Goal: Information Seeking & Learning: Learn about a topic

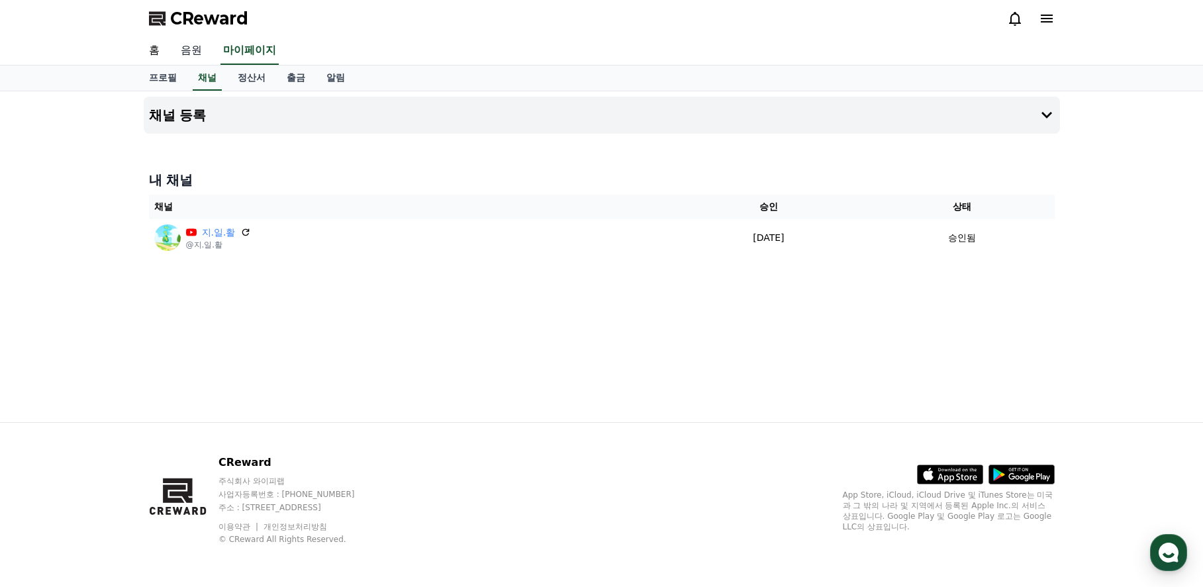
click at [185, 52] on link "음원" at bounding box center [191, 51] width 42 height 28
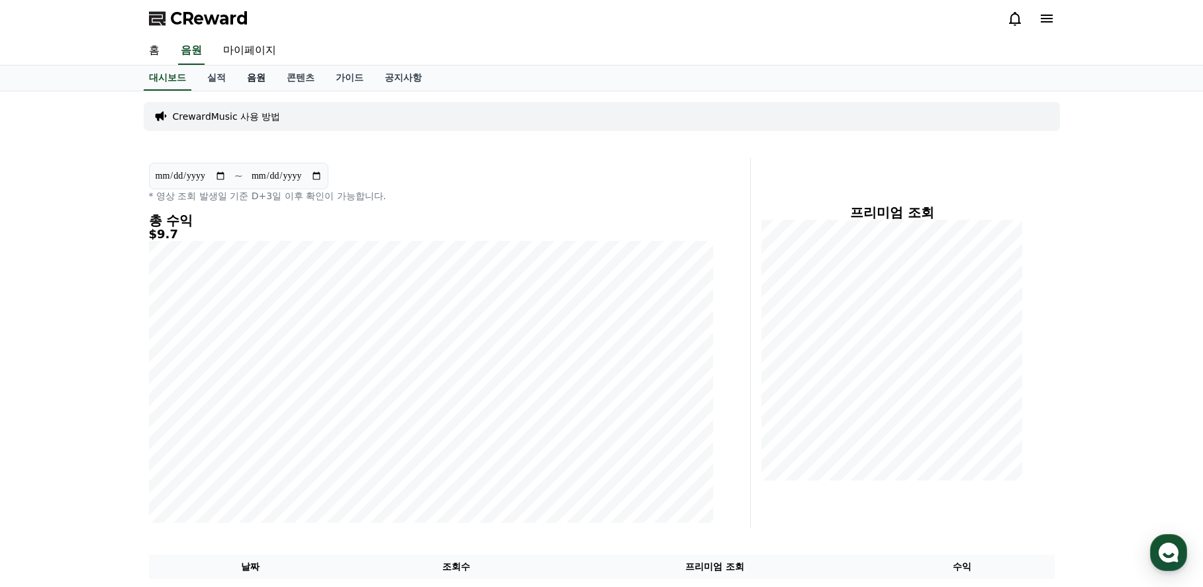
click at [249, 79] on link "음원" at bounding box center [256, 78] width 40 height 25
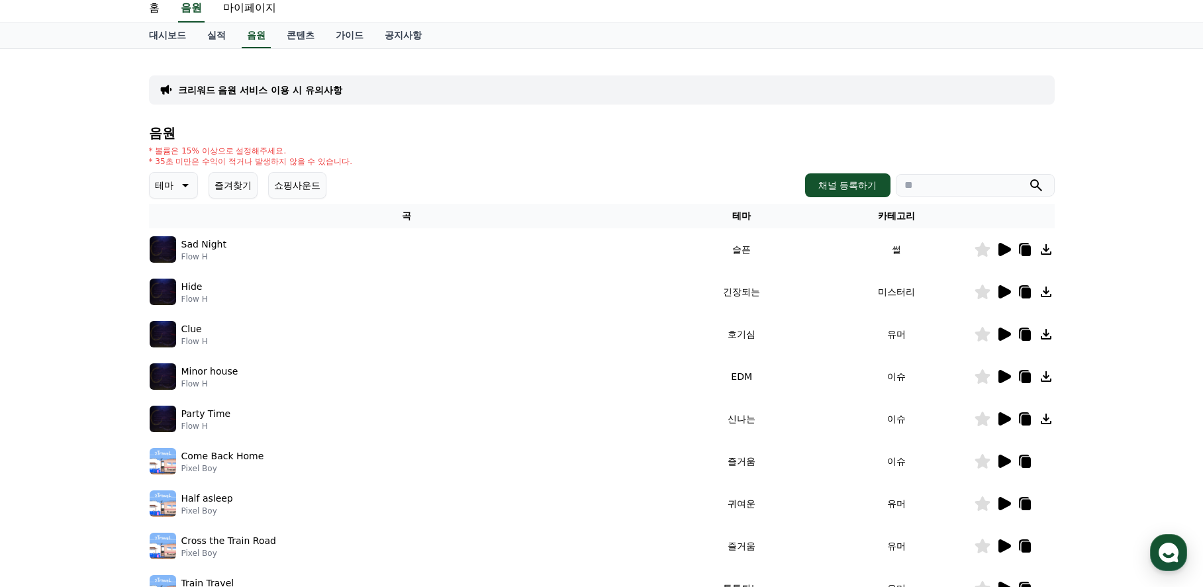
scroll to position [66, 0]
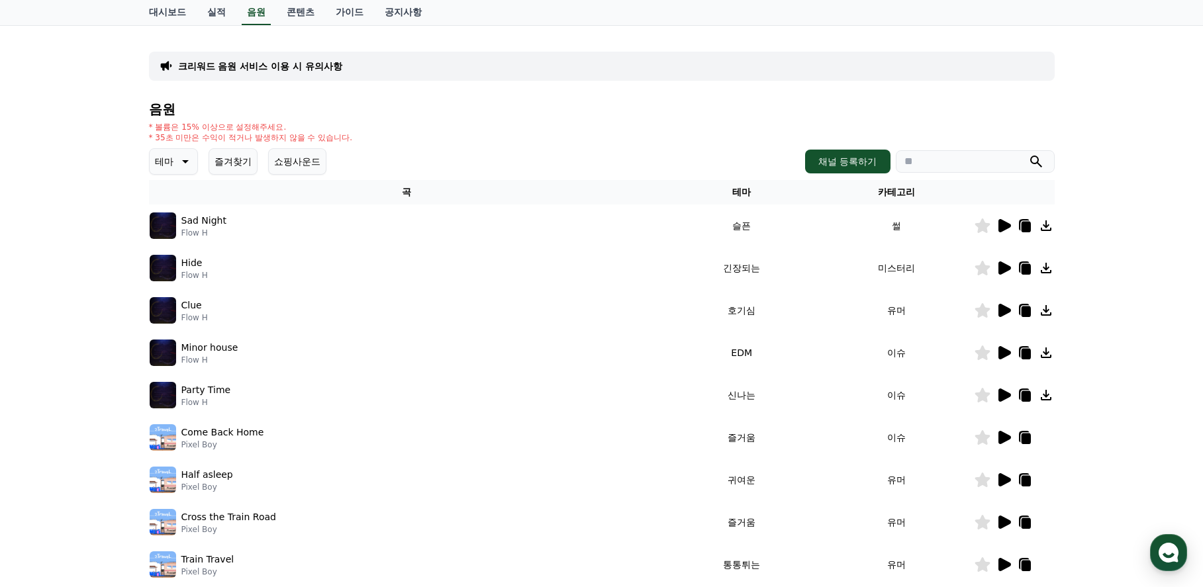
click at [1005, 313] on icon at bounding box center [1005, 310] width 13 height 13
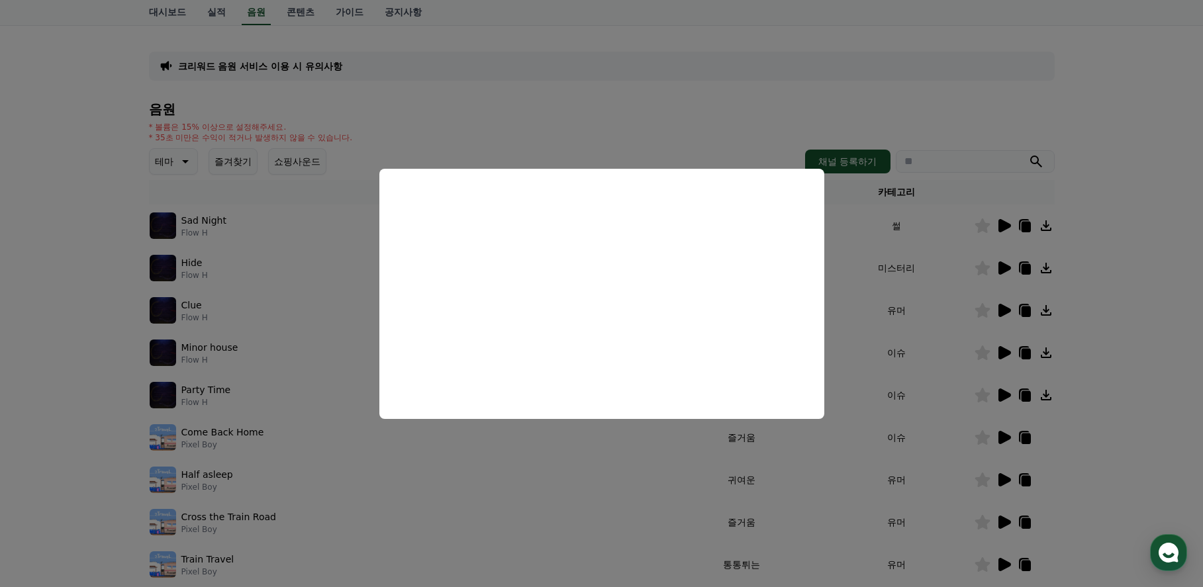
click at [1112, 401] on button "close modal" at bounding box center [601, 293] width 1203 height 587
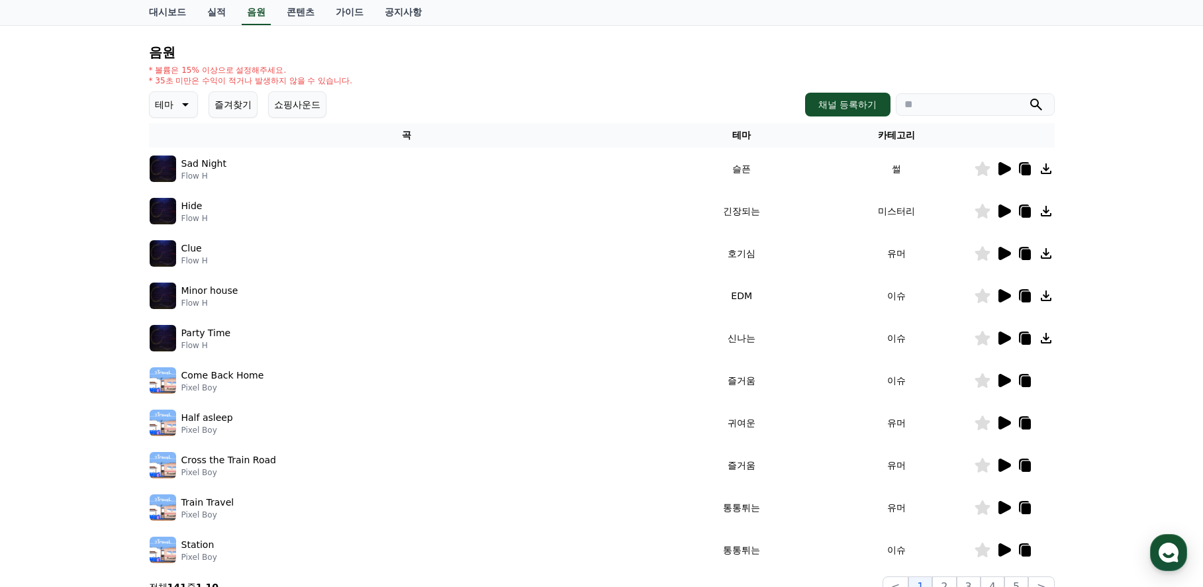
scroll to position [199, 0]
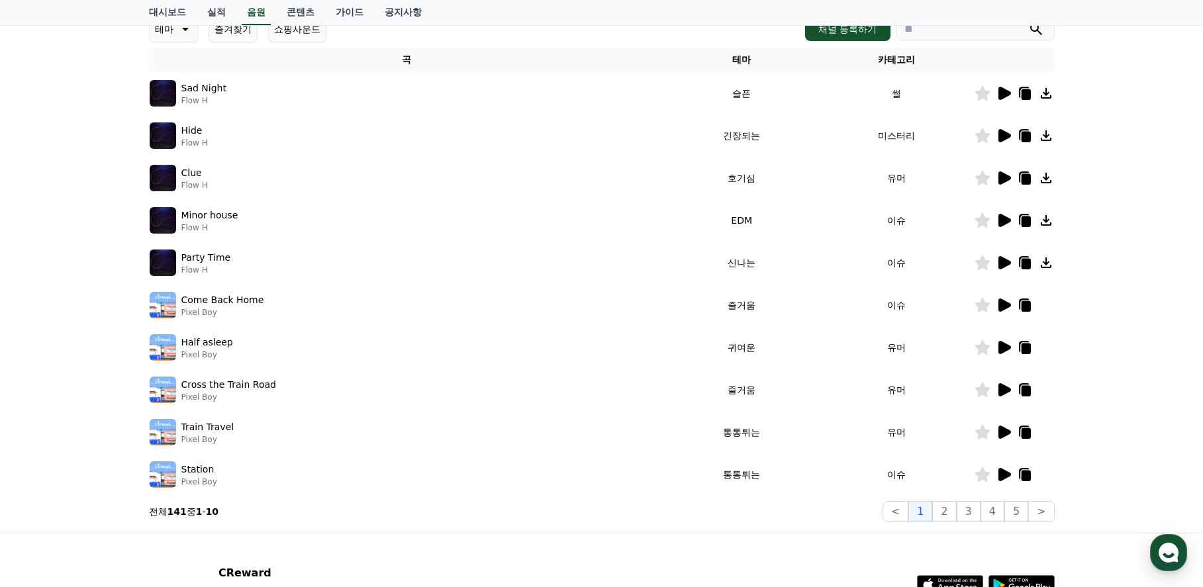
click at [1008, 221] on icon at bounding box center [1005, 220] width 13 height 13
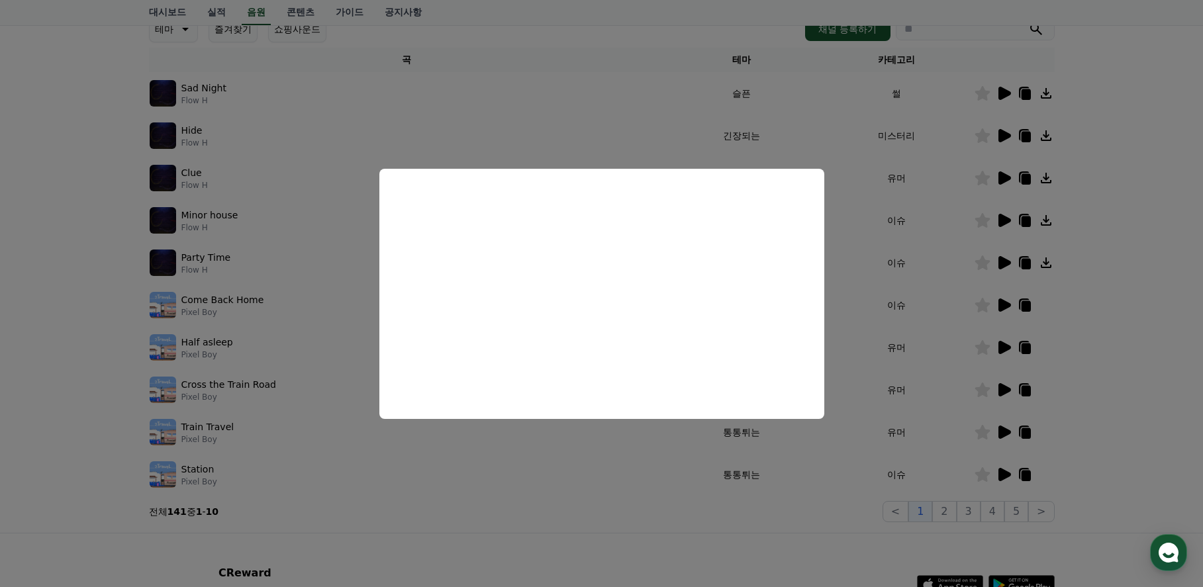
click at [1142, 373] on button "close modal" at bounding box center [601, 293] width 1203 height 587
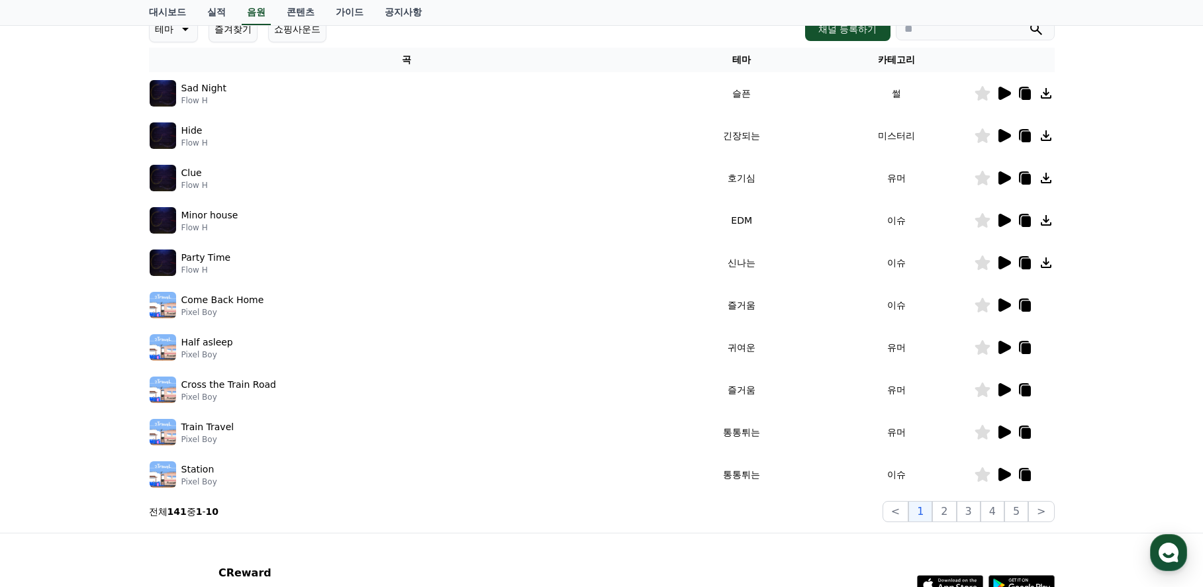
click at [1006, 258] on icon at bounding box center [1004, 263] width 16 height 16
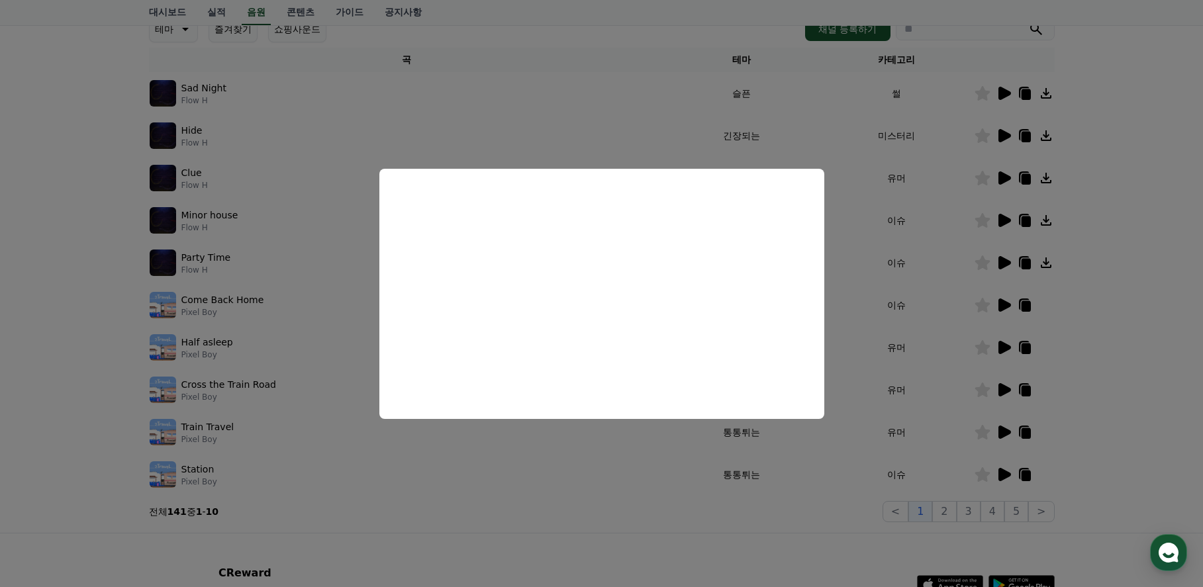
click at [1154, 333] on button "close modal" at bounding box center [601, 293] width 1203 height 587
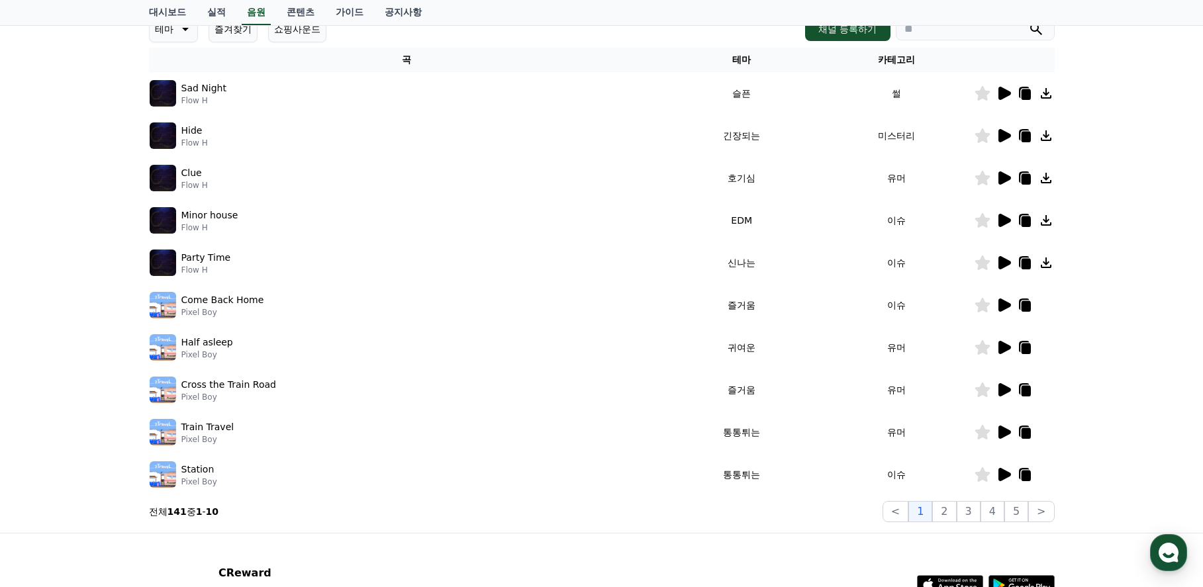
click at [1003, 303] on icon at bounding box center [1005, 305] width 13 height 13
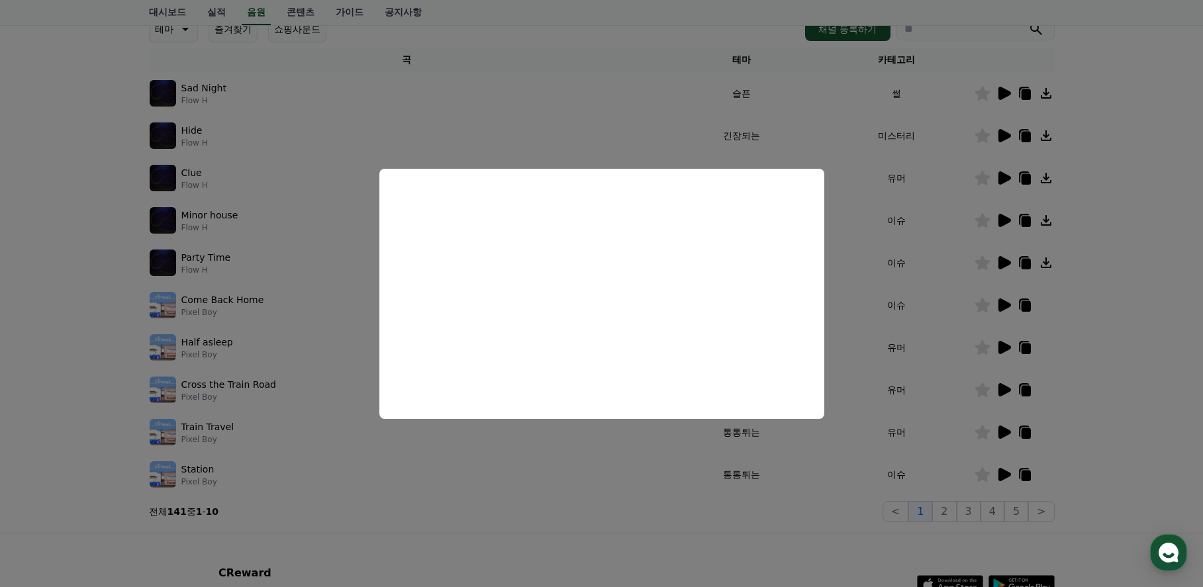
click at [1133, 360] on button "close modal" at bounding box center [601, 293] width 1203 height 587
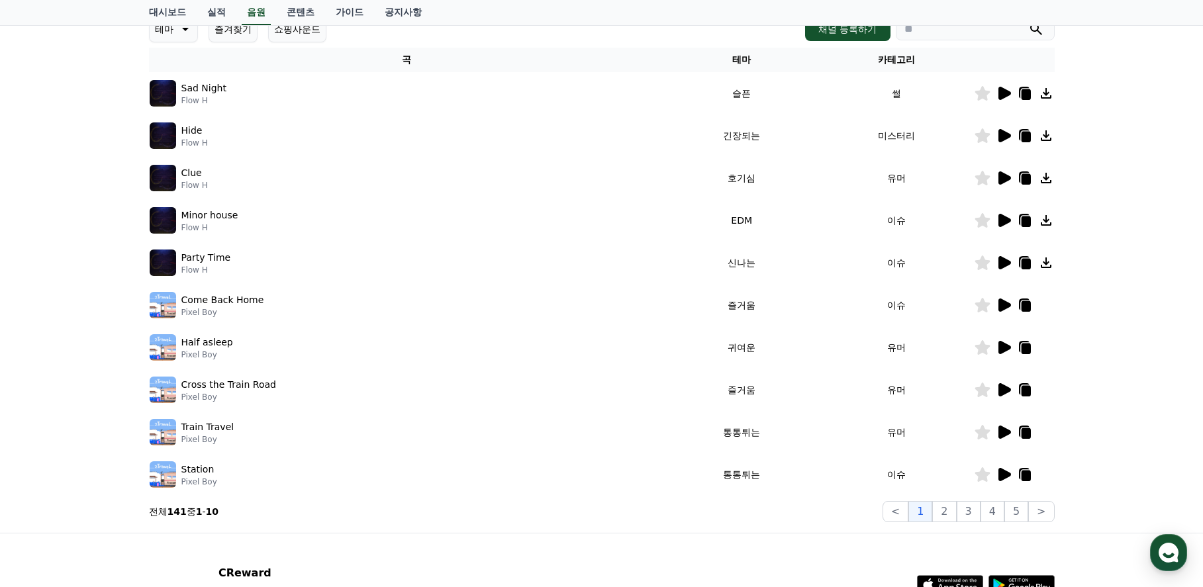
click at [1001, 348] on icon at bounding box center [1005, 347] width 13 height 13
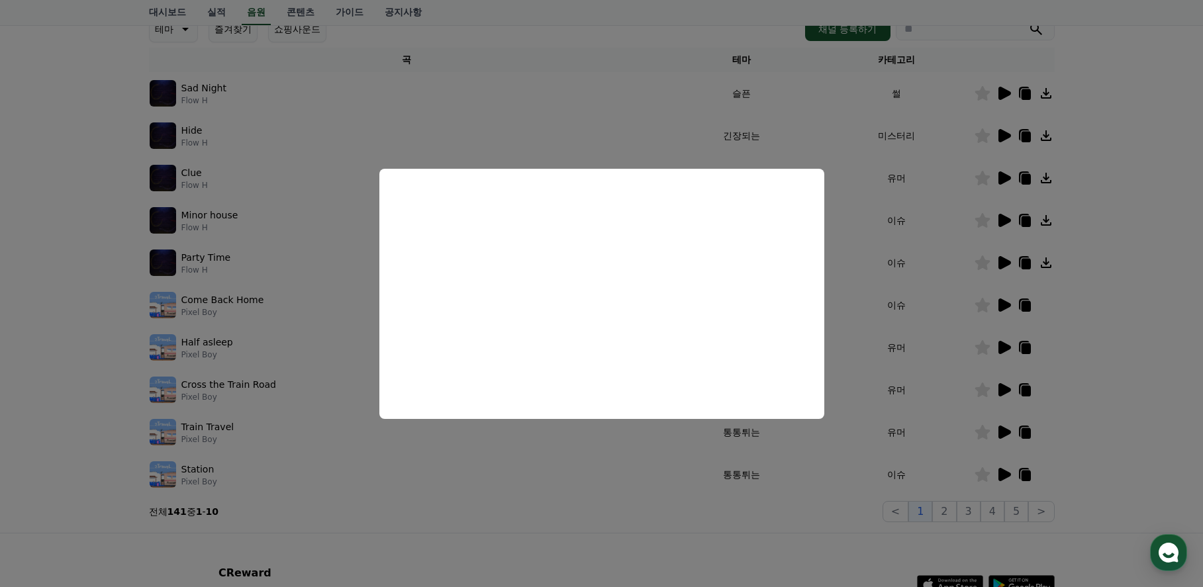
click at [1126, 367] on button "close modal" at bounding box center [601, 293] width 1203 height 587
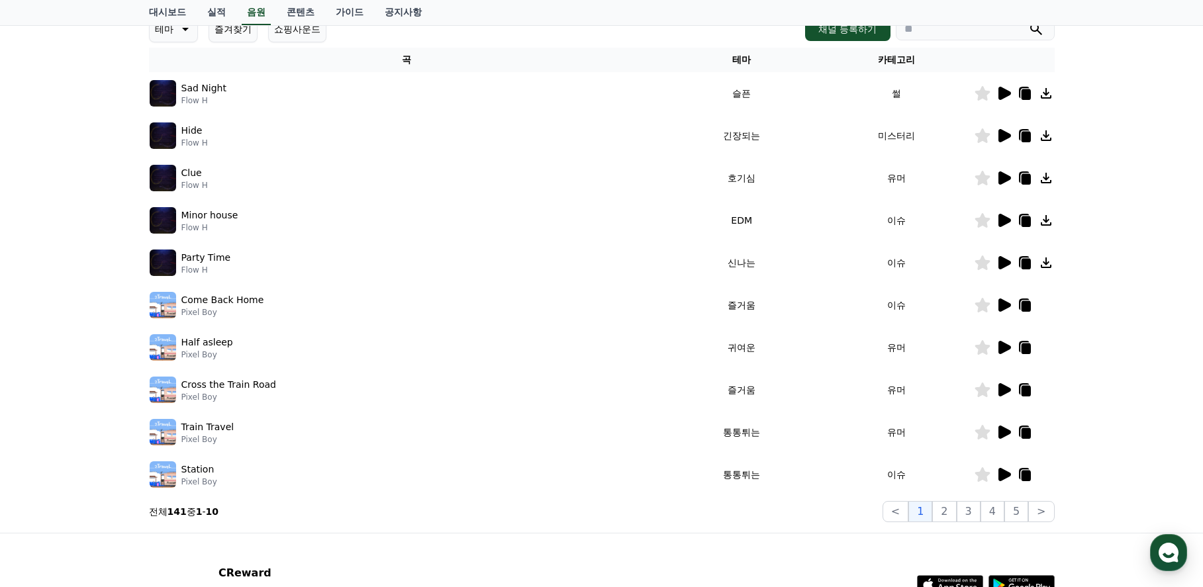
click at [1003, 391] on icon at bounding box center [1005, 389] width 13 height 13
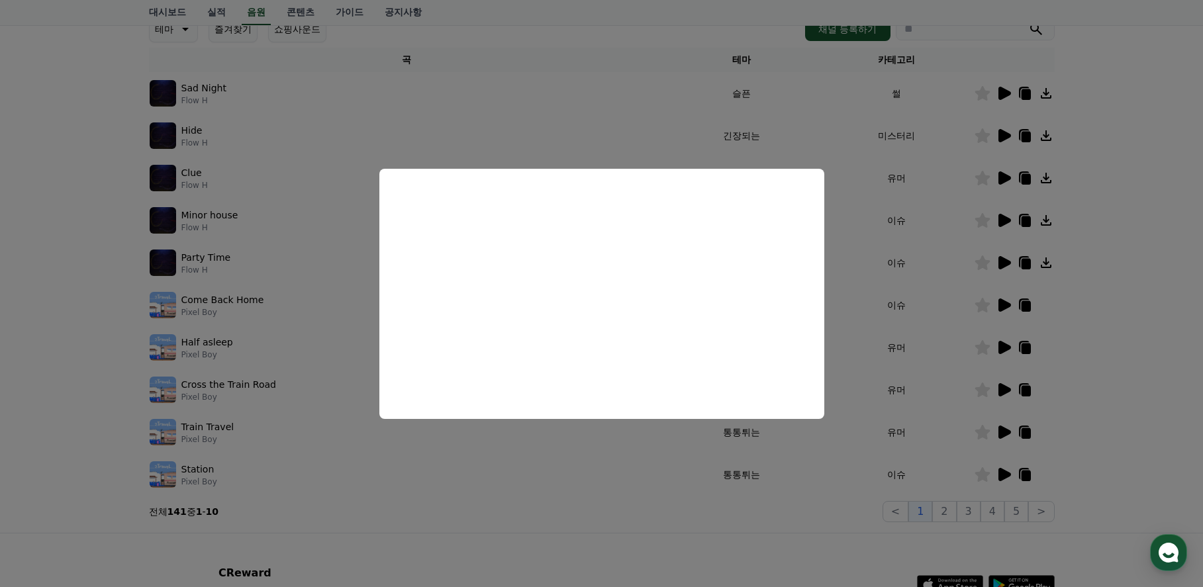
click at [1124, 428] on button "close modal" at bounding box center [601, 293] width 1203 height 587
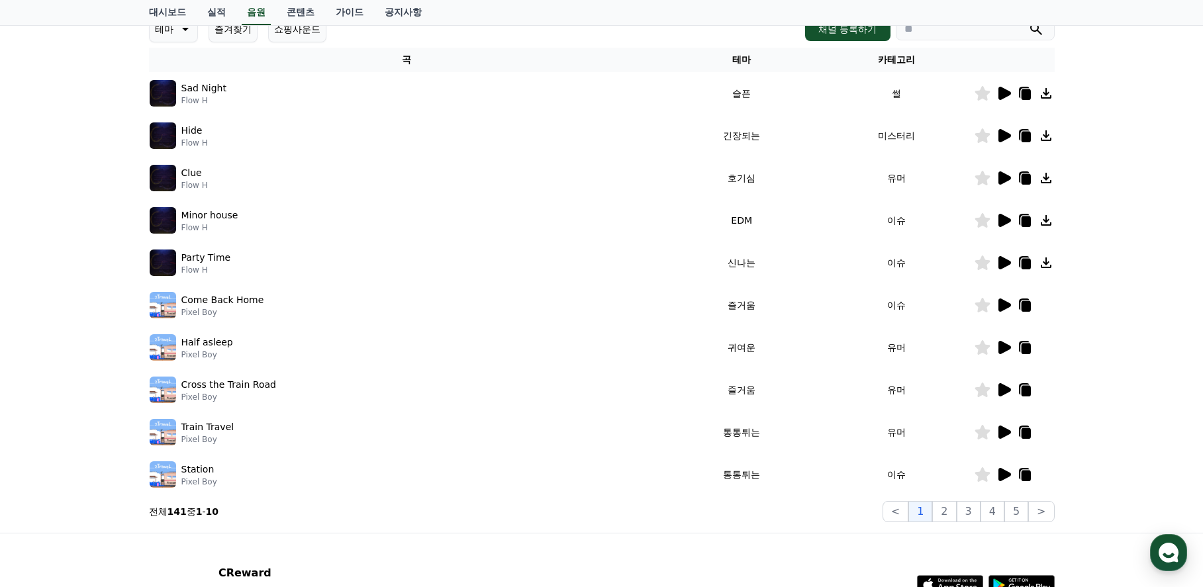
click at [1001, 440] on td at bounding box center [1014, 432] width 81 height 42
click at [1007, 430] on icon at bounding box center [1005, 432] width 13 height 13
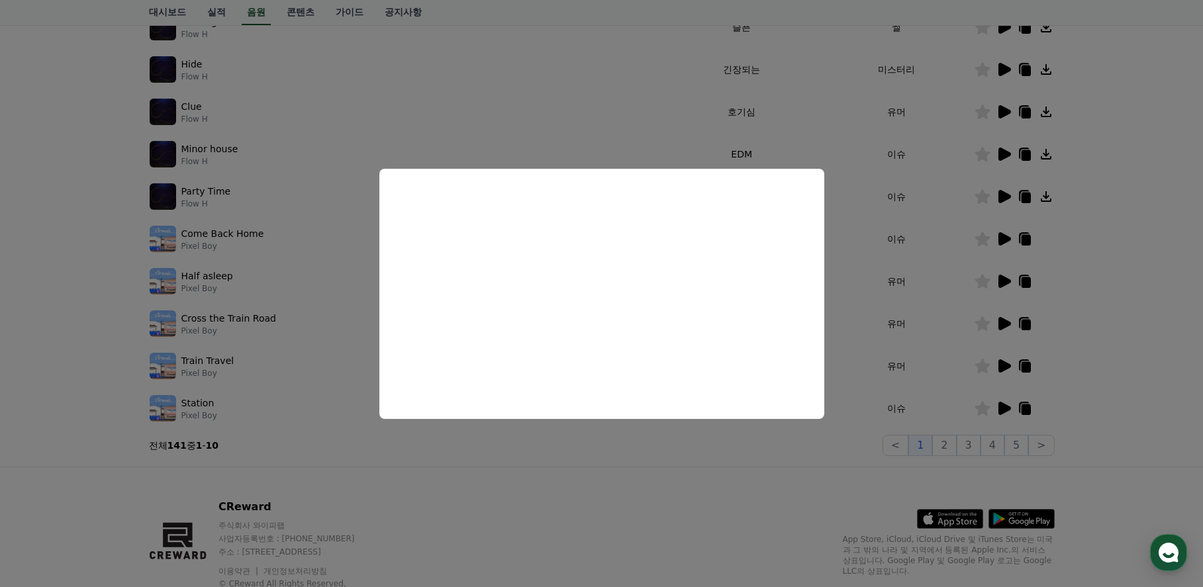
scroll to position [309, 0]
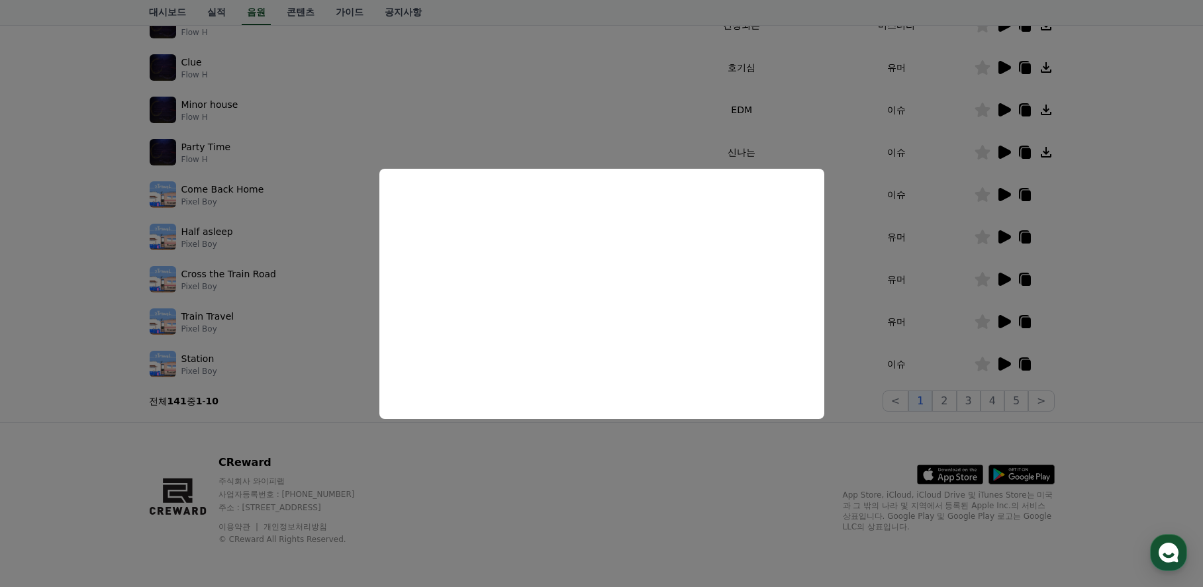
click at [1165, 357] on button "close modal" at bounding box center [601, 293] width 1203 height 587
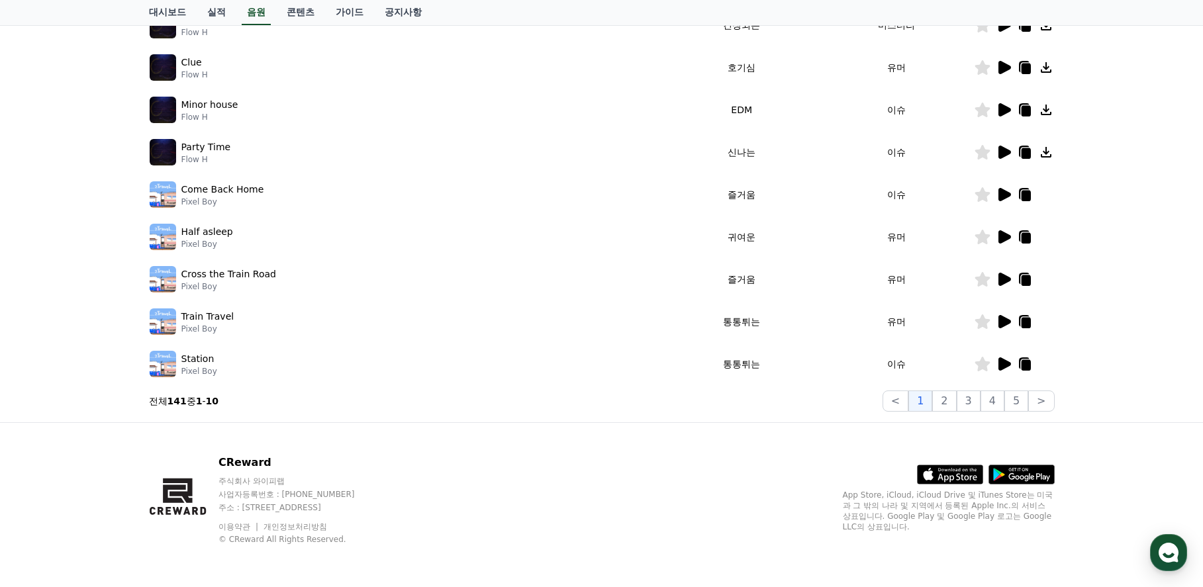
click at [1003, 363] on icon at bounding box center [1005, 364] width 13 height 13
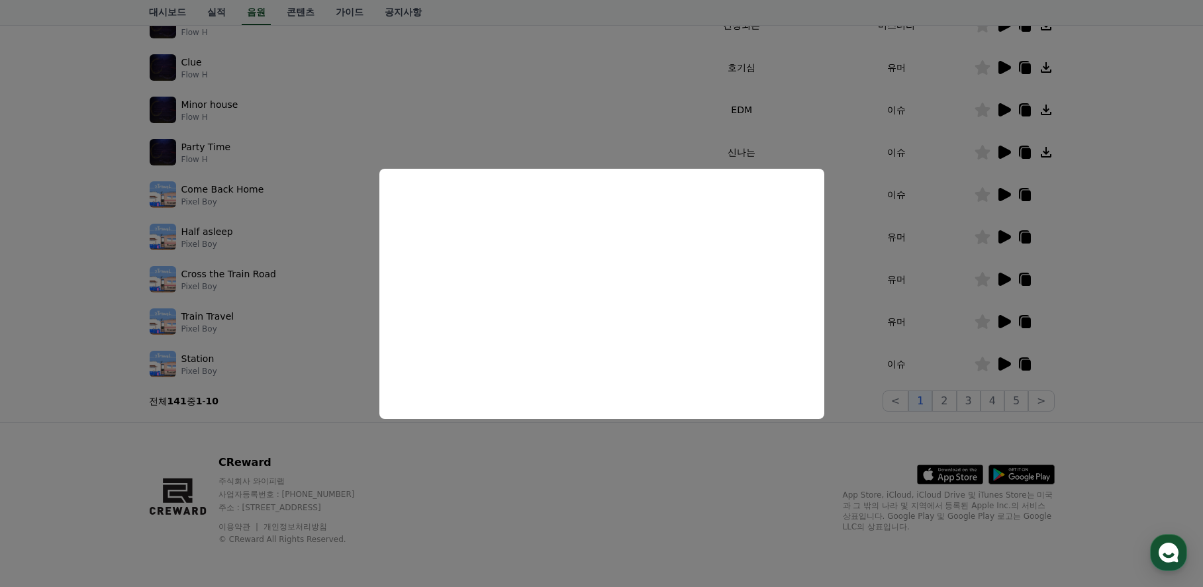
click at [1160, 388] on button "close modal" at bounding box center [601, 293] width 1203 height 587
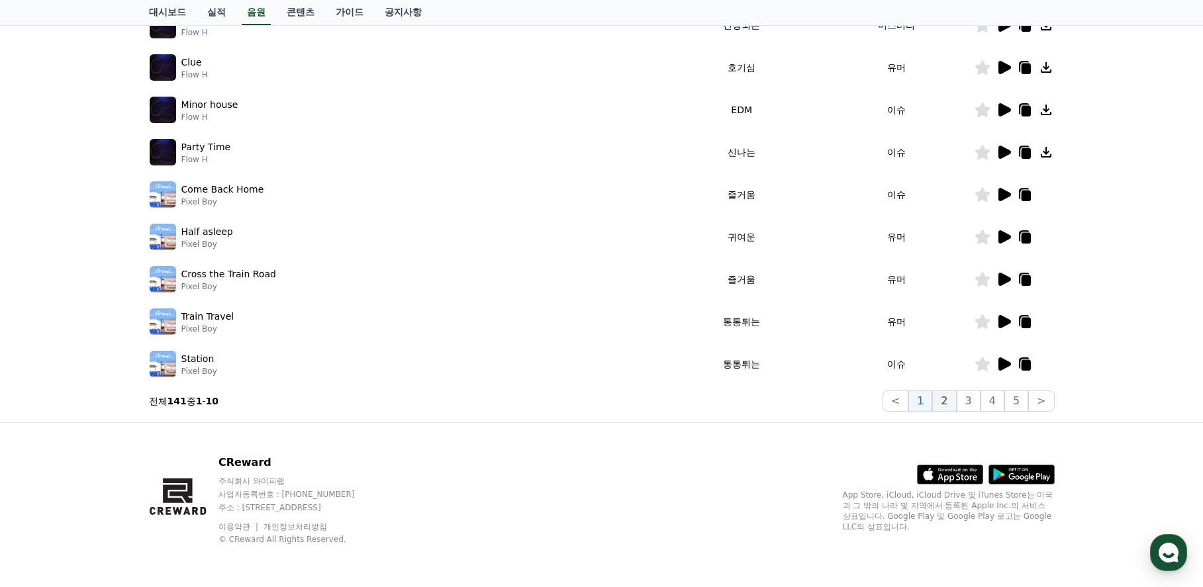
click at [950, 397] on button "2" at bounding box center [944, 401] width 24 height 21
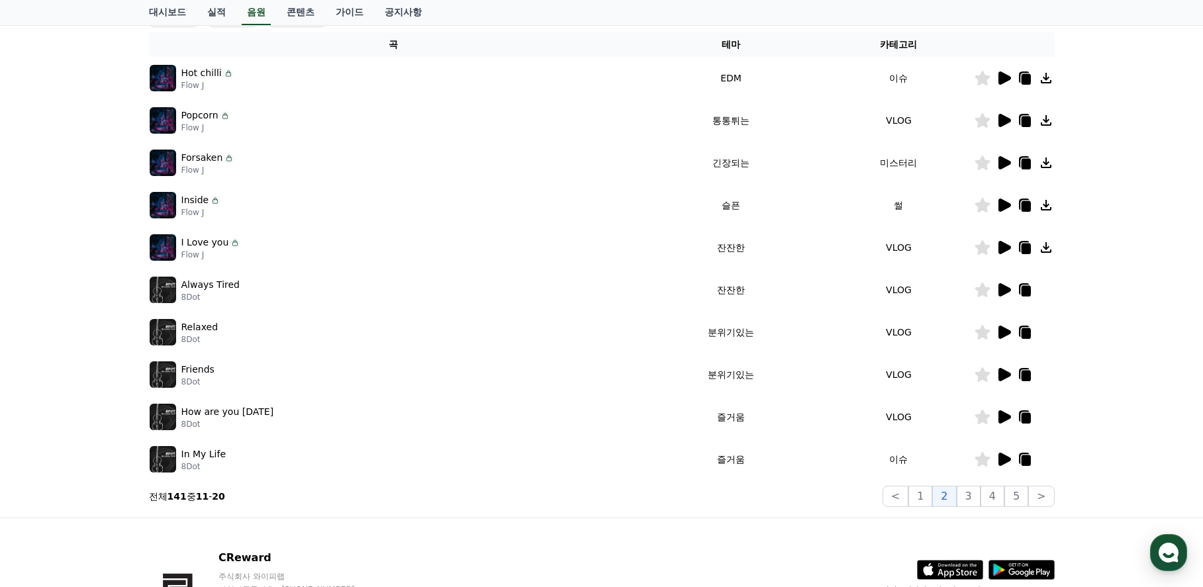
scroll to position [111, 0]
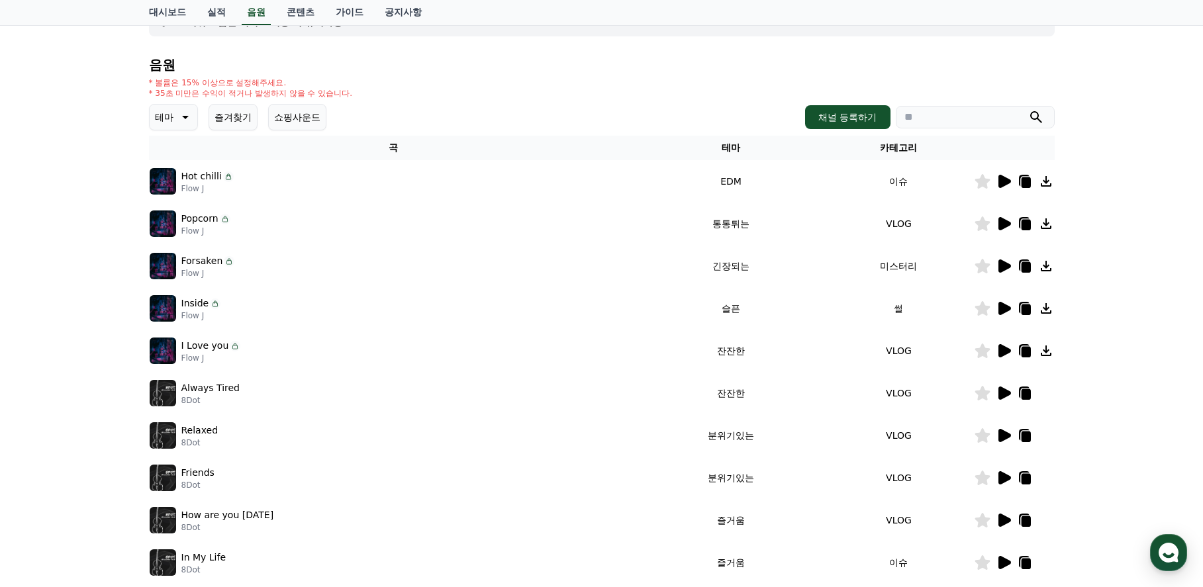
click at [1008, 185] on icon at bounding box center [1004, 182] width 16 height 16
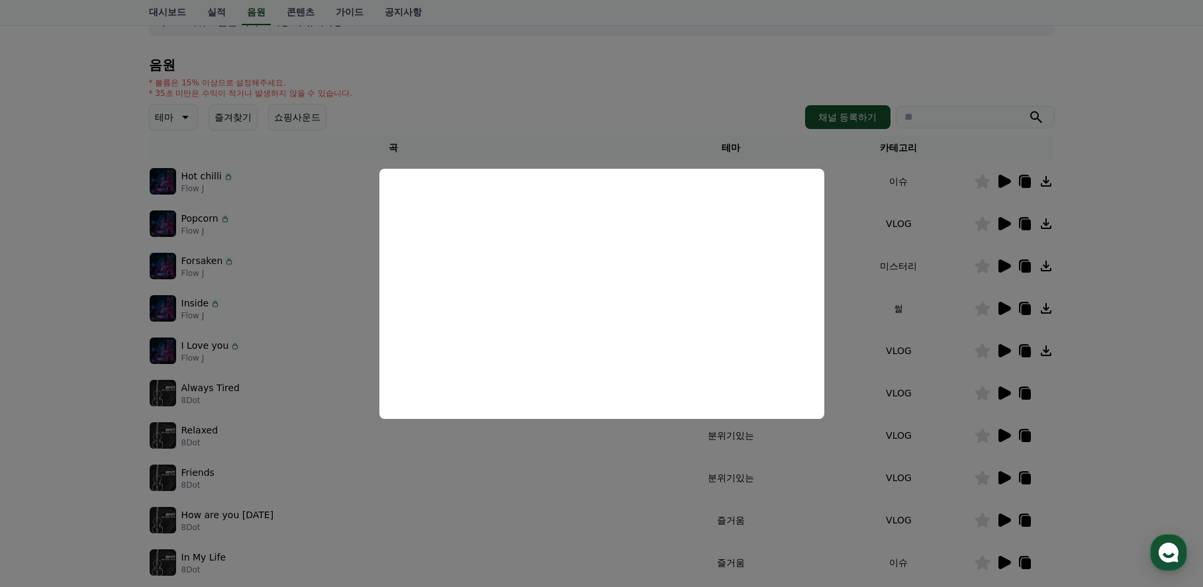
click at [1109, 377] on button "close modal" at bounding box center [601, 293] width 1203 height 587
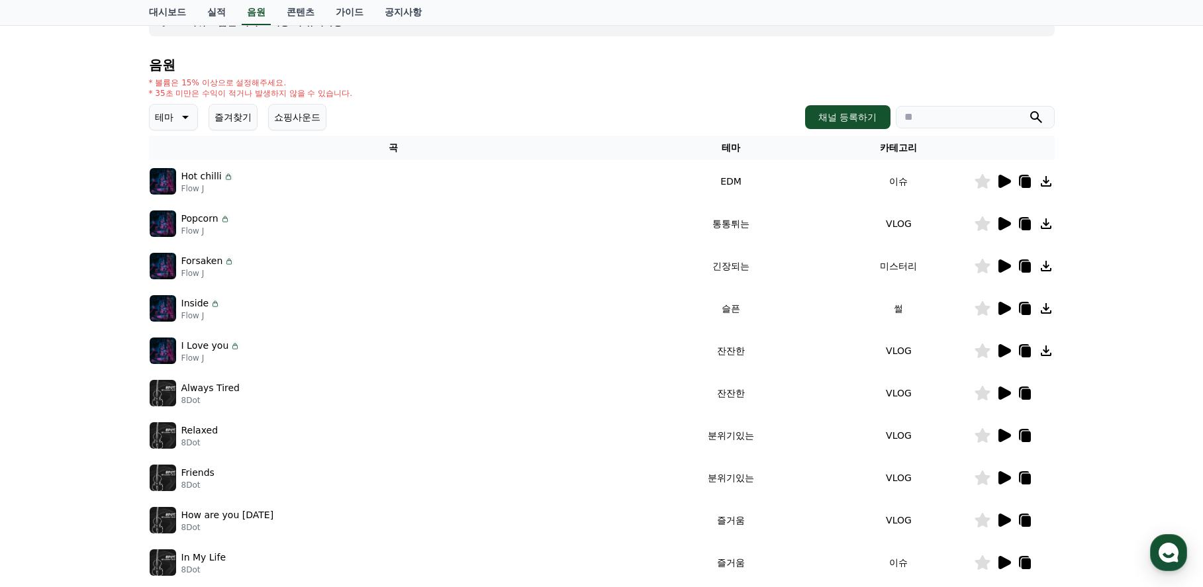
click at [1012, 230] on div at bounding box center [1014, 224] width 79 height 16
click at [999, 224] on icon at bounding box center [1005, 223] width 13 height 13
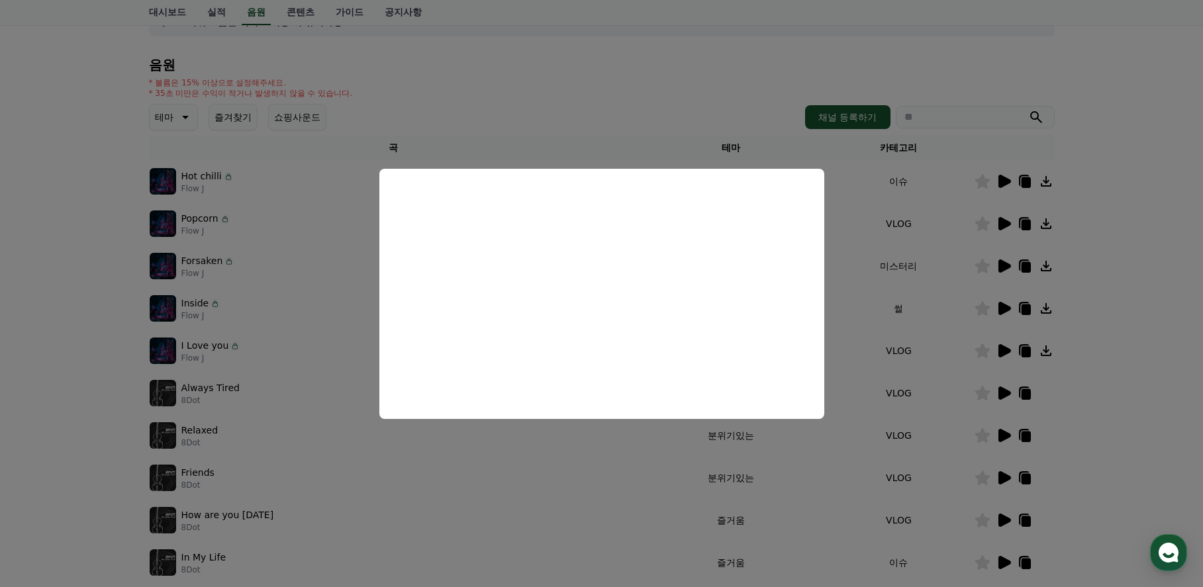
click at [1160, 349] on button "close modal" at bounding box center [601, 293] width 1203 height 587
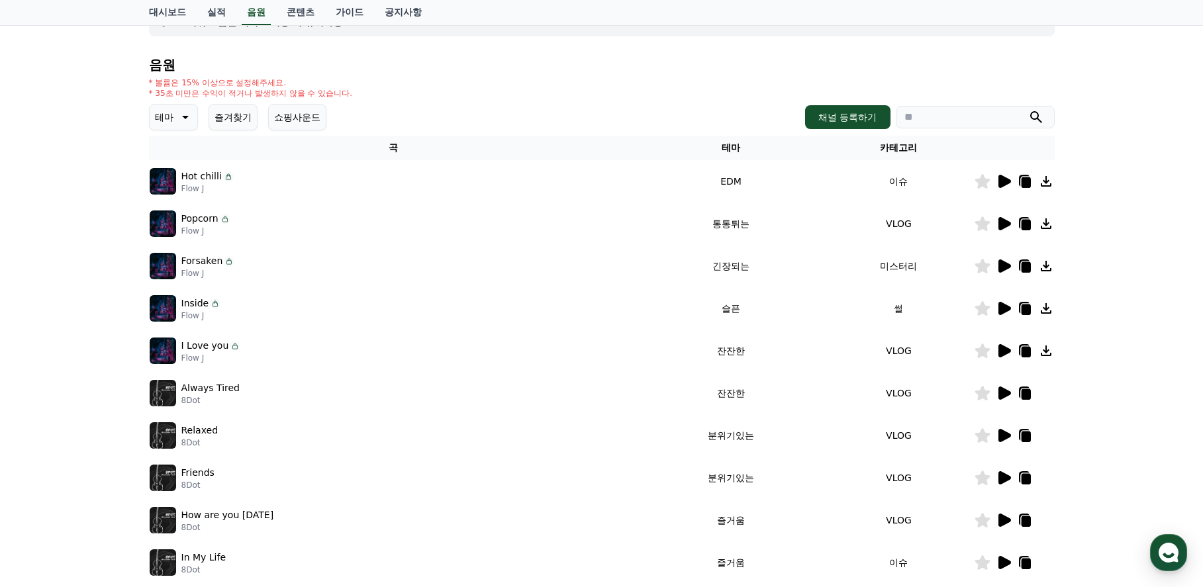
click at [1005, 269] on icon at bounding box center [1005, 266] width 13 height 13
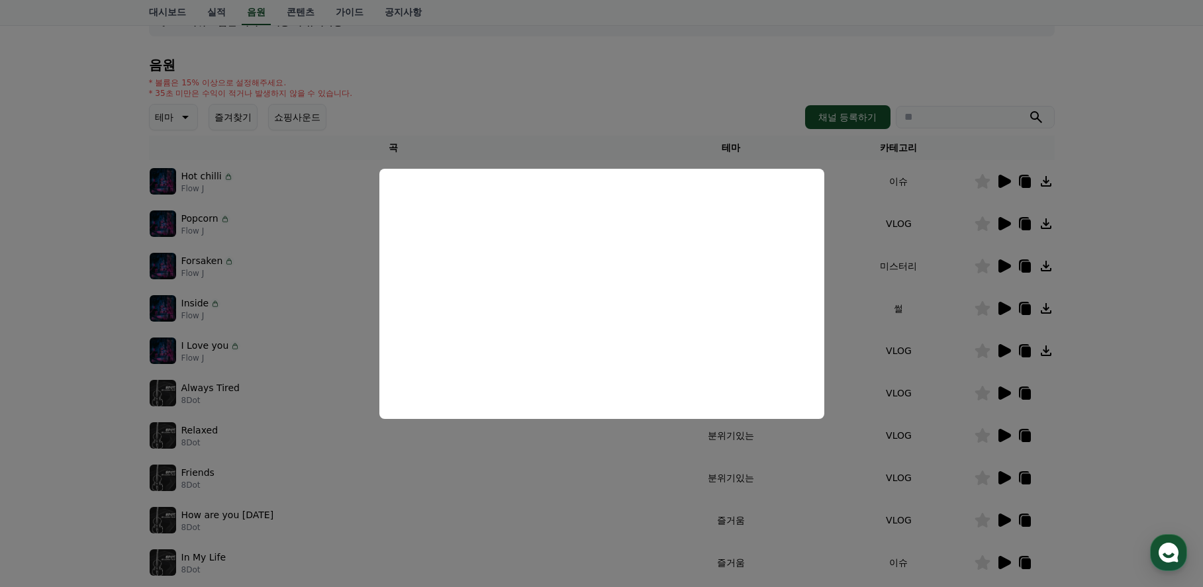
drag, startPoint x: 1148, startPoint y: 349, endPoint x: 1063, endPoint y: 338, distance: 85.5
click at [1148, 349] on button "close modal" at bounding box center [601, 293] width 1203 height 587
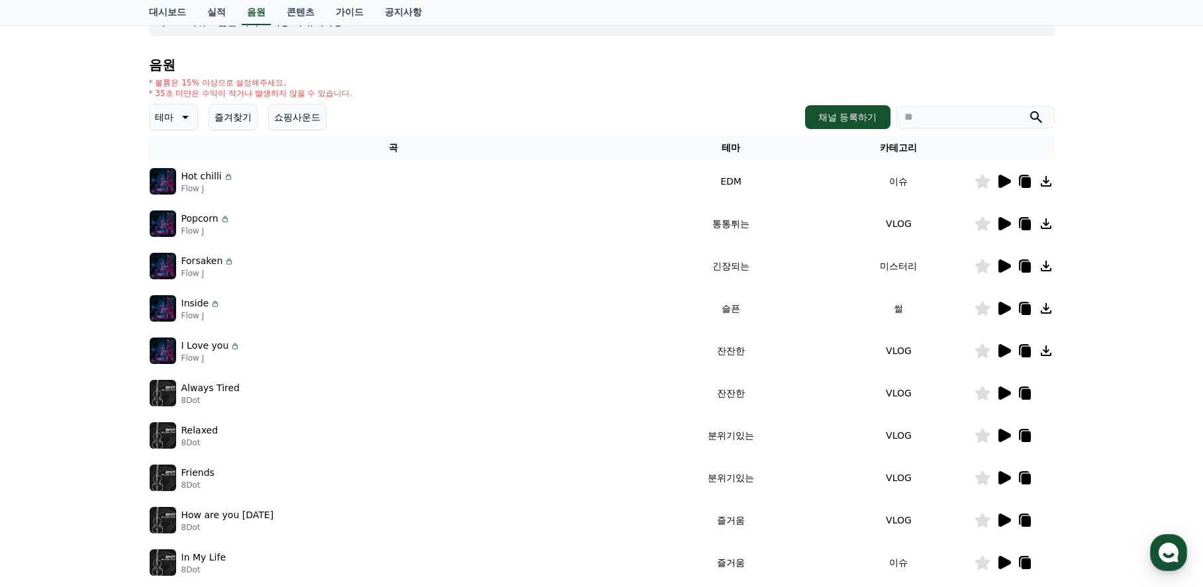
click at [1000, 307] on icon at bounding box center [1005, 308] width 13 height 13
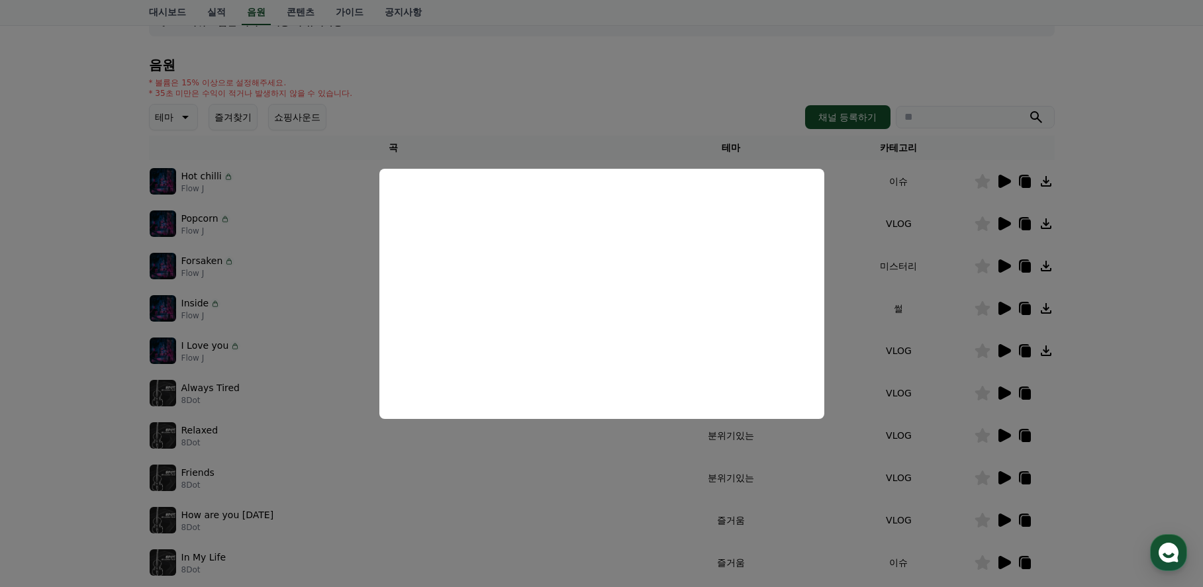
click at [1146, 384] on button "close modal" at bounding box center [601, 293] width 1203 height 587
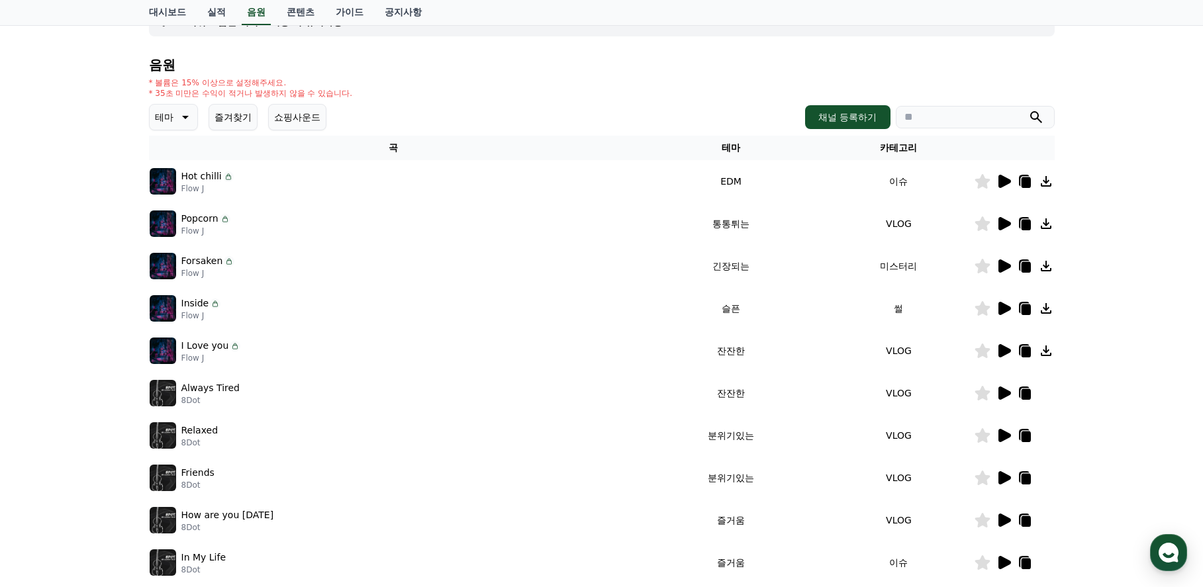
click at [1001, 350] on icon at bounding box center [1005, 350] width 13 height 13
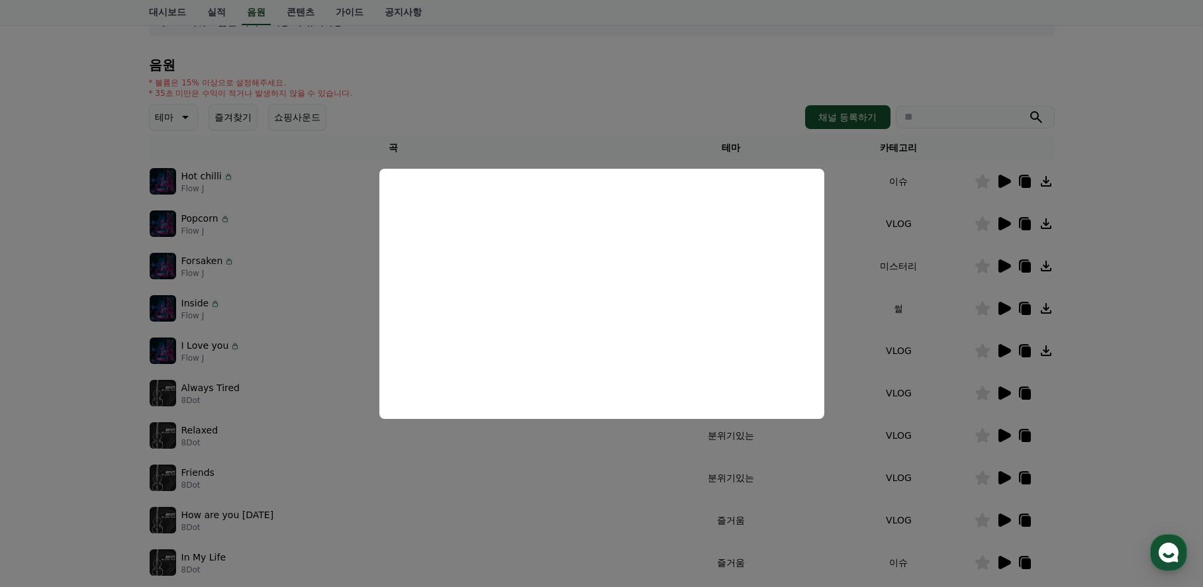
click at [1167, 399] on button "close modal" at bounding box center [601, 293] width 1203 height 587
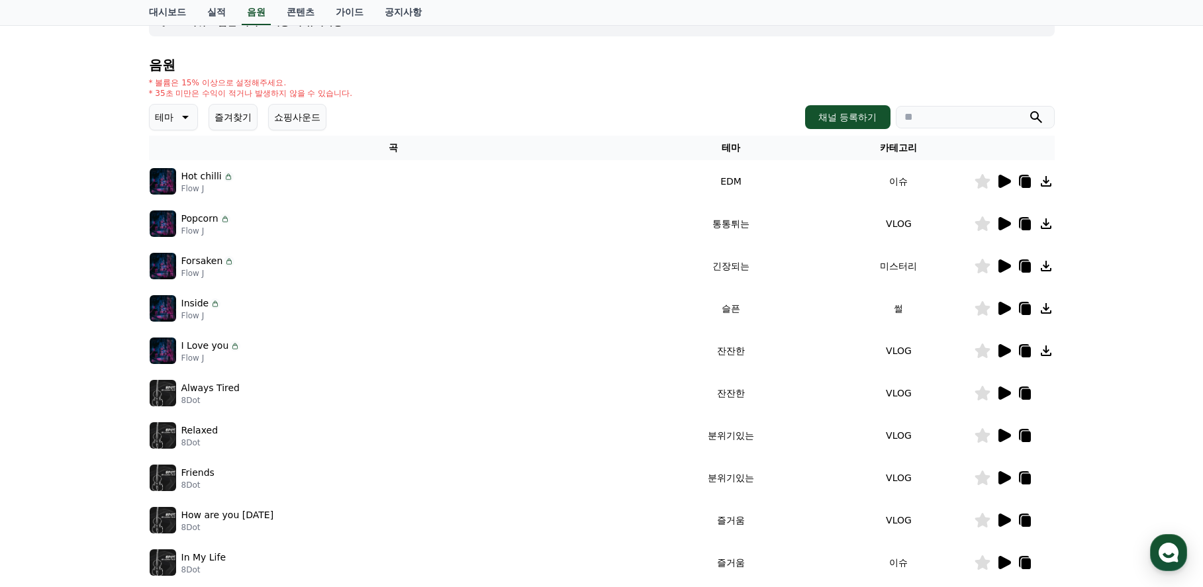
click at [1003, 393] on icon at bounding box center [1005, 393] width 13 height 13
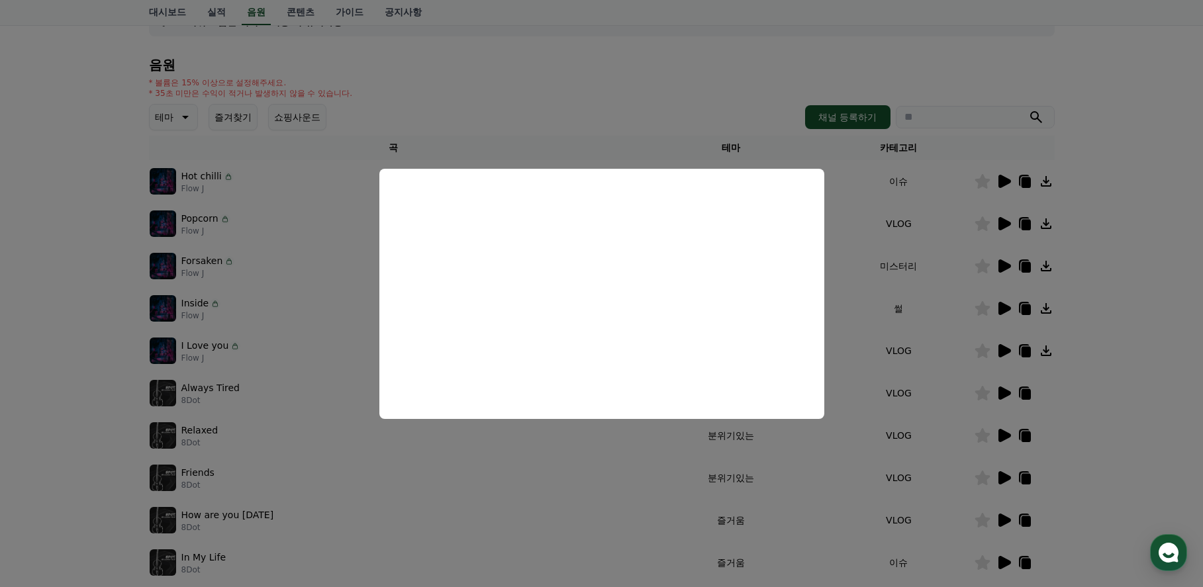
click at [1118, 412] on button "close modal" at bounding box center [601, 293] width 1203 height 587
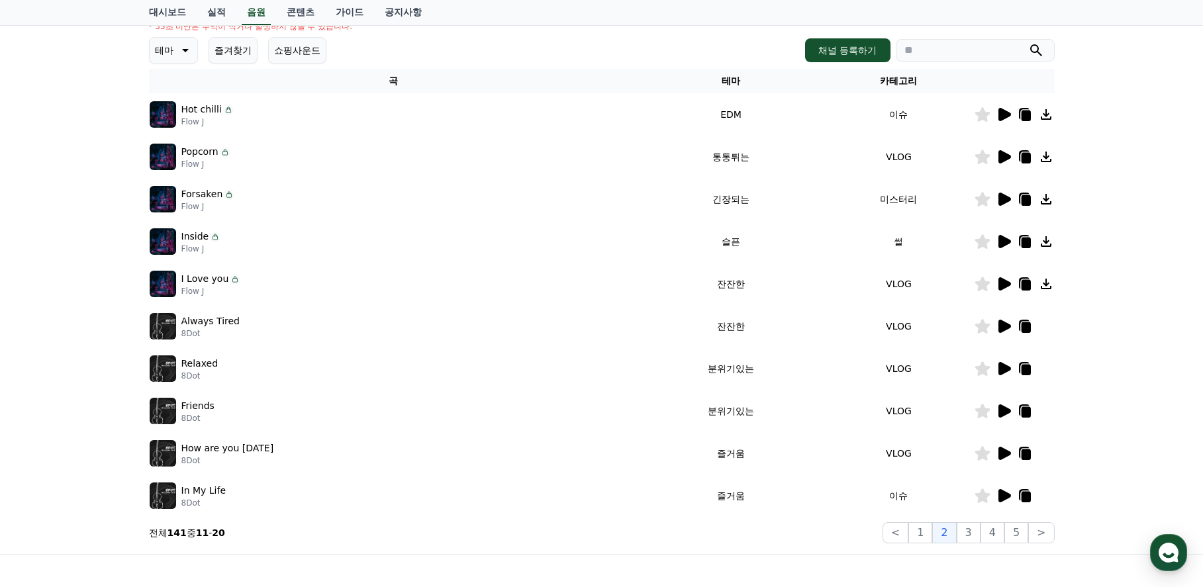
scroll to position [177, 0]
click at [1003, 369] on icon at bounding box center [1005, 369] width 13 height 13
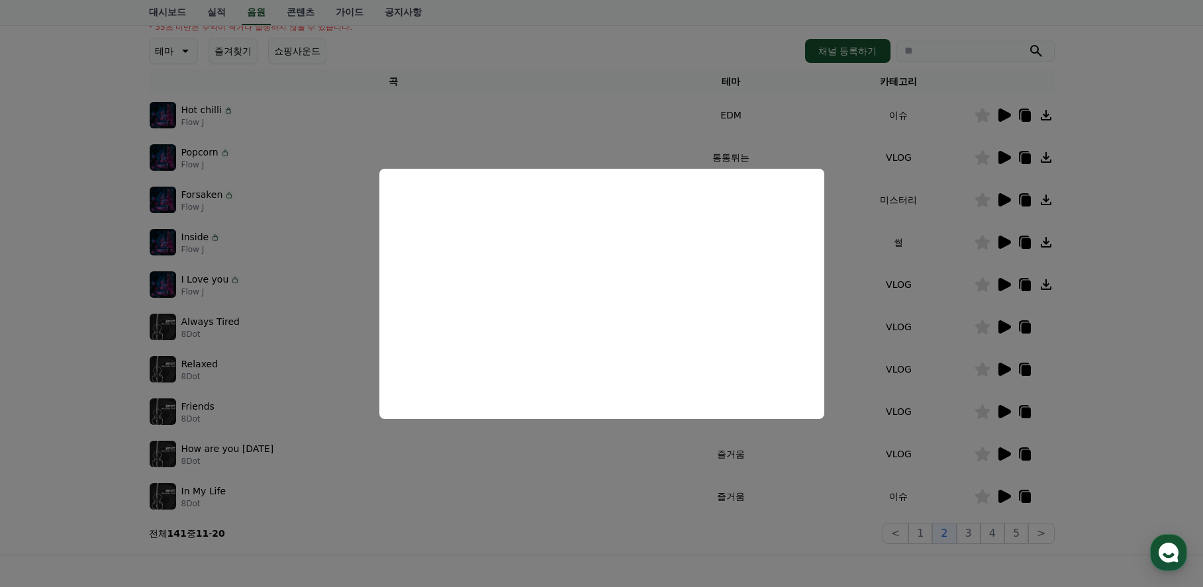
click at [1172, 444] on button "close modal" at bounding box center [601, 293] width 1203 height 587
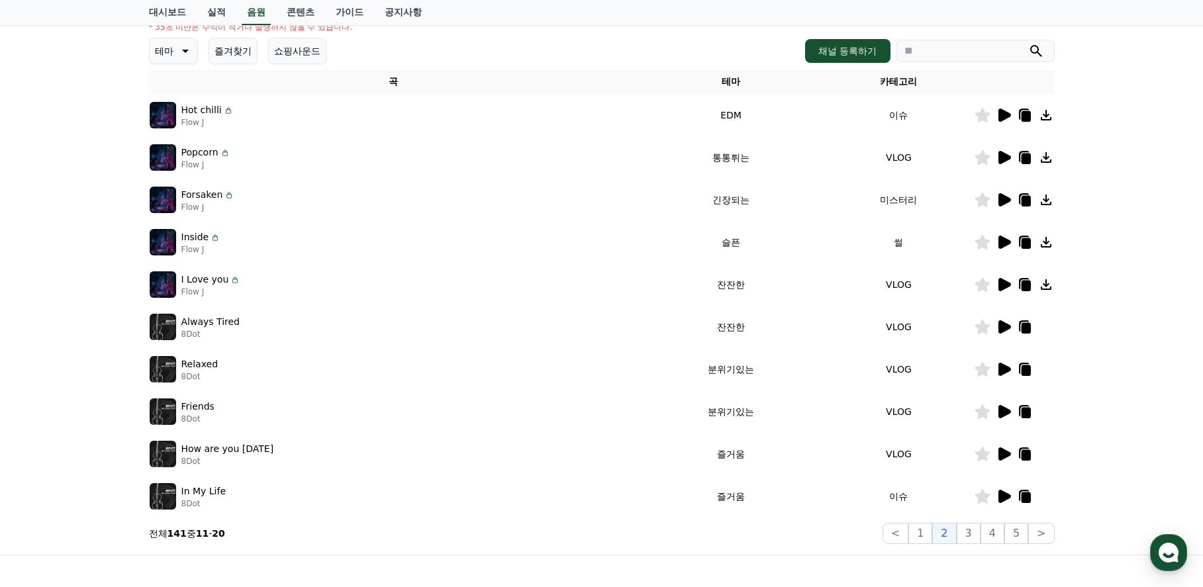
click at [1001, 409] on icon at bounding box center [1005, 411] width 13 height 13
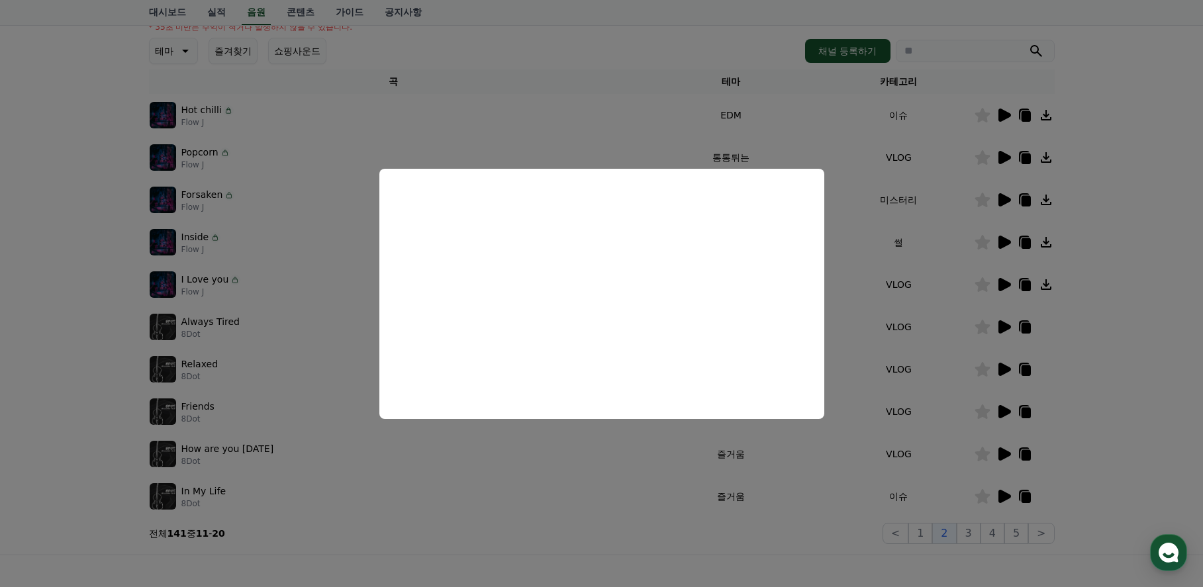
click at [1123, 420] on button "close modal" at bounding box center [601, 293] width 1203 height 587
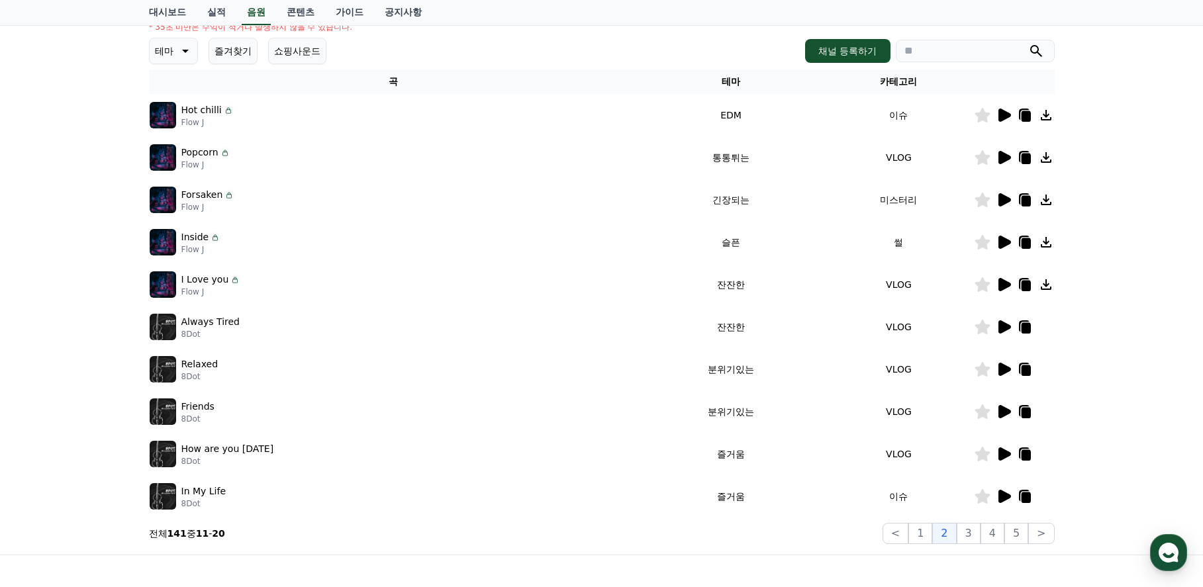
click at [1001, 452] on icon at bounding box center [1005, 454] width 13 height 13
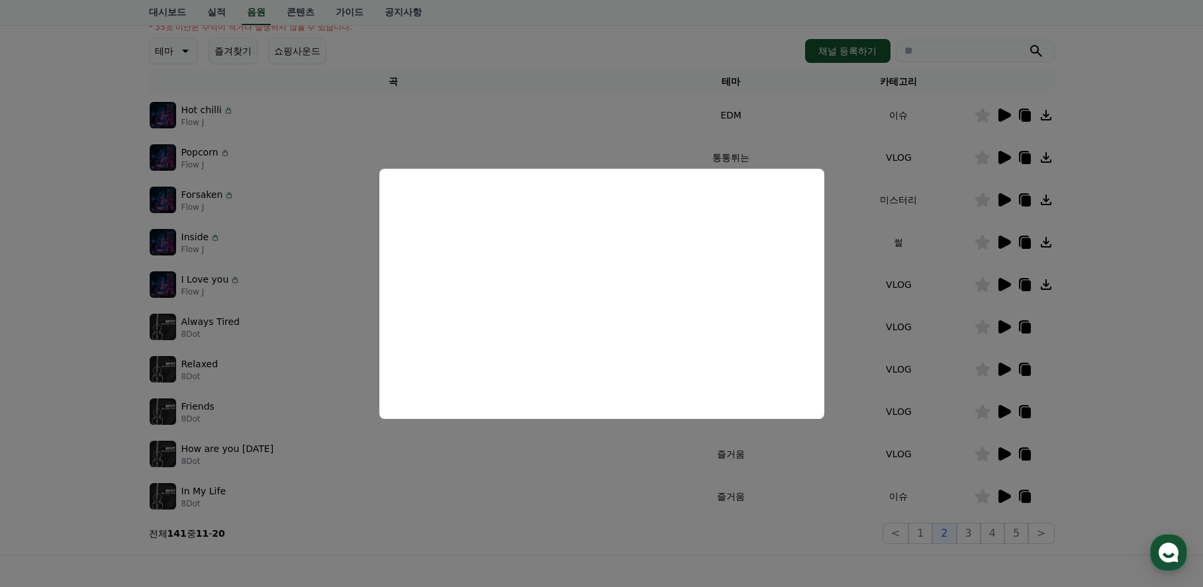
click at [1127, 437] on button "close modal" at bounding box center [601, 293] width 1203 height 587
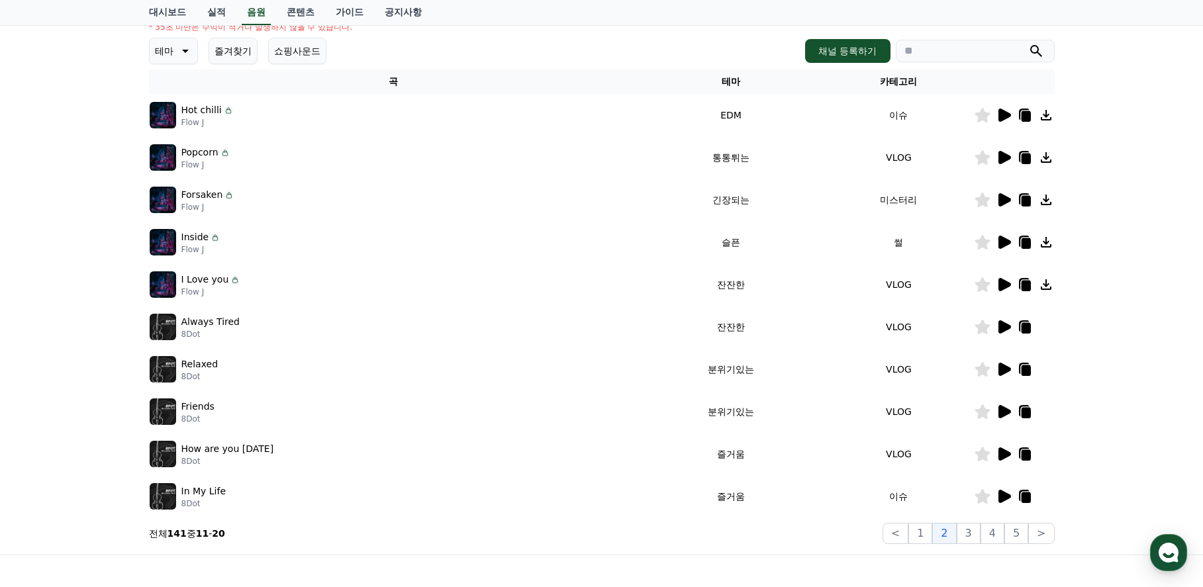
click at [1003, 497] on icon at bounding box center [1005, 496] width 13 height 13
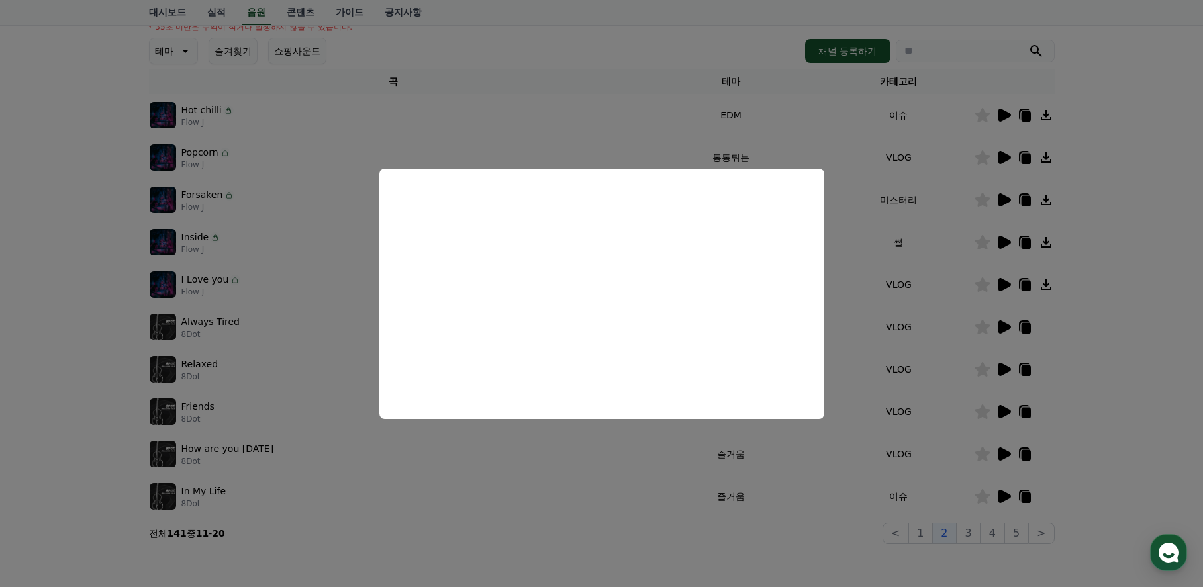
click at [1157, 409] on button "close modal" at bounding box center [601, 293] width 1203 height 587
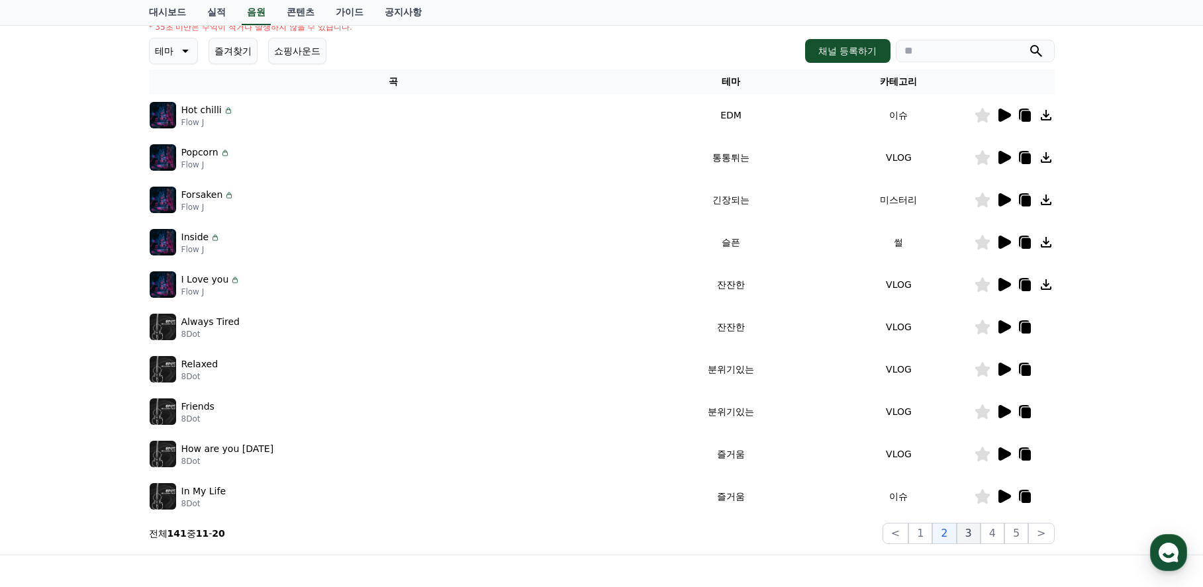
click at [968, 533] on button "3" at bounding box center [969, 533] width 24 height 21
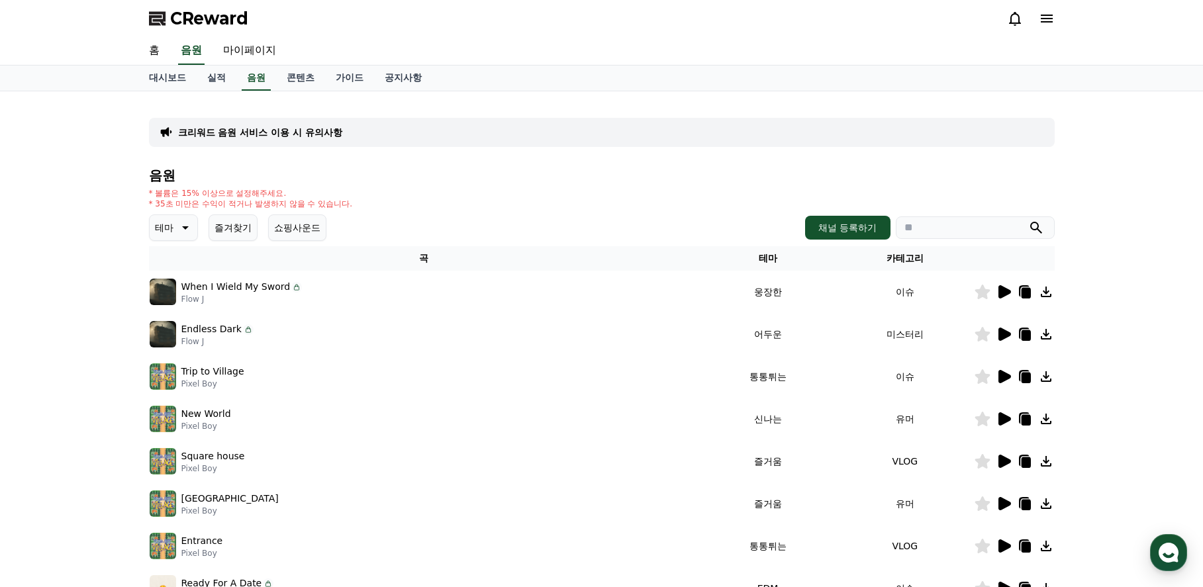
click at [1002, 294] on icon at bounding box center [1005, 291] width 13 height 13
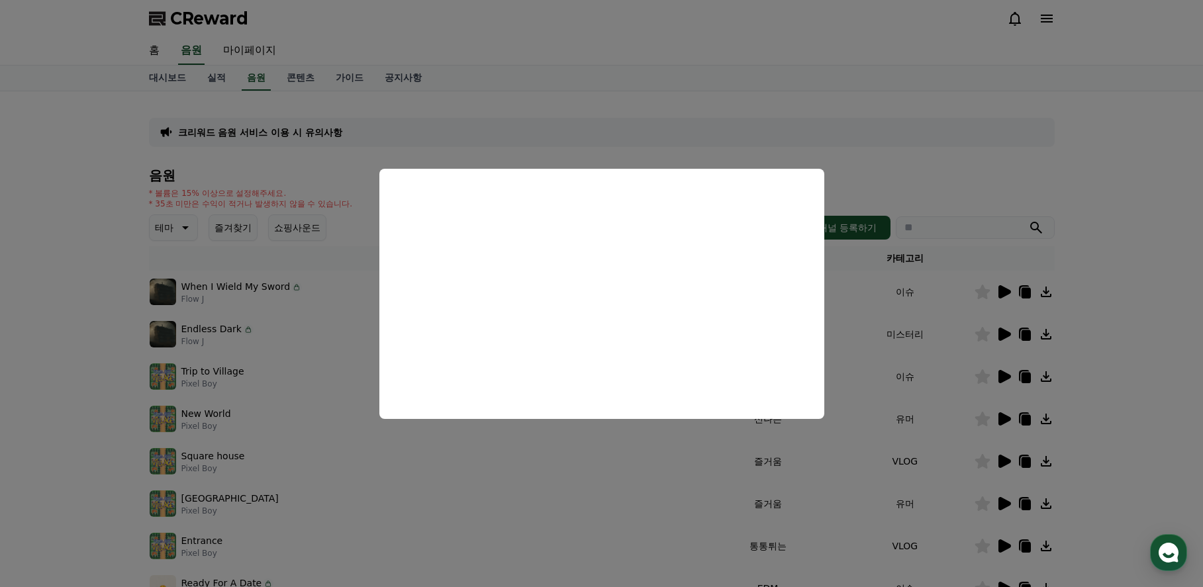
click at [1140, 372] on button "close modal" at bounding box center [601, 293] width 1203 height 587
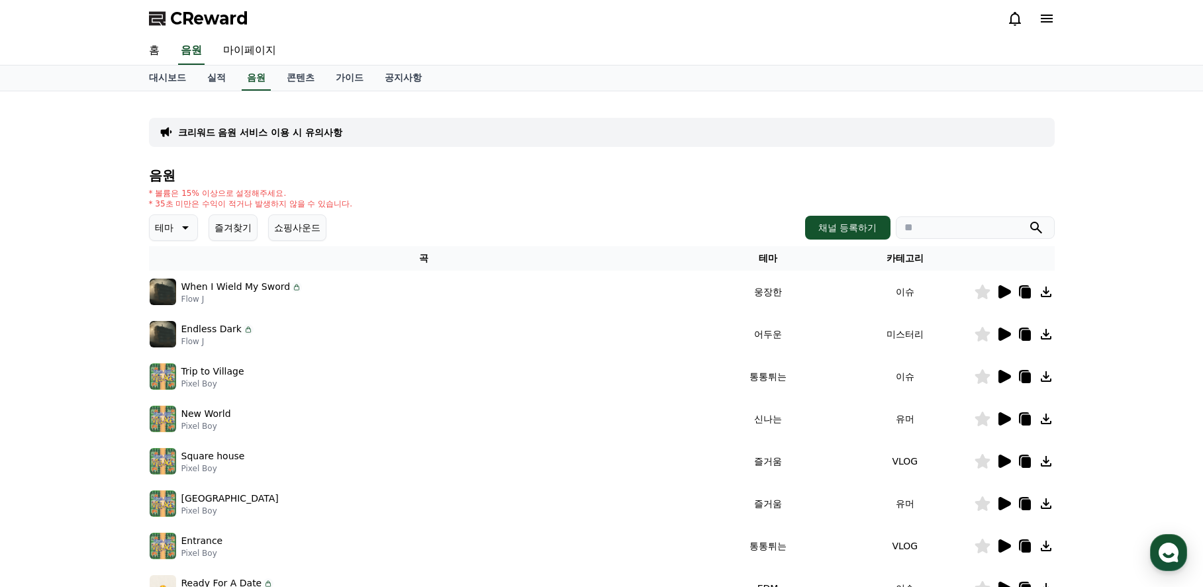
click at [1009, 336] on icon at bounding box center [1005, 334] width 13 height 13
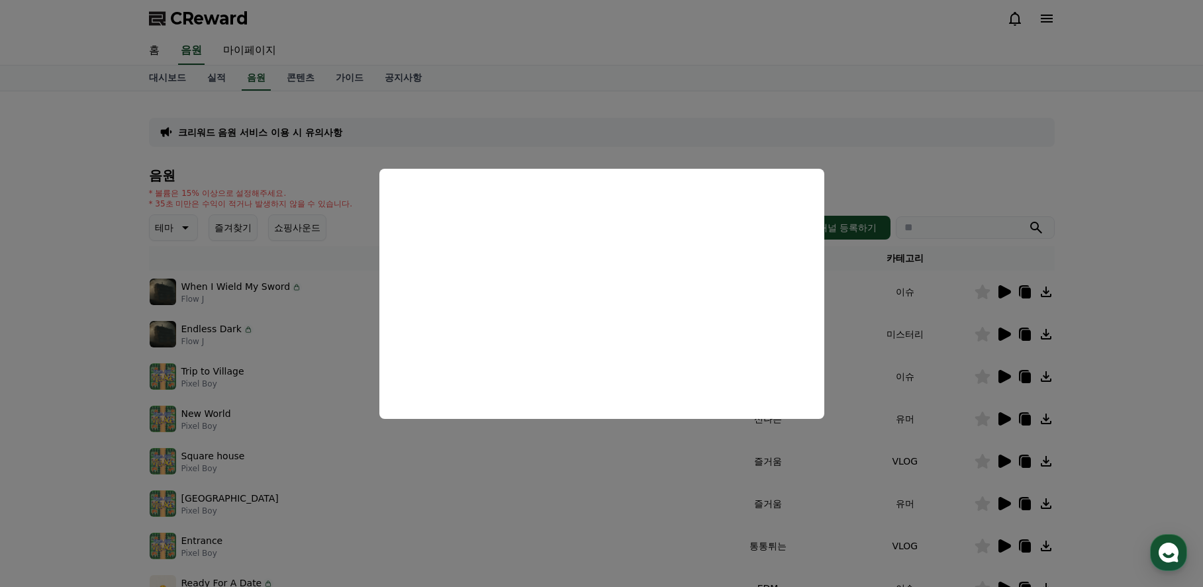
click at [1138, 394] on button "close modal" at bounding box center [601, 293] width 1203 height 587
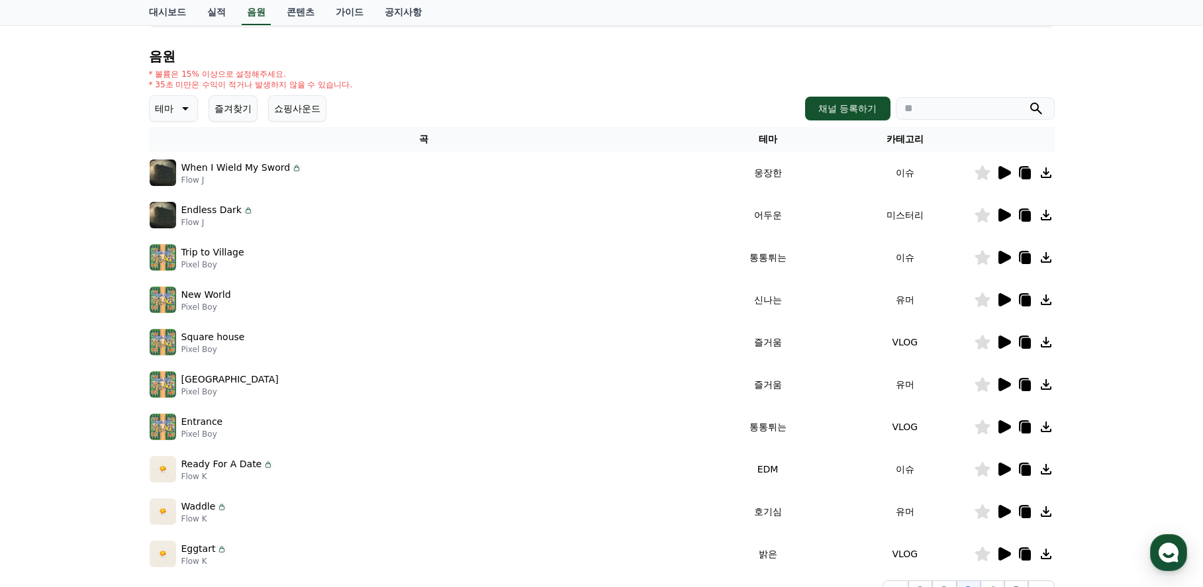
scroll to position [132, 0]
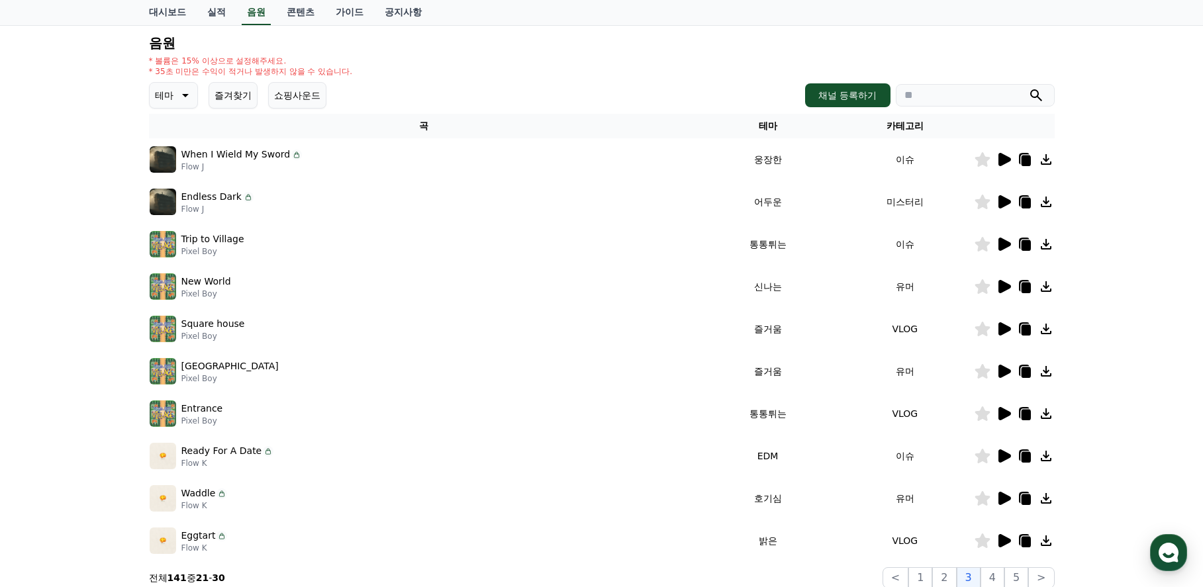
click at [997, 246] on icon at bounding box center [1004, 244] width 16 height 16
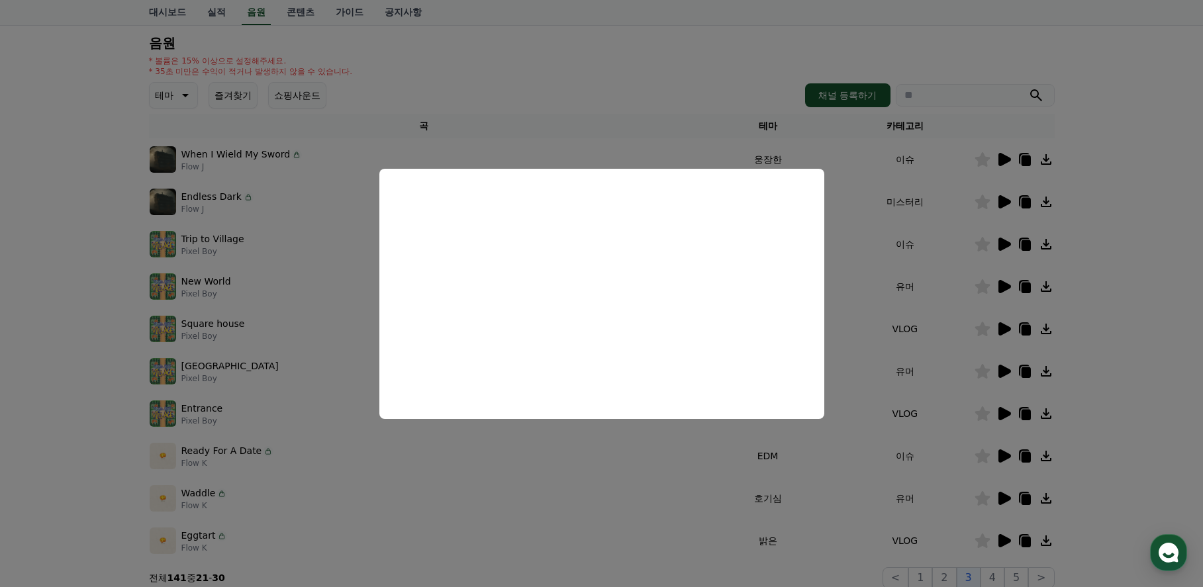
click at [1154, 375] on button "close modal" at bounding box center [601, 293] width 1203 height 587
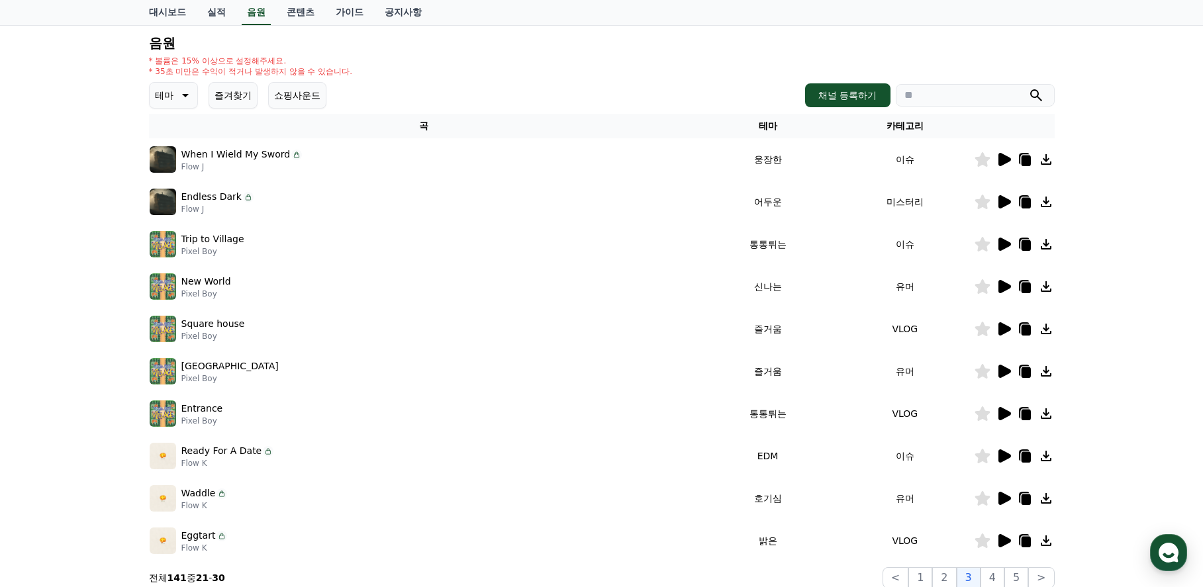
click at [1007, 290] on icon at bounding box center [1005, 286] width 13 height 13
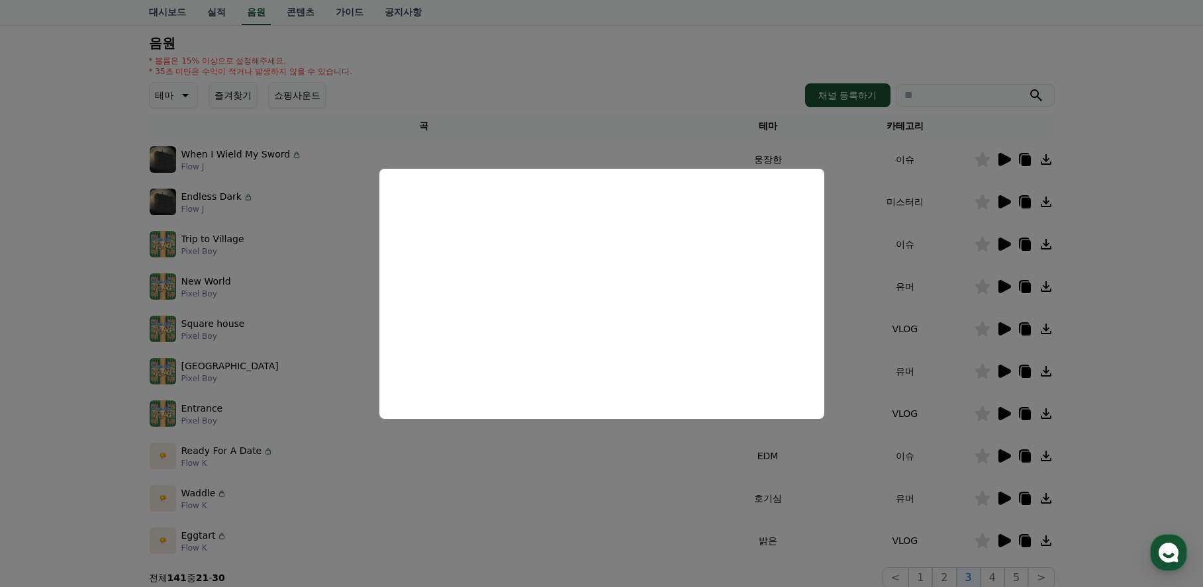
click at [1154, 348] on button "close modal" at bounding box center [601, 293] width 1203 height 587
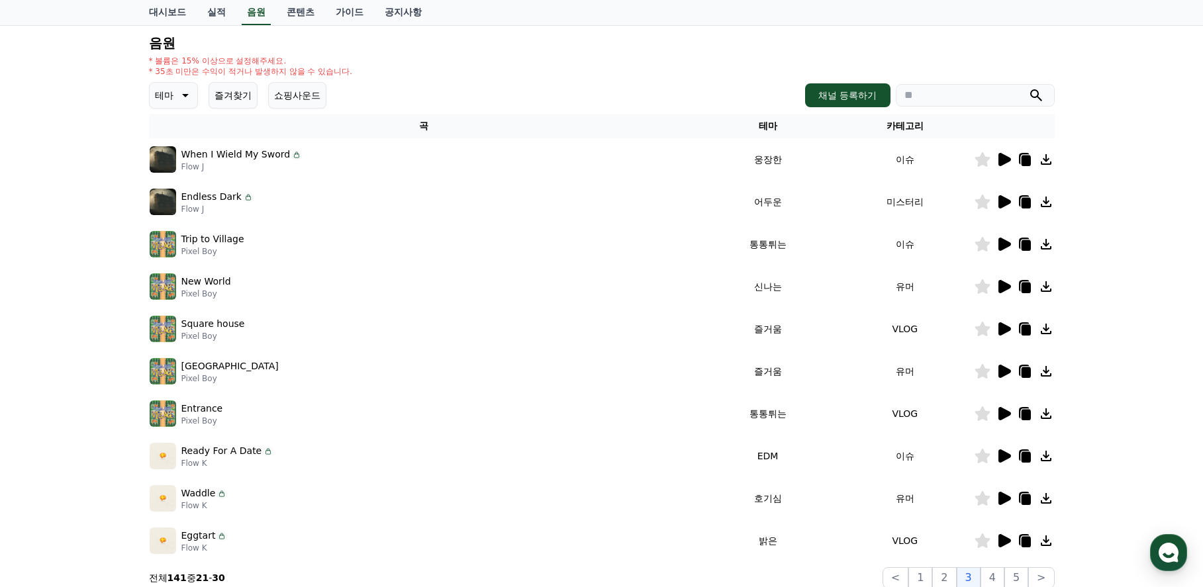
click at [1007, 328] on icon at bounding box center [1005, 329] width 13 height 13
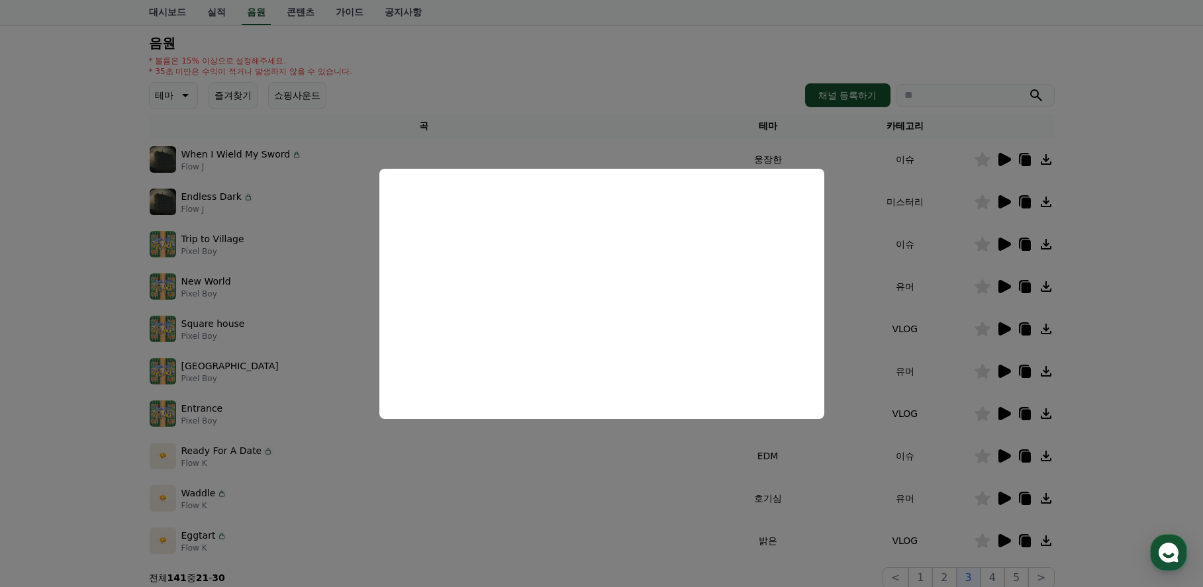
click at [1133, 380] on button "close modal" at bounding box center [601, 293] width 1203 height 587
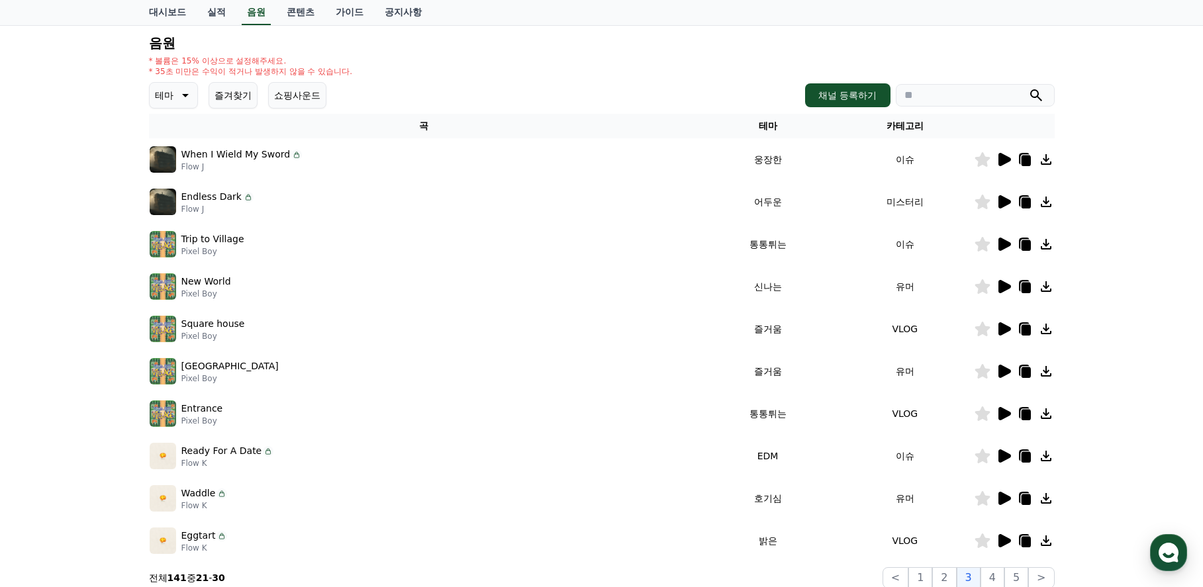
click at [1007, 497] on icon at bounding box center [1005, 498] width 13 height 13
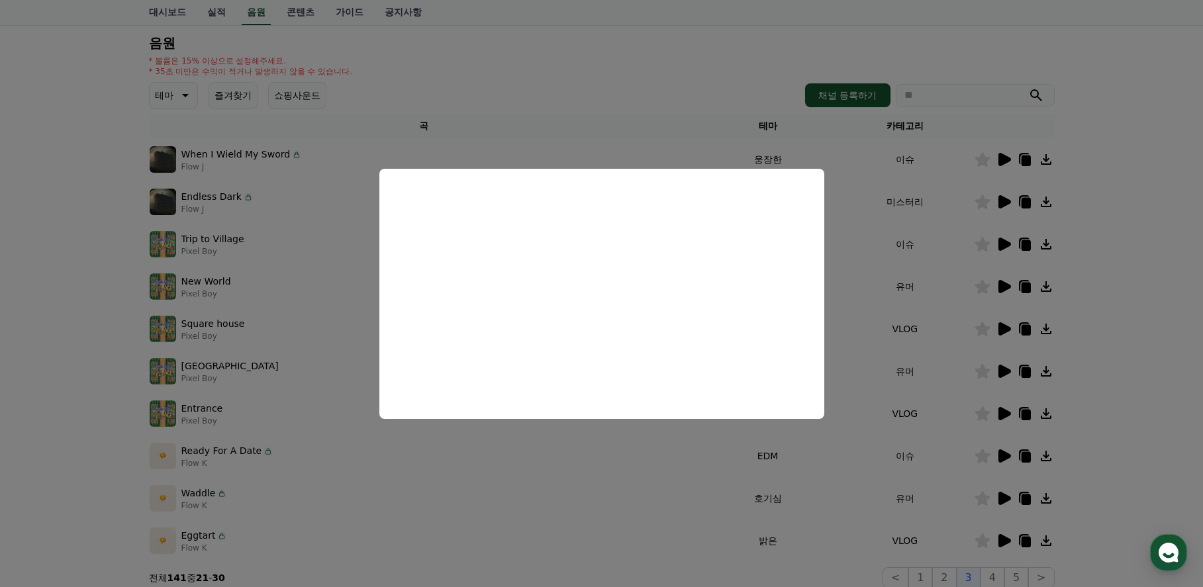
click at [1146, 389] on button "close modal" at bounding box center [601, 293] width 1203 height 587
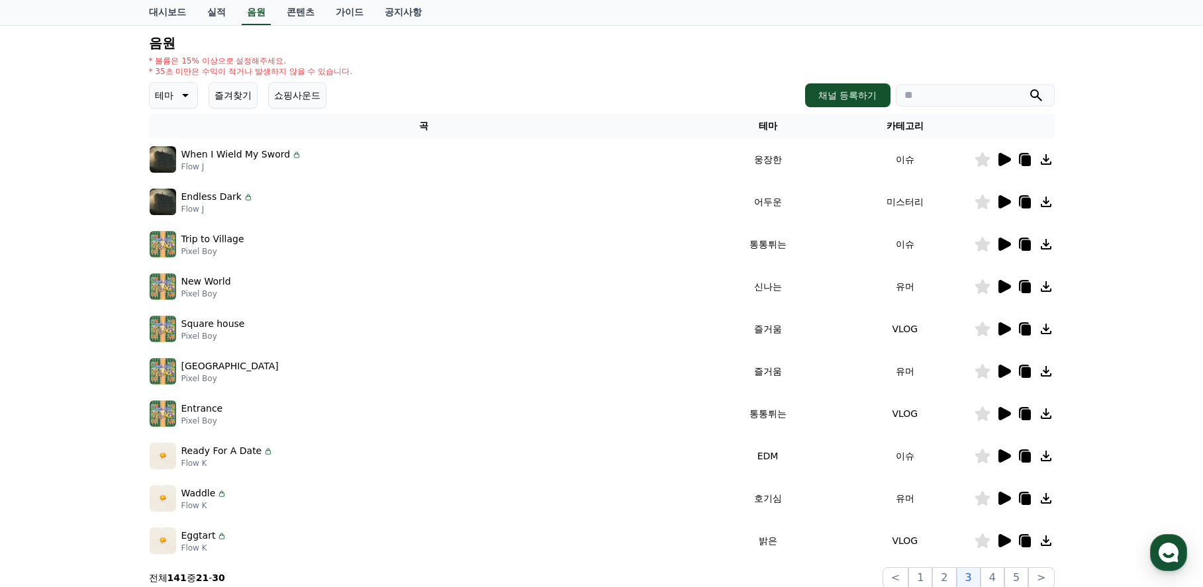
click at [1007, 413] on icon at bounding box center [1005, 413] width 13 height 13
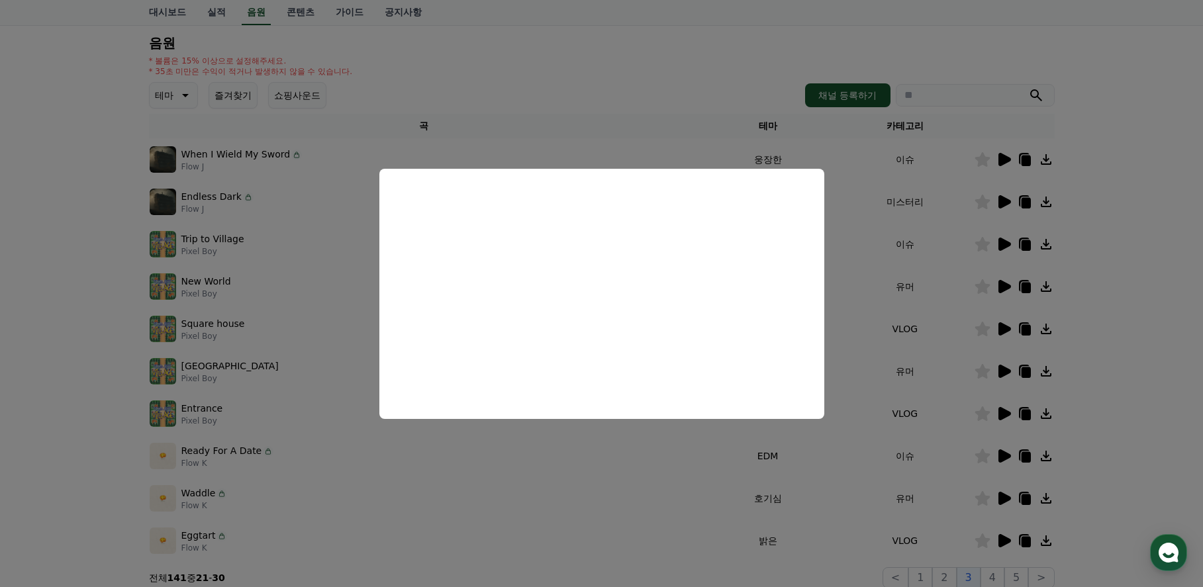
click at [1107, 389] on button "close modal" at bounding box center [601, 293] width 1203 height 587
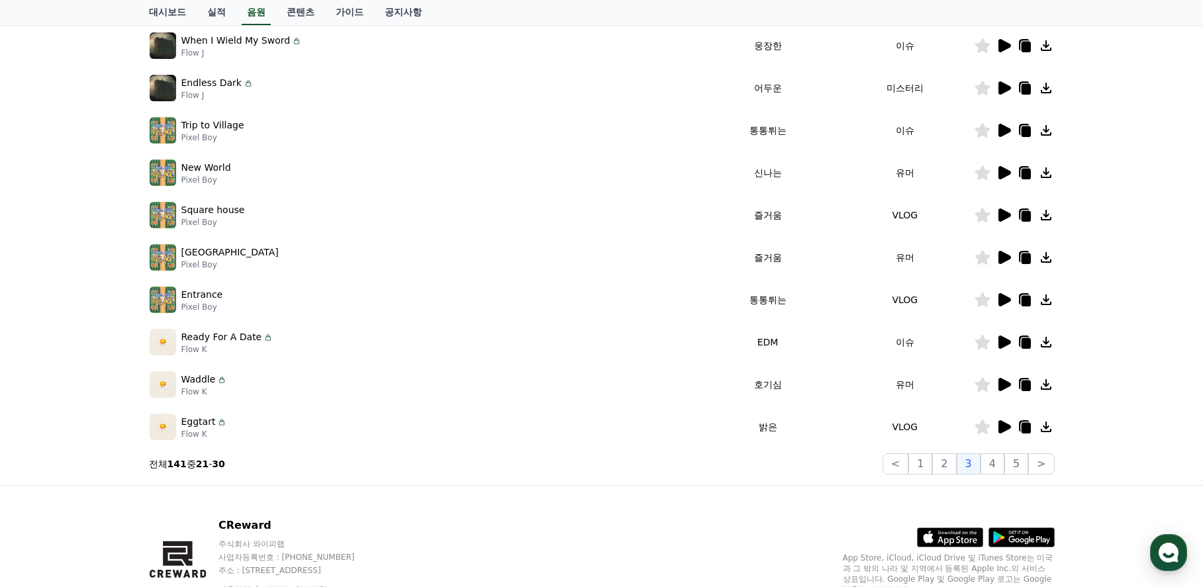
scroll to position [265, 0]
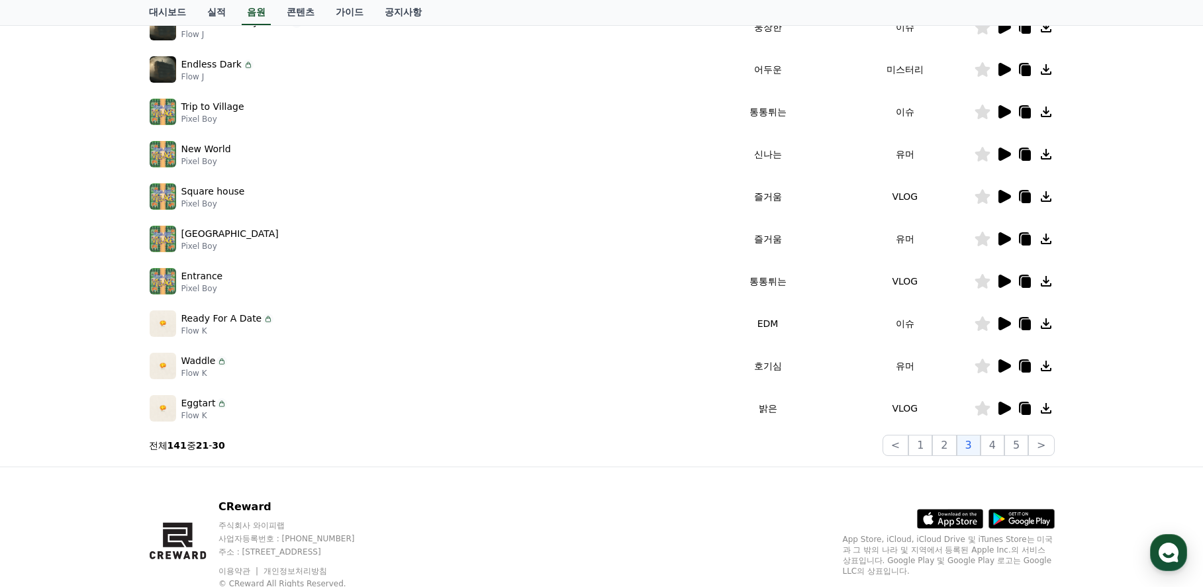
click at [1004, 409] on icon at bounding box center [1005, 408] width 13 height 13
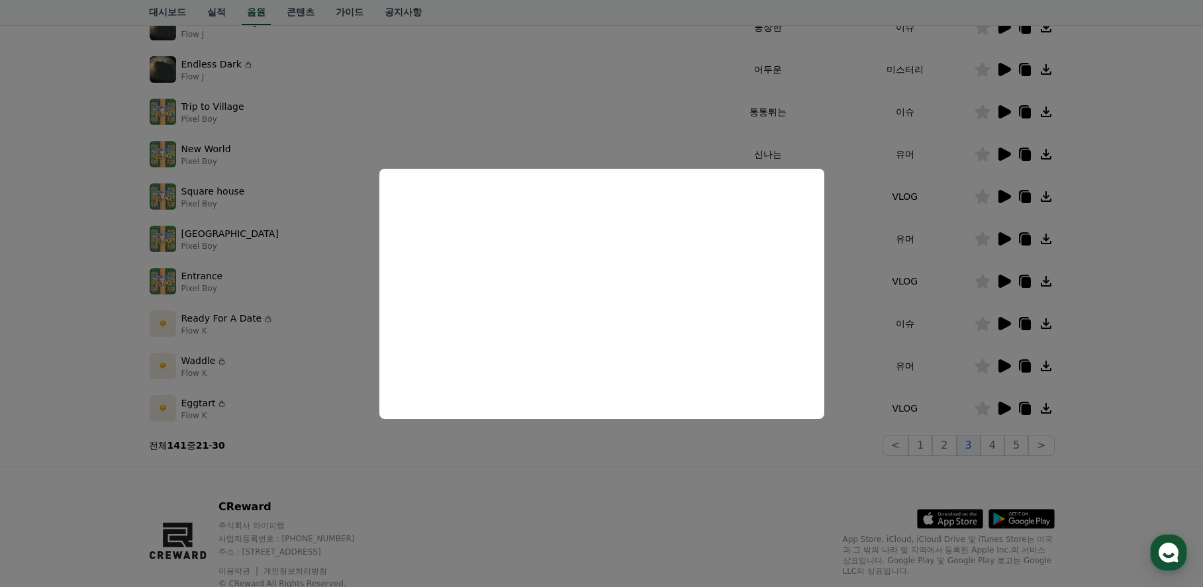
click at [1133, 370] on button "close modal" at bounding box center [601, 293] width 1203 height 587
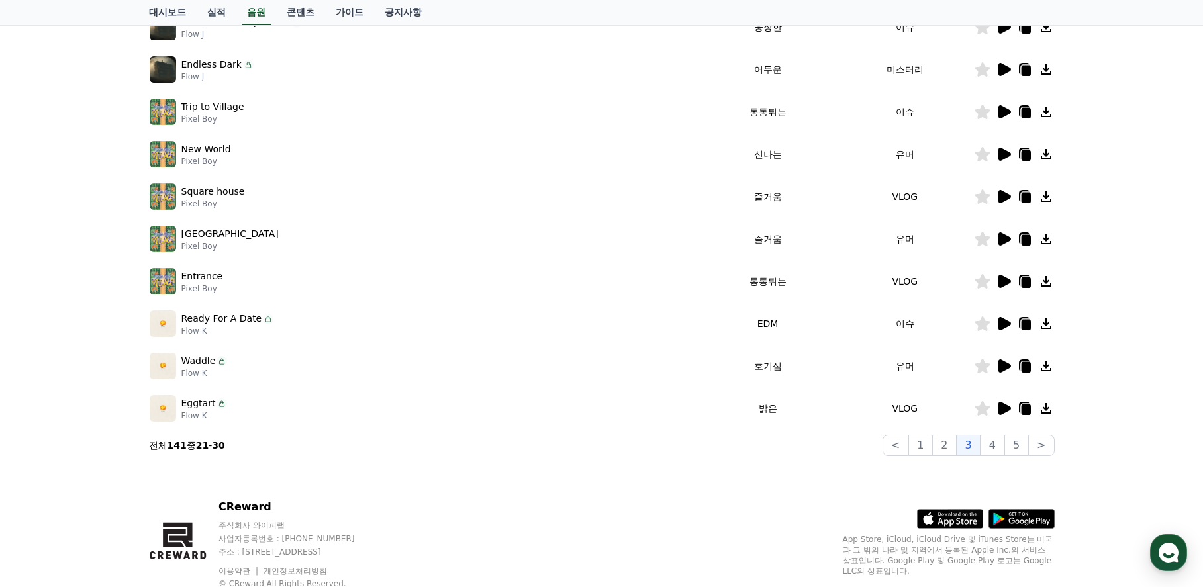
click at [1007, 366] on icon at bounding box center [1005, 366] width 13 height 13
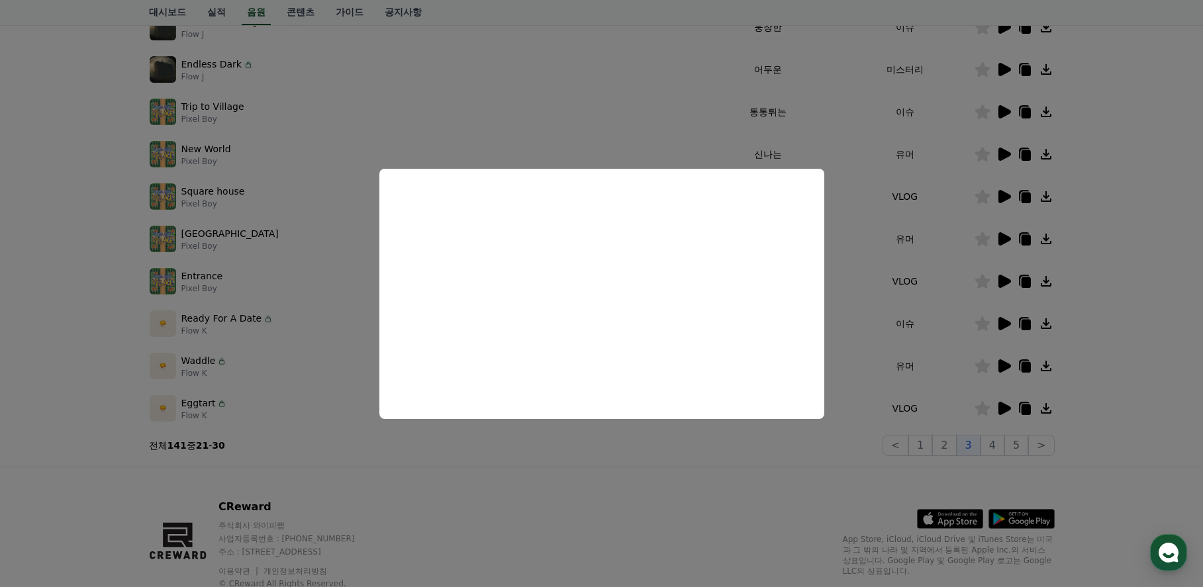
click at [1129, 320] on button "close modal" at bounding box center [601, 293] width 1203 height 587
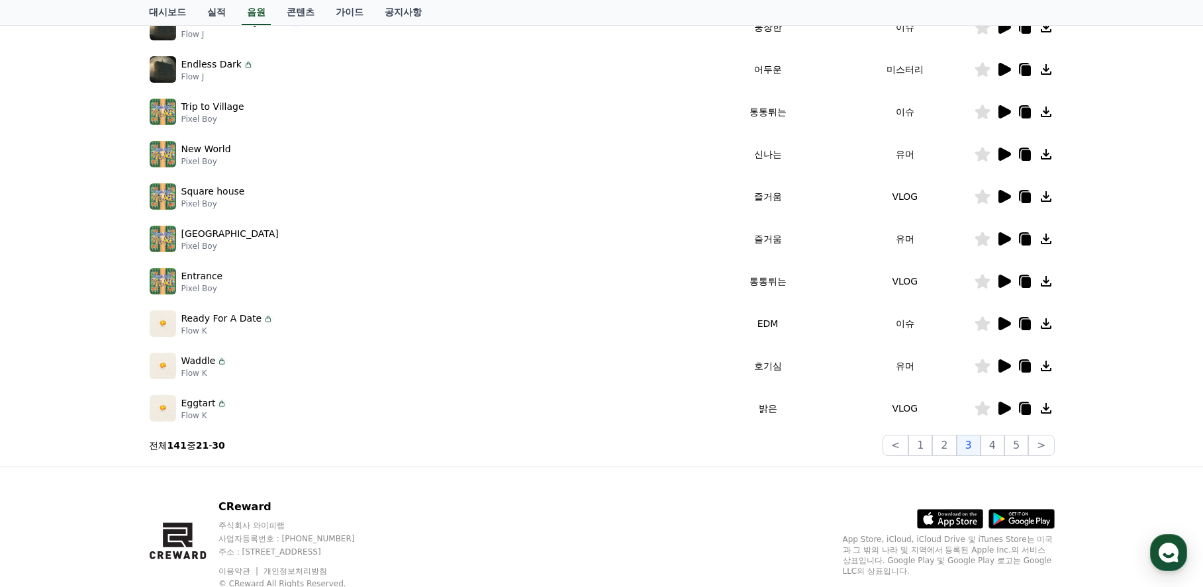
click at [1028, 365] on icon at bounding box center [1025, 367] width 9 height 11
click at [1004, 441] on button "4" at bounding box center [993, 445] width 24 height 21
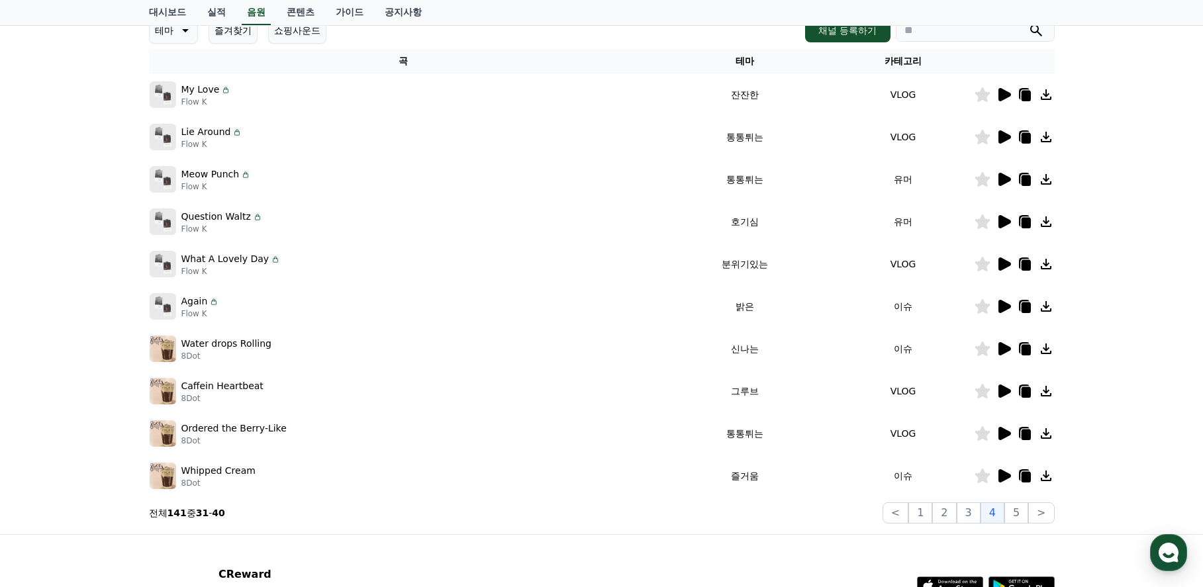
scroll to position [199, 0]
click at [1005, 219] on icon at bounding box center [1005, 220] width 13 height 13
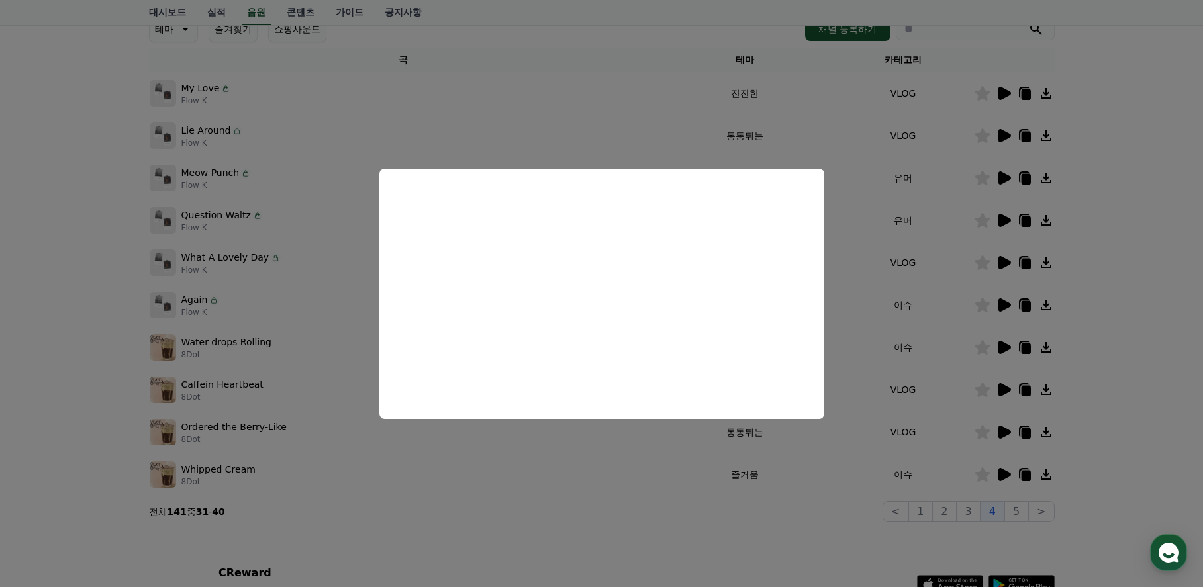
click at [1138, 325] on button "close modal" at bounding box center [601, 293] width 1203 height 587
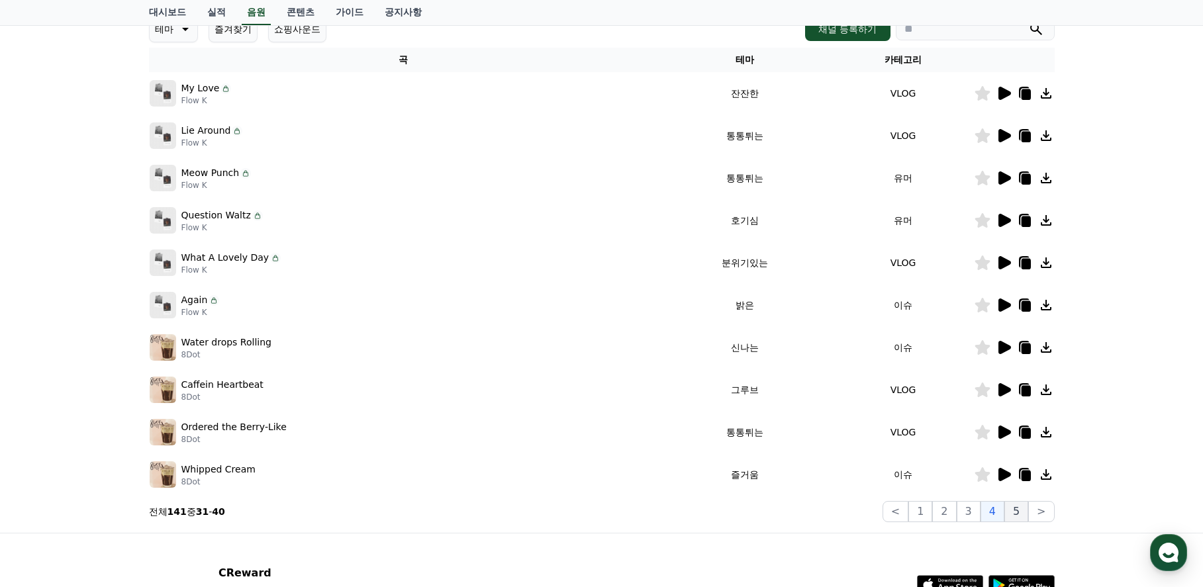
click at [1018, 512] on button "5" at bounding box center [1017, 511] width 24 height 21
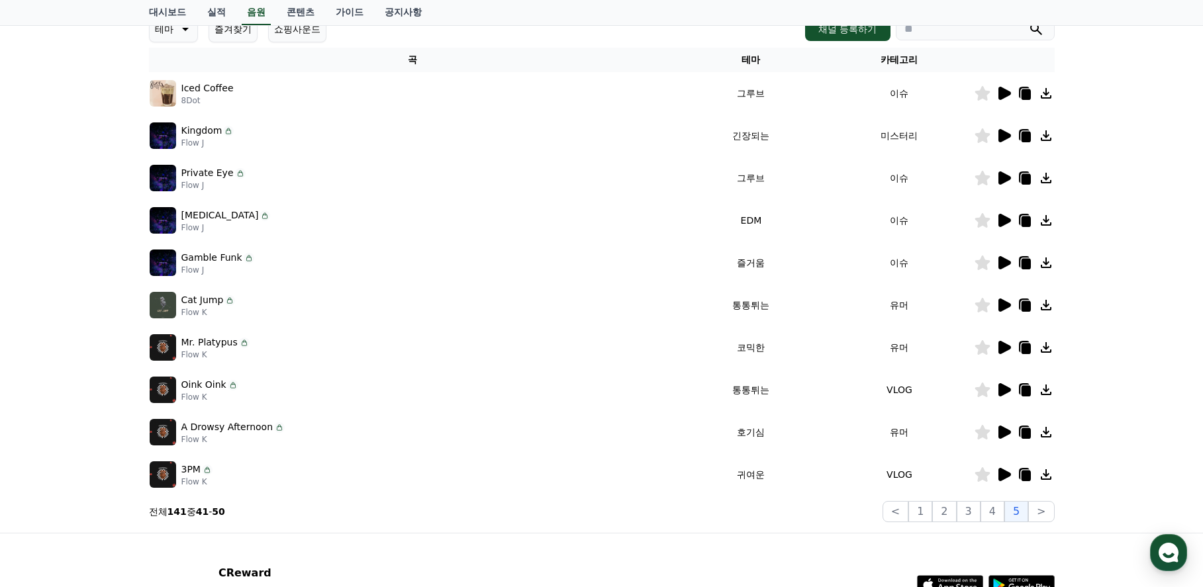
click at [1005, 434] on icon at bounding box center [1005, 432] width 13 height 13
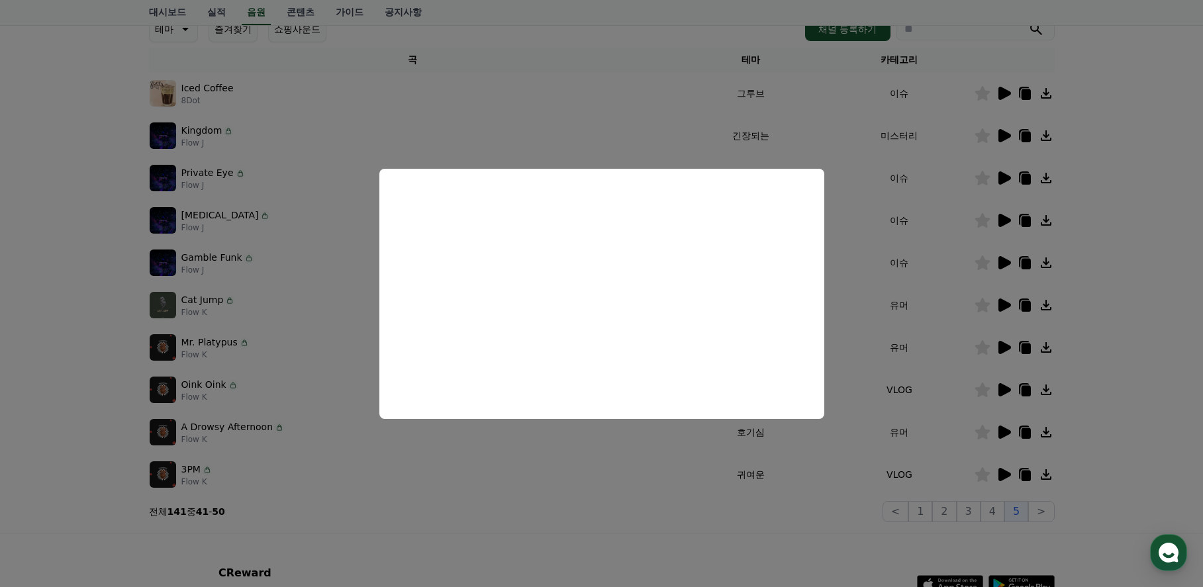
click at [1146, 307] on button "close modal" at bounding box center [601, 293] width 1203 height 587
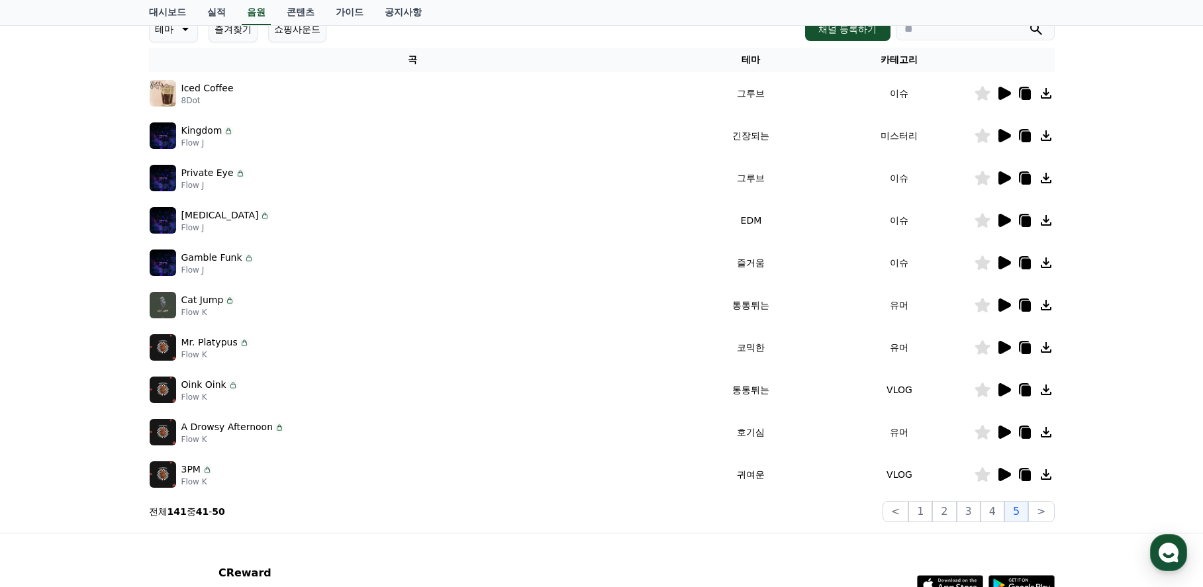
click at [990, 95] on icon at bounding box center [983, 93] width 16 height 15
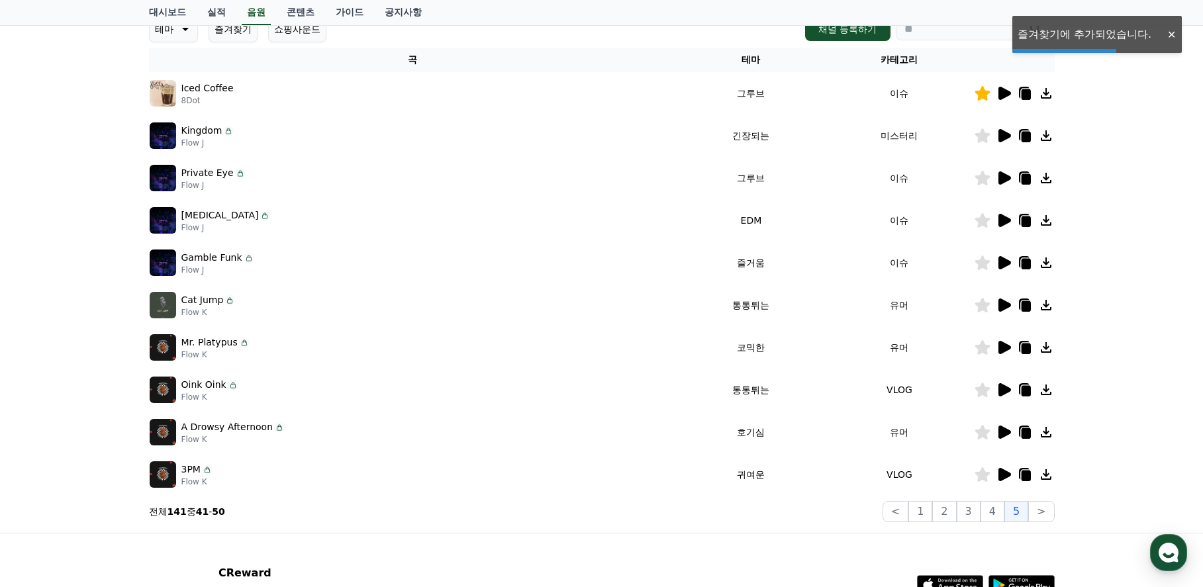
click at [975, 93] on icon at bounding box center [983, 93] width 16 height 15
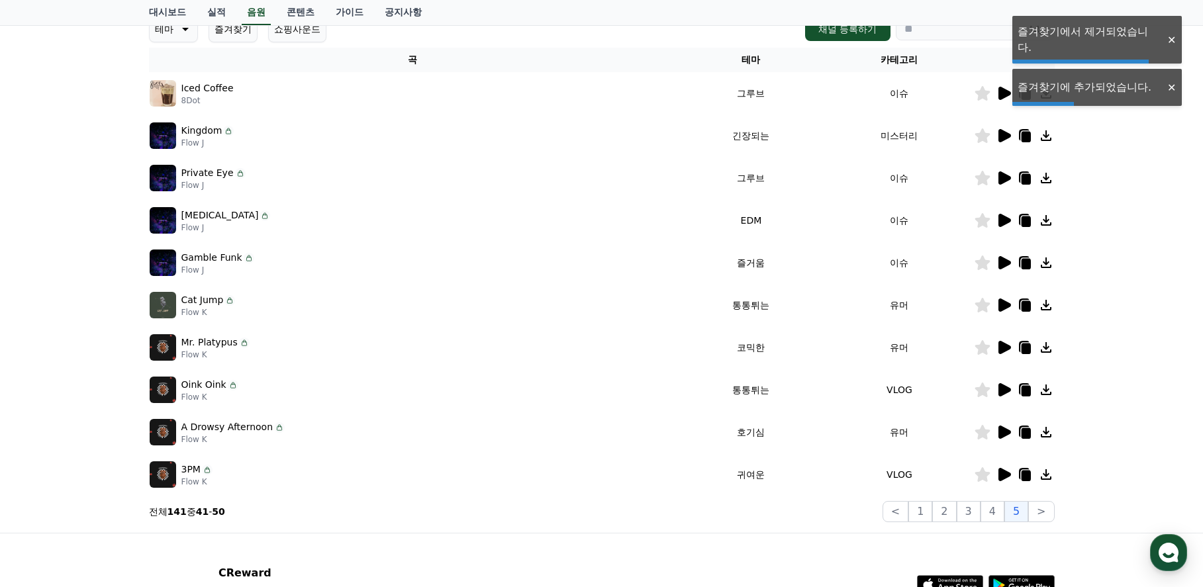
click at [998, 92] on icon at bounding box center [1004, 93] width 16 height 16
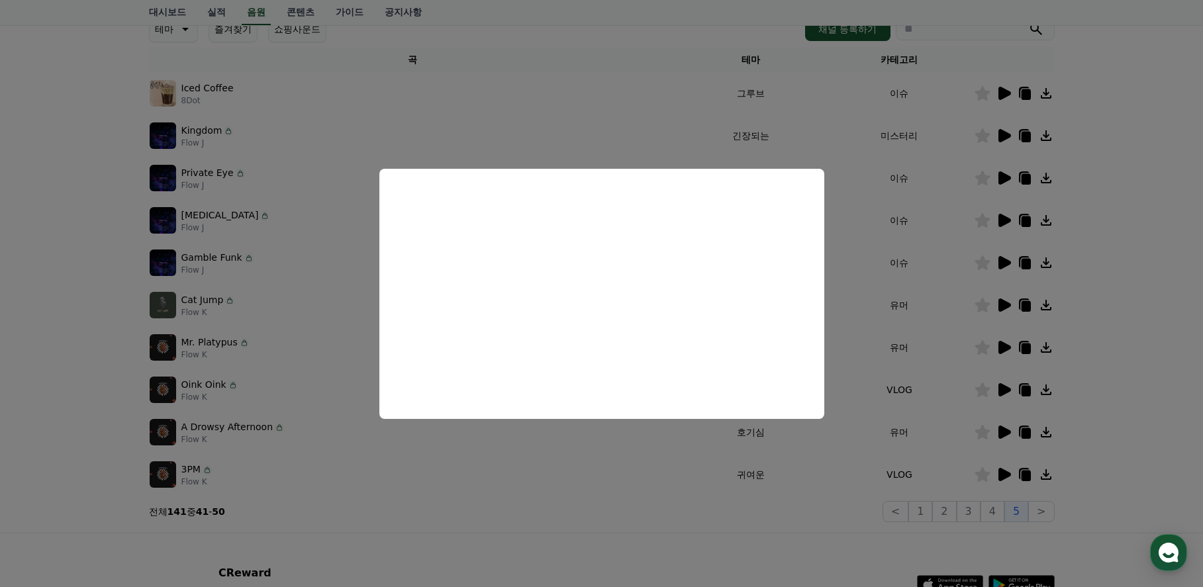
click at [1130, 348] on button "close modal" at bounding box center [601, 293] width 1203 height 587
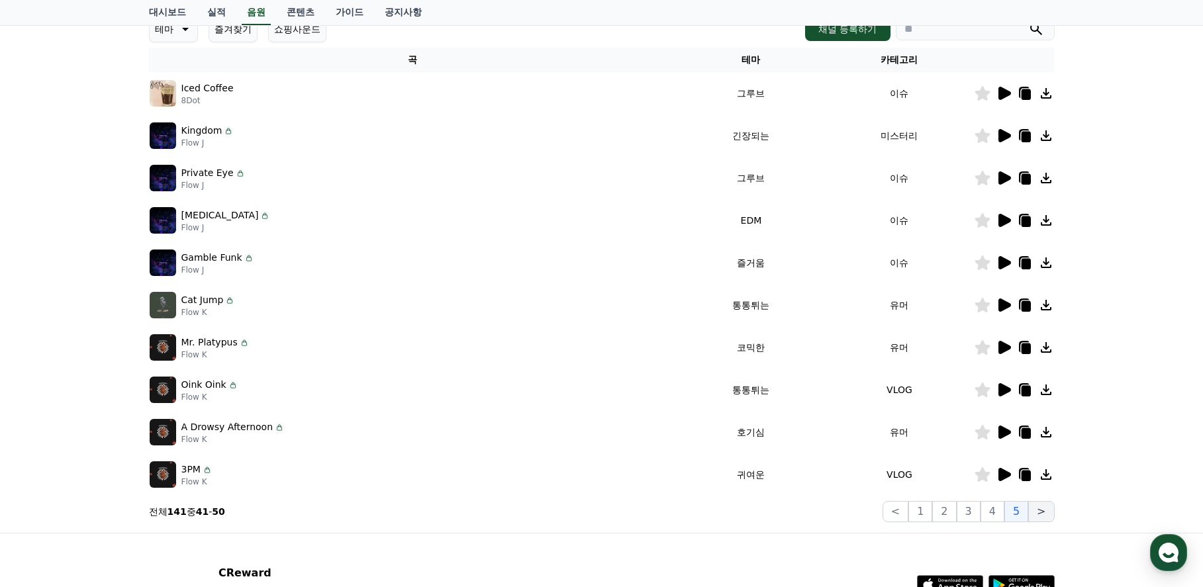
click at [1047, 515] on button ">" at bounding box center [1041, 511] width 26 height 21
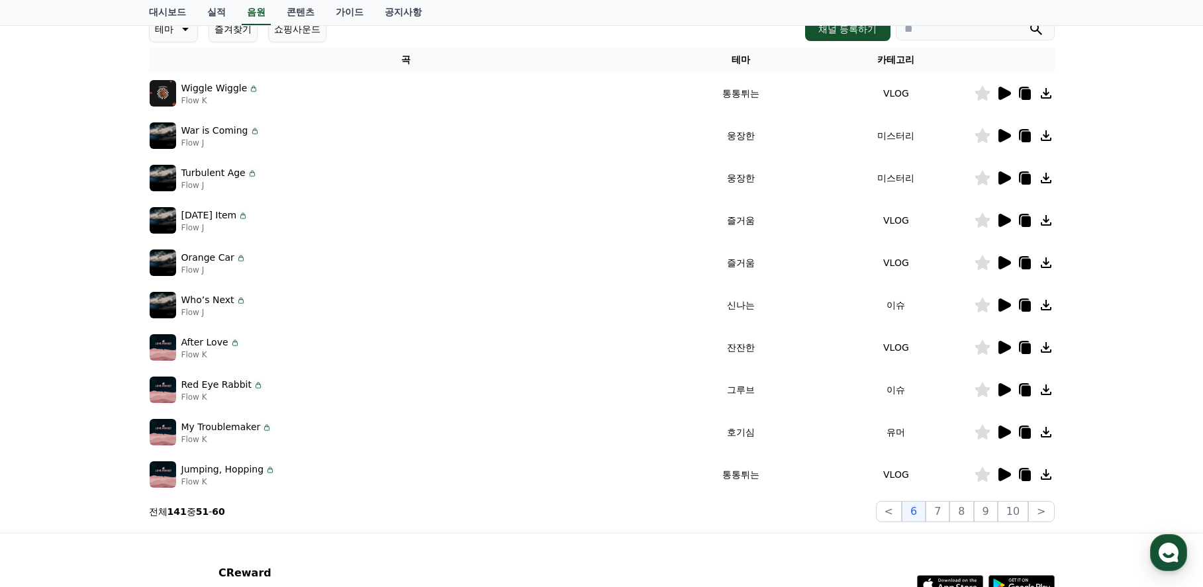
click at [1001, 430] on icon at bounding box center [1005, 432] width 13 height 13
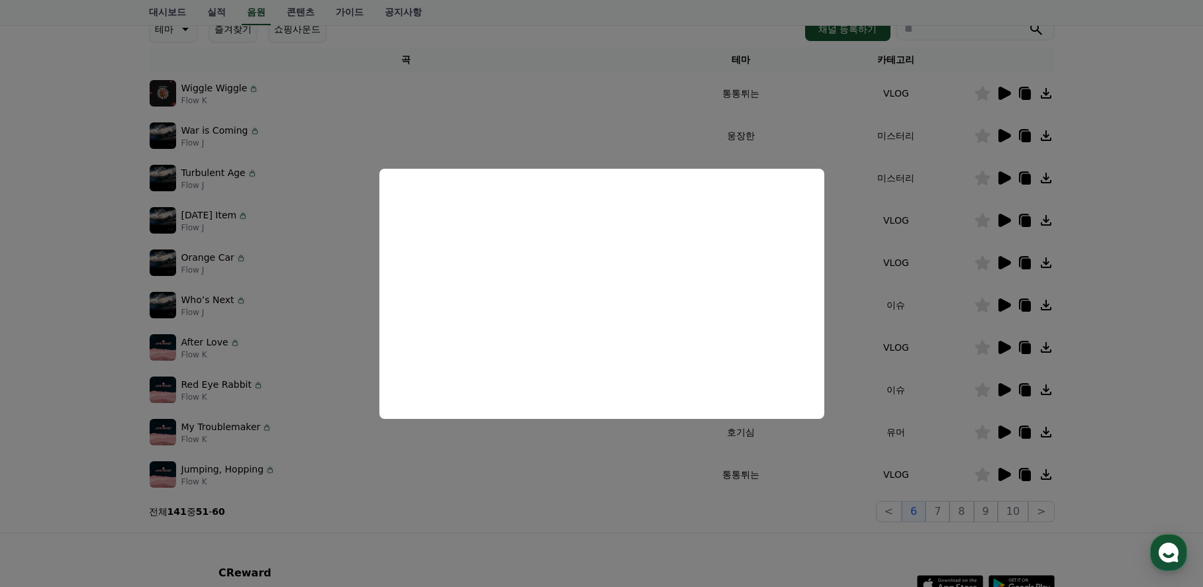
click at [1142, 393] on button "close modal" at bounding box center [601, 293] width 1203 height 587
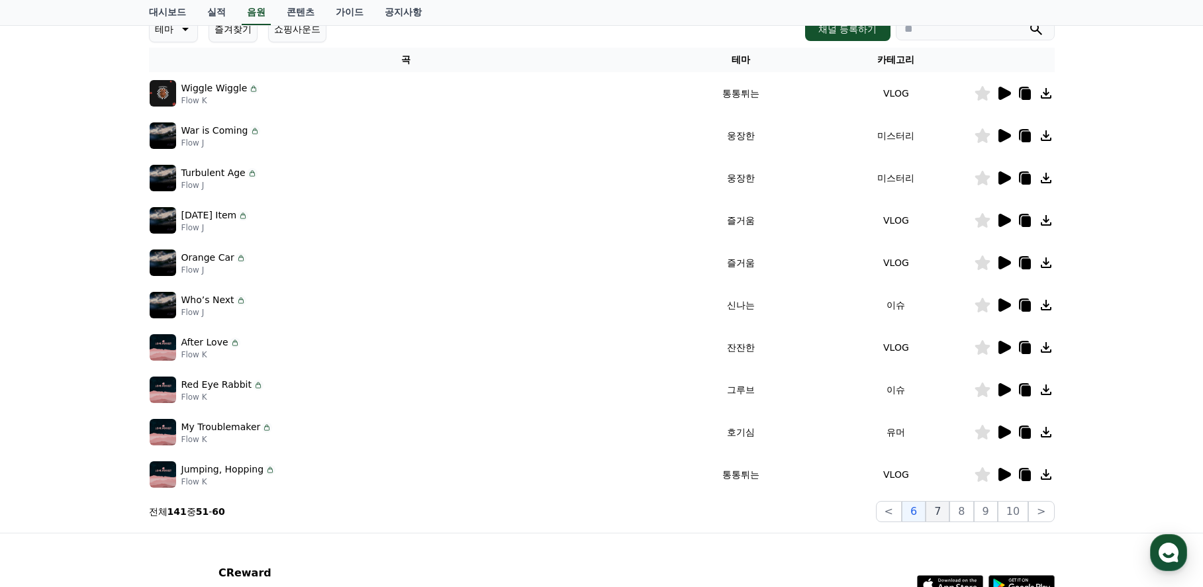
click at [945, 510] on button "7" at bounding box center [938, 511] width 24 height 21
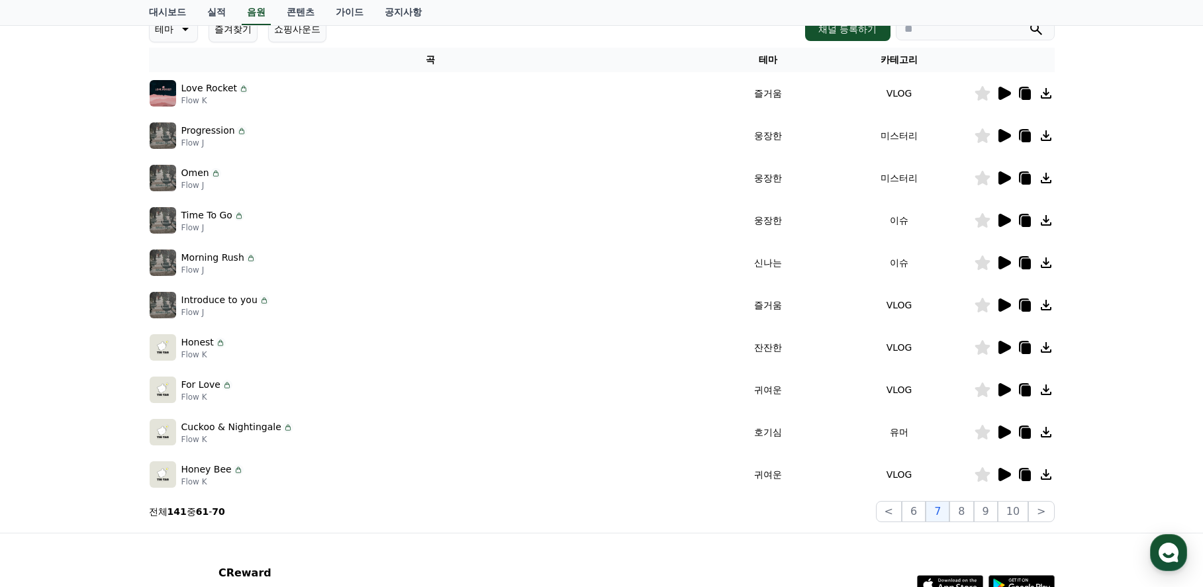
click at [1005, 431] on icon at bounding box center [1005, 432] width 13 height 13
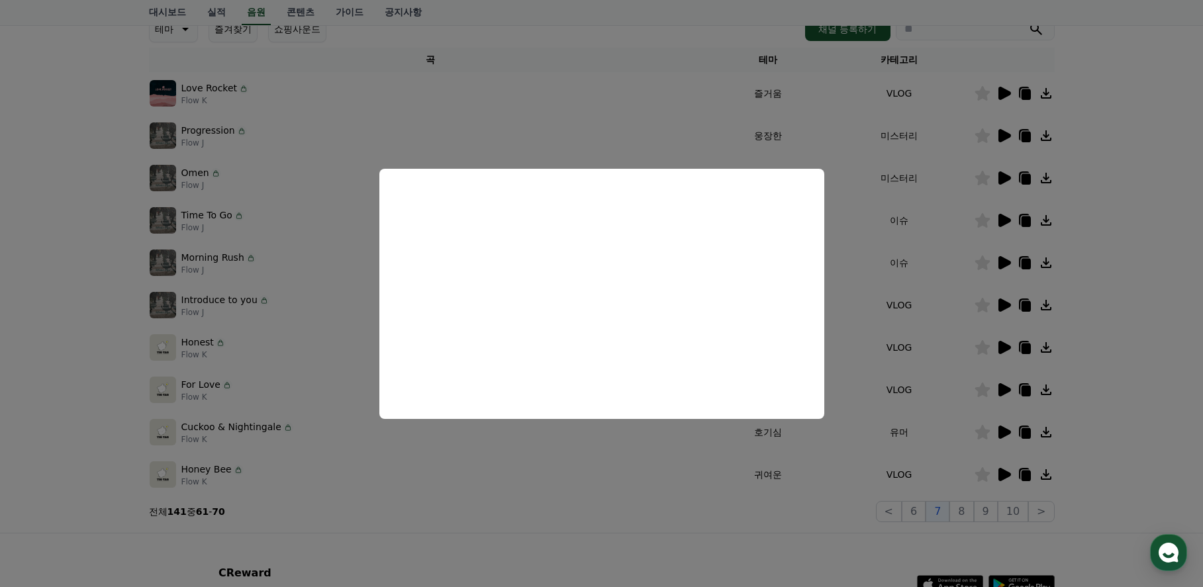
click at [1156, 346] on button "close modal" at bounding box center [601, 293] width 1203 height 587
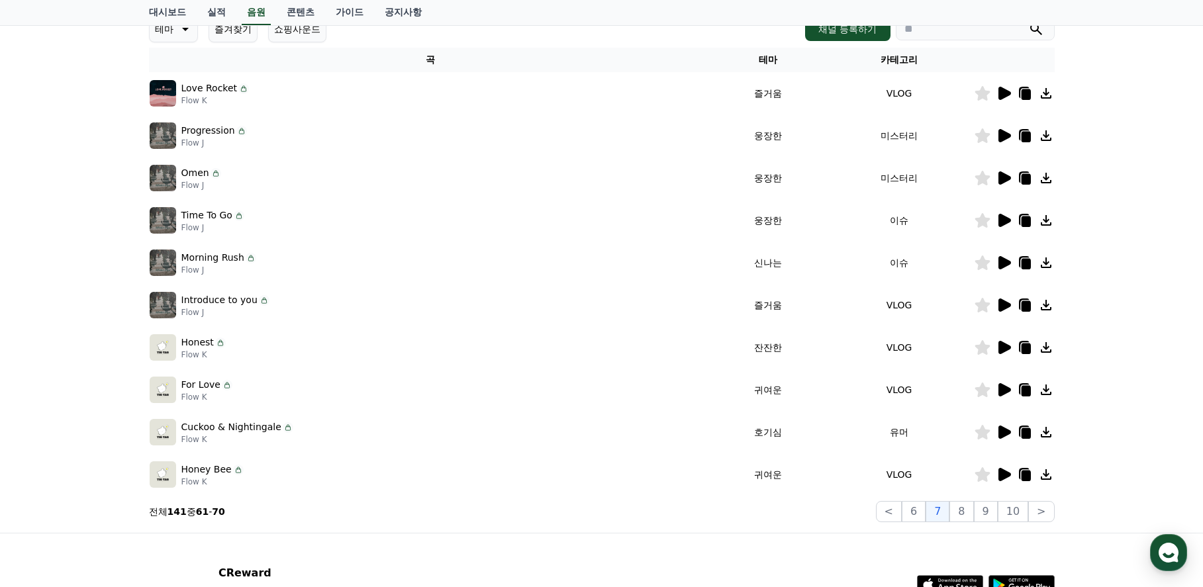
click at [1002, 390] on icon at bounding box center [1005, 389] width 13 height 13
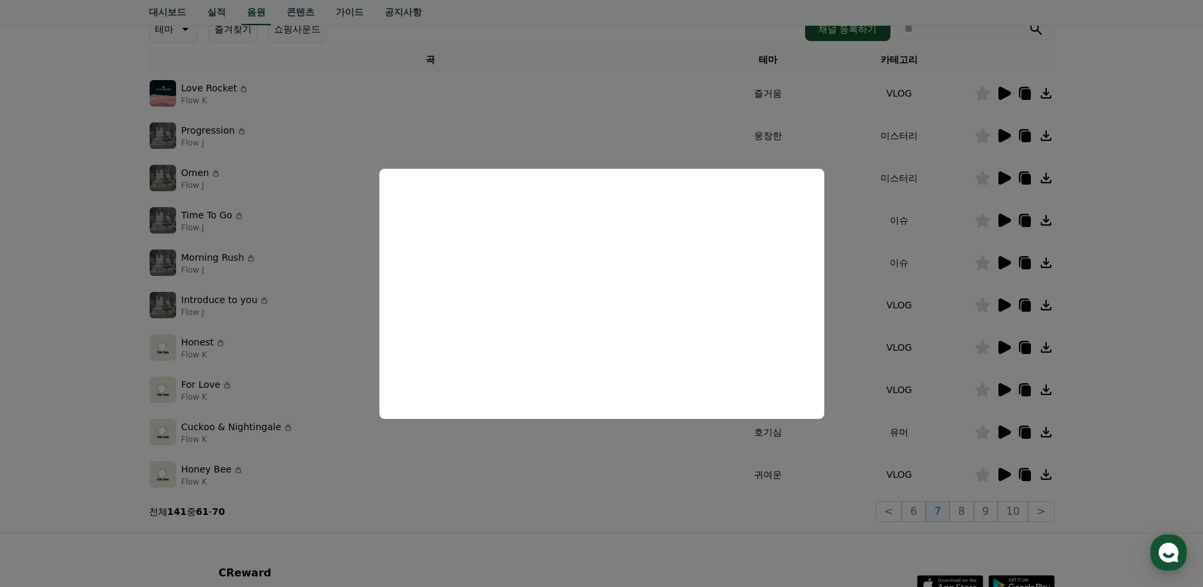
click at [1153, 371] on button "close modal" at bounding box center [601, 293] width 1203 height 587
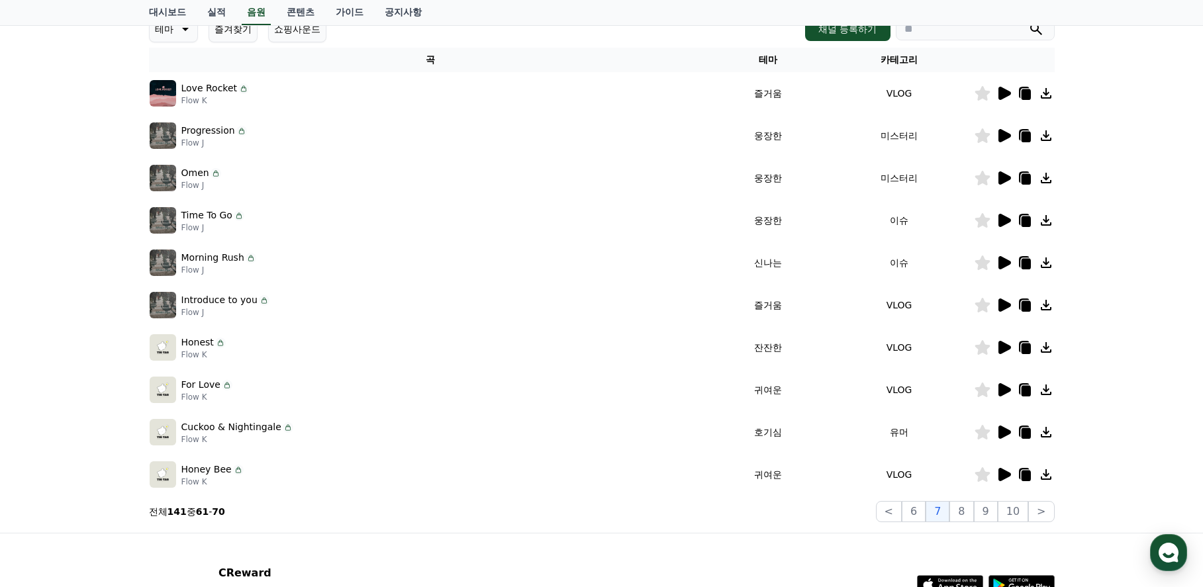
click at [984, 388] on icon at bounding box center [982, 390] width 15 height 15
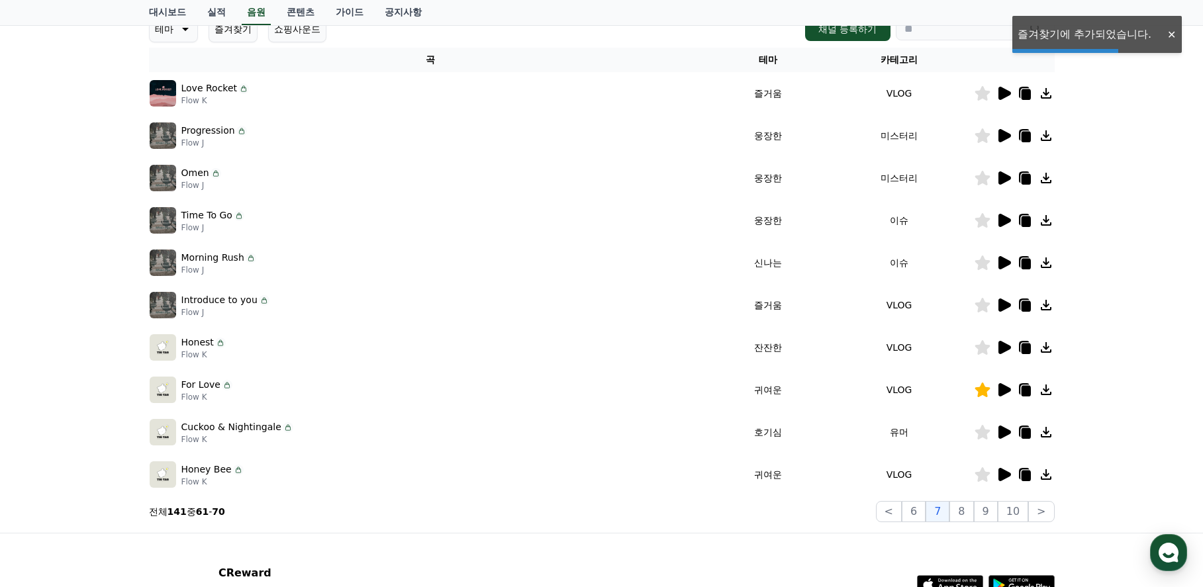
click at [1005, 472] on icon at bounding box center [1005, 474] width 13 height 13
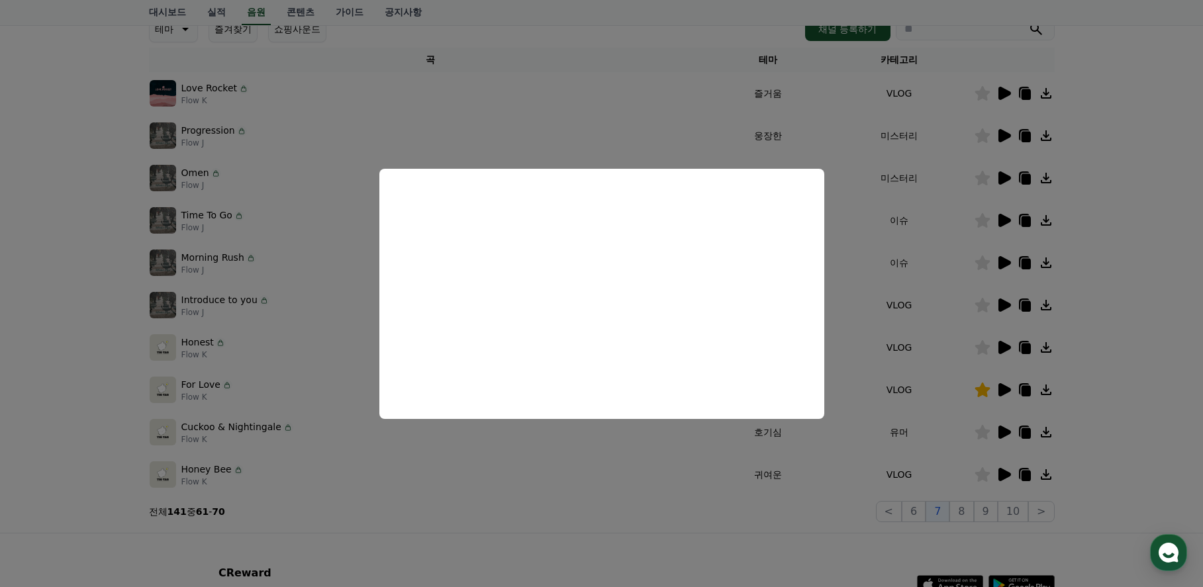
click at [1139, 357] on button "close modal" at bounding box center [601, 293] width 1203 height 587
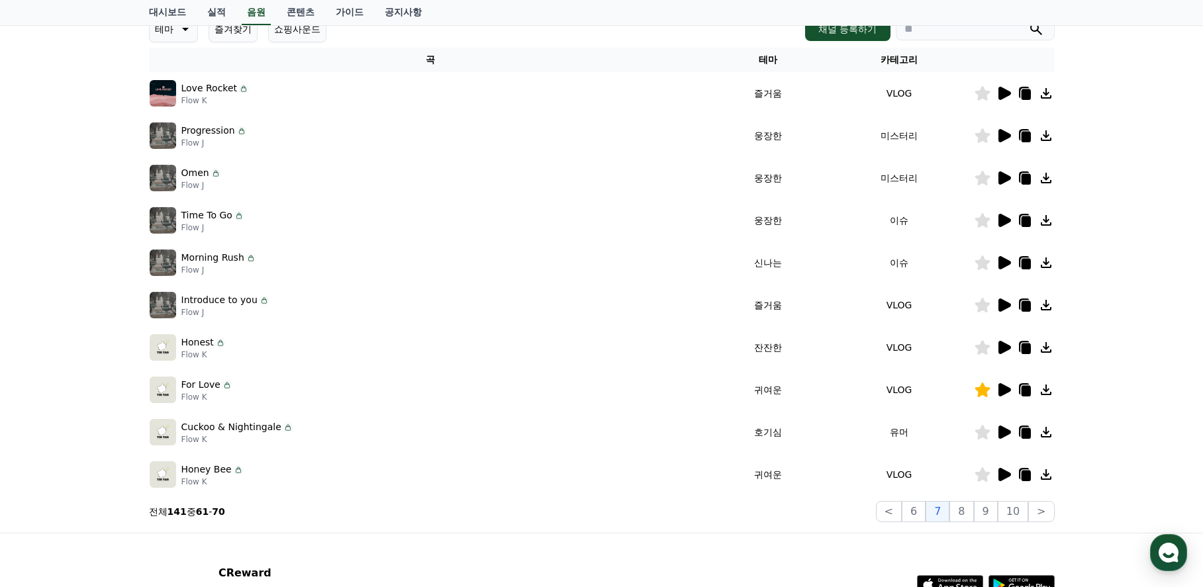
click at [984, 476] on icon at bounding box center [982, 475] width 15 height 15
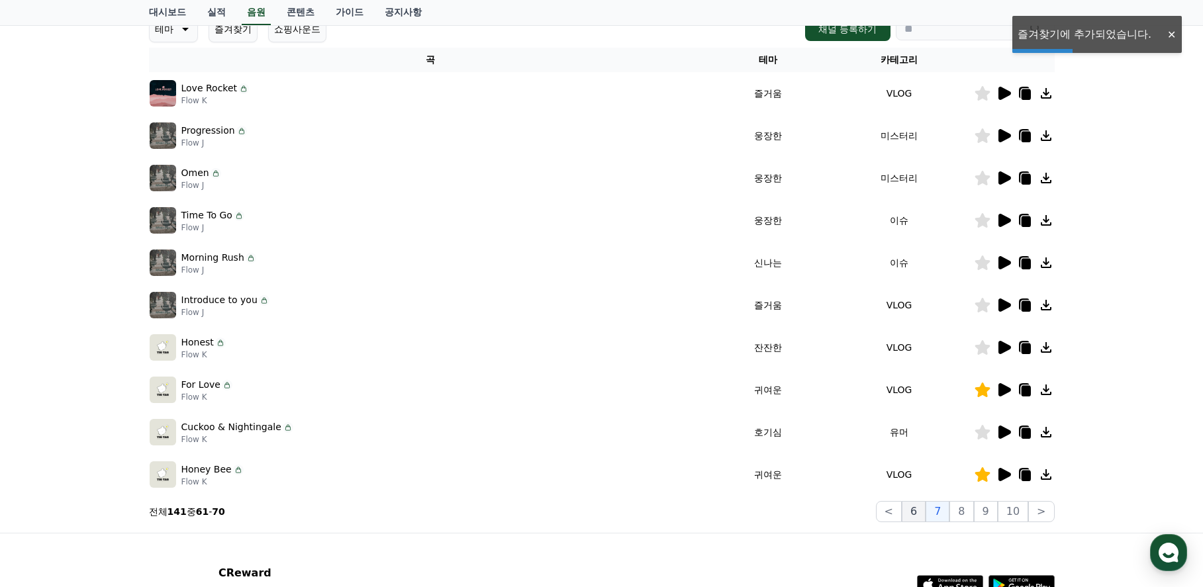
click at [919, 511] on button "6" at bounding box center [914, 511] width 24 height 21
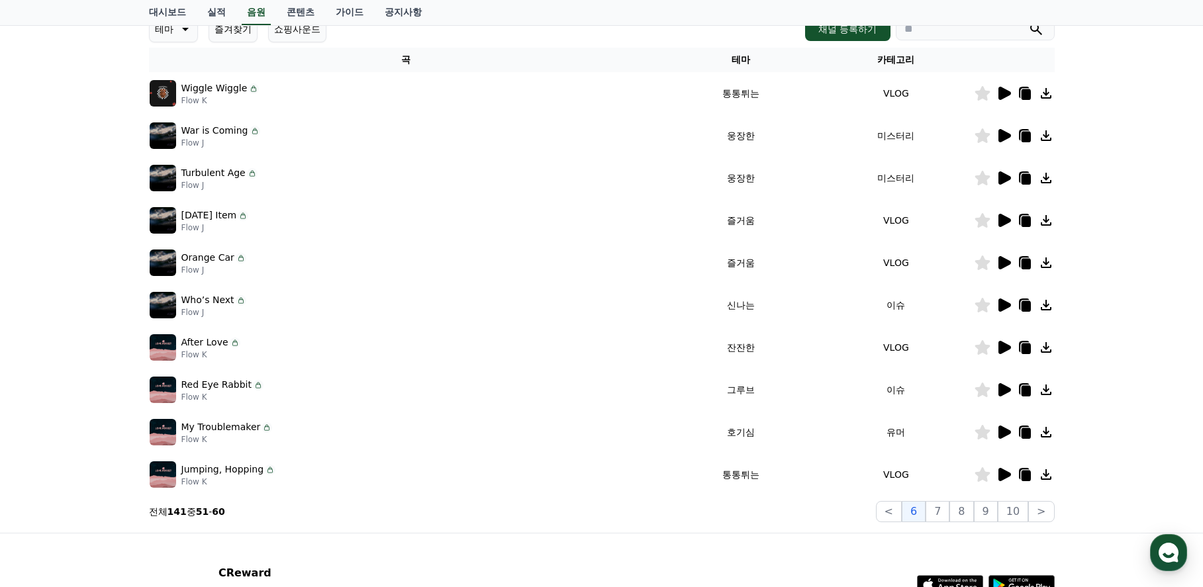
click at [1007, 432] on icon at bounding box center [1005, 432] width 13 height 13
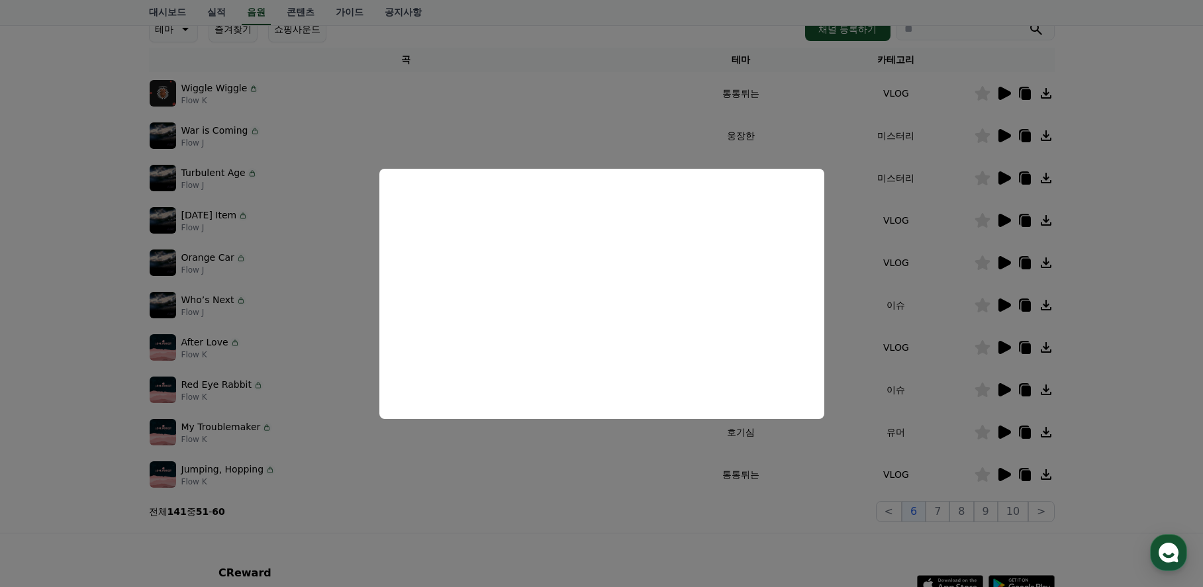
click at [1156, 306] on button "close modal" at bounding box center [601, 293] width 1203 height 587
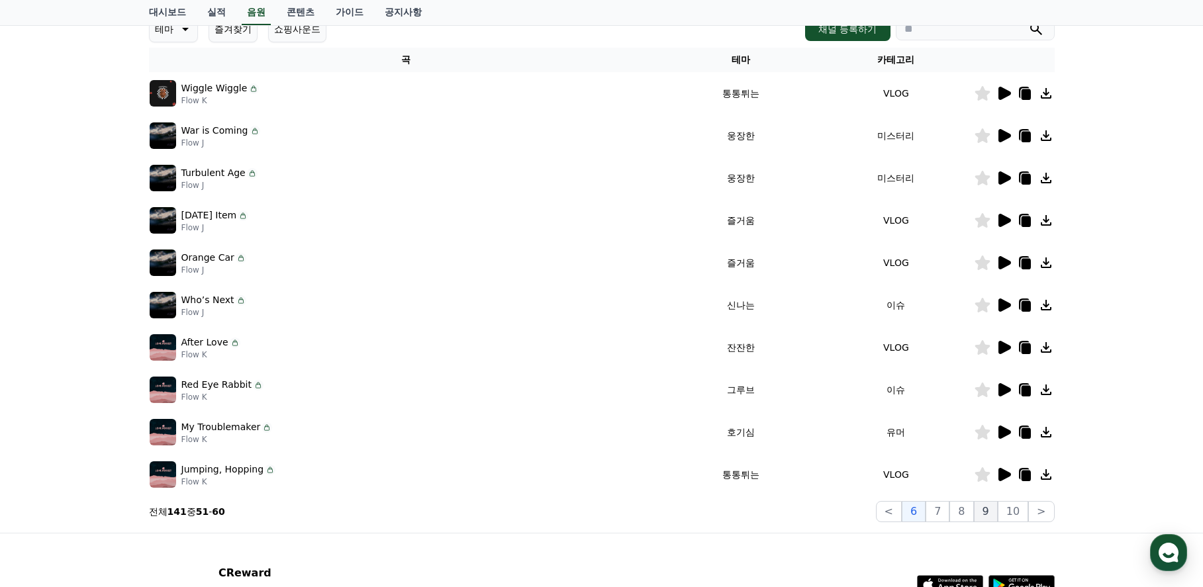
click at [994, 513] on button "9" at bounding box center [986, 511] width 24 height 21
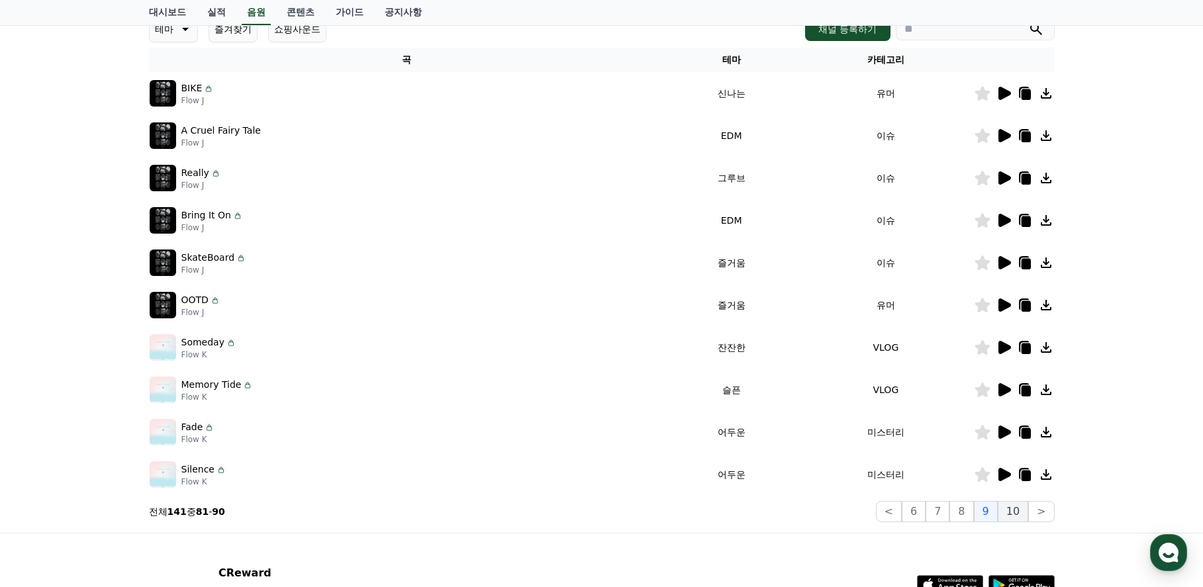
click at [1021, 512] on button "10" at bounding box center [1013, 511] width 30 height 21
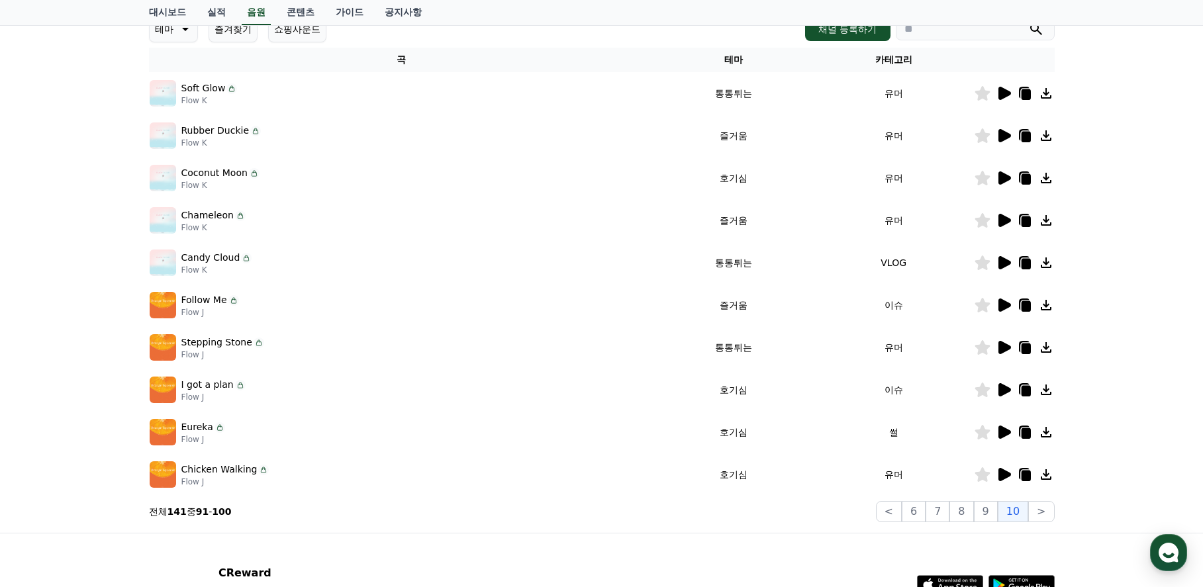
click at [1001, 179] on icon at bounding box center [1005, 178] width 13 height 13
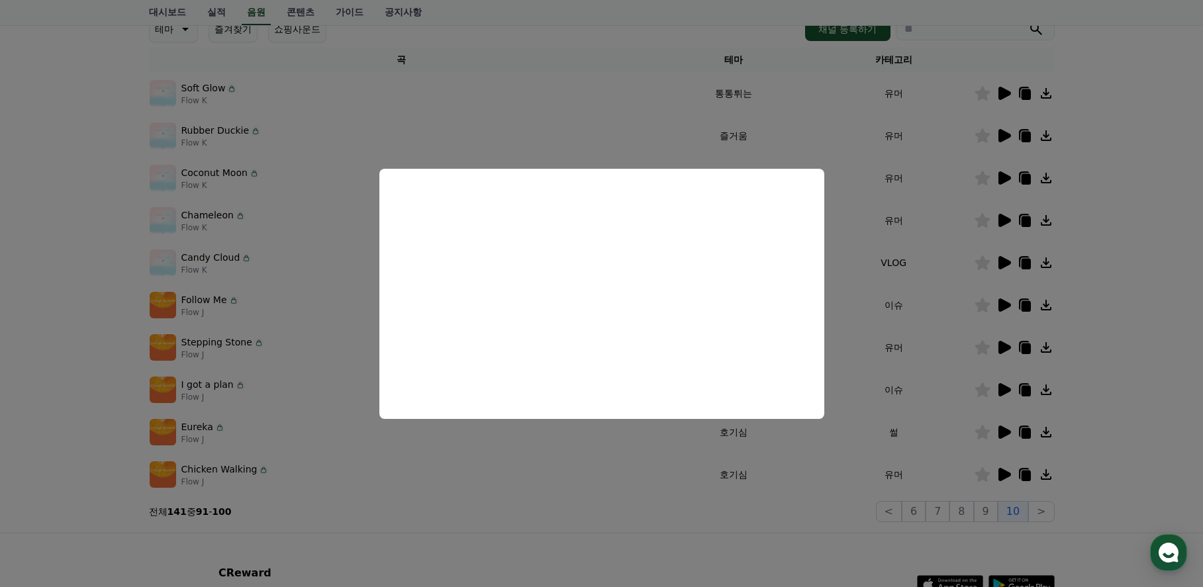
click at [1137, 295] on button "close modal" at bounding box center [601, 293] width 1203 height 587
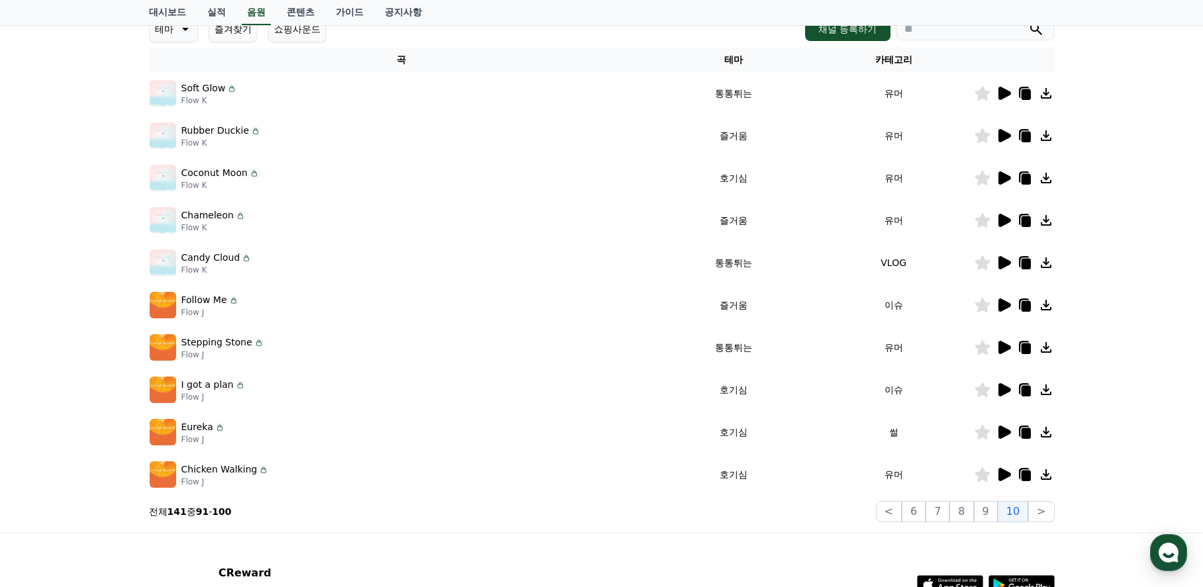
click at [1001, 392] on icon at bounding box center [1005, 389] width 13 height 13
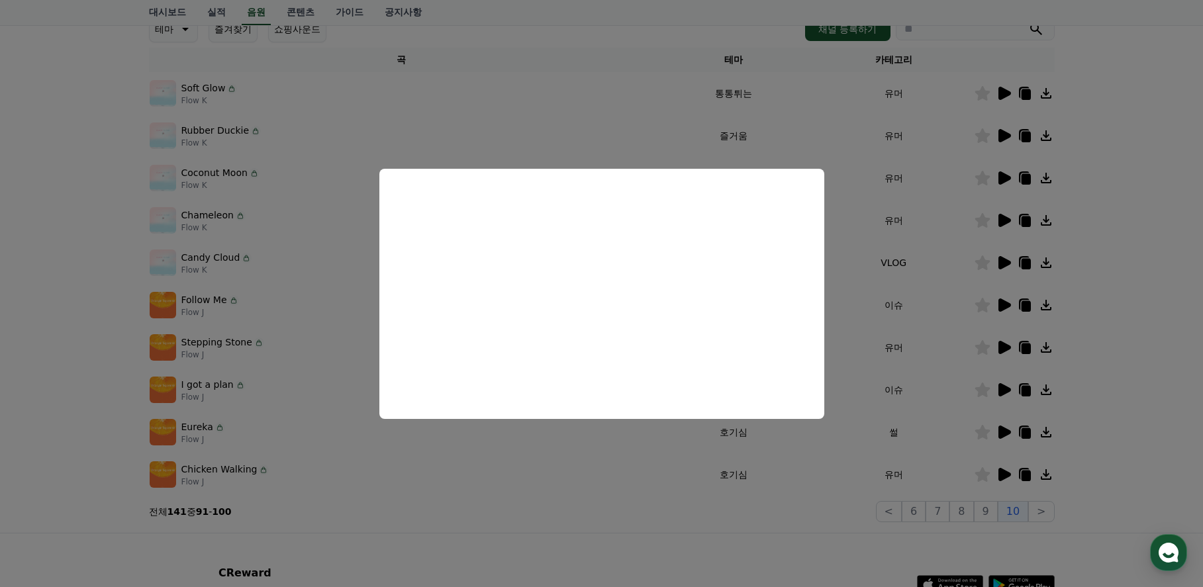
click at [1136, 393] on button "close modal" at bounding box center [601, 293] width 1203 height 587
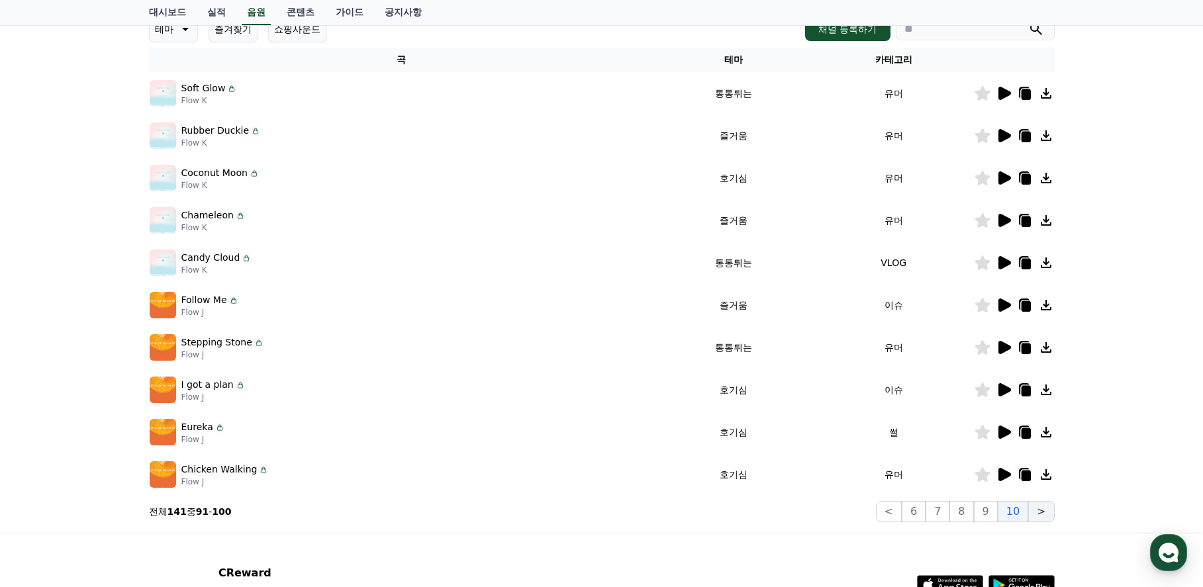
click at [1040, 509] on button ">" at bounding box center [1041, 511] width 26 height 21
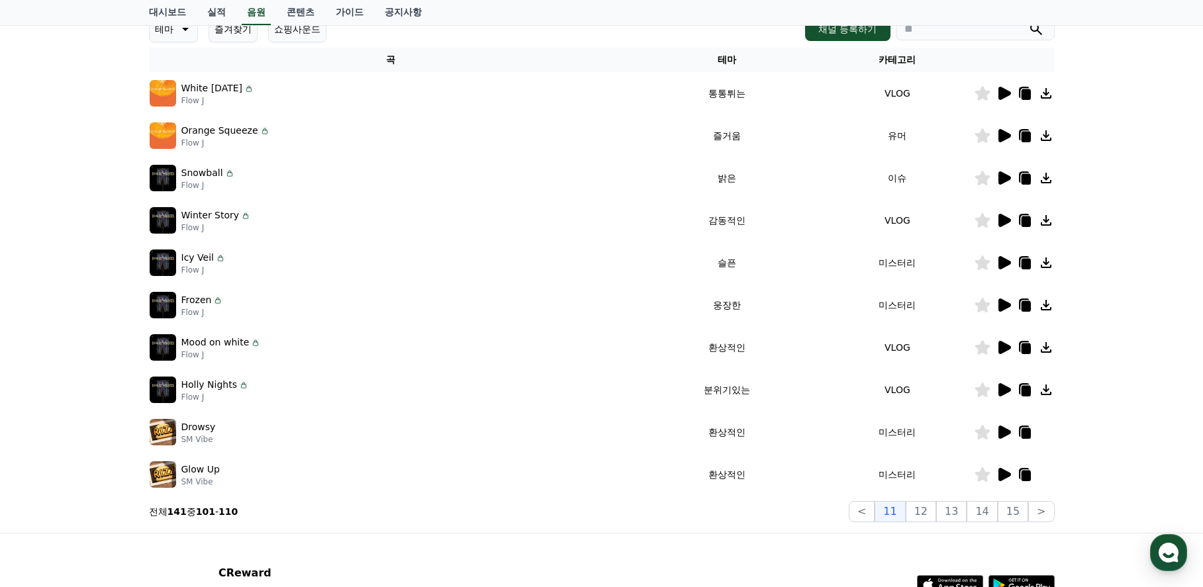
click at [1005, 175] on icon at bounding box center [1005, 178] width 13 height 13
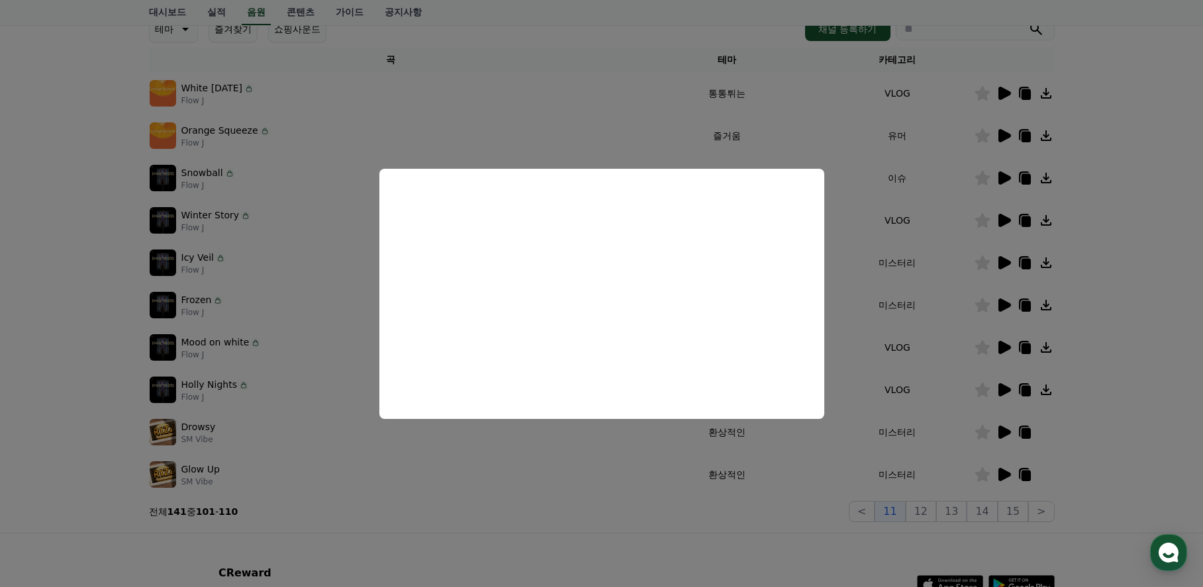
click at [1160, 323] on button "close modal" at bounding box center [601, 293] width 1203 height 587
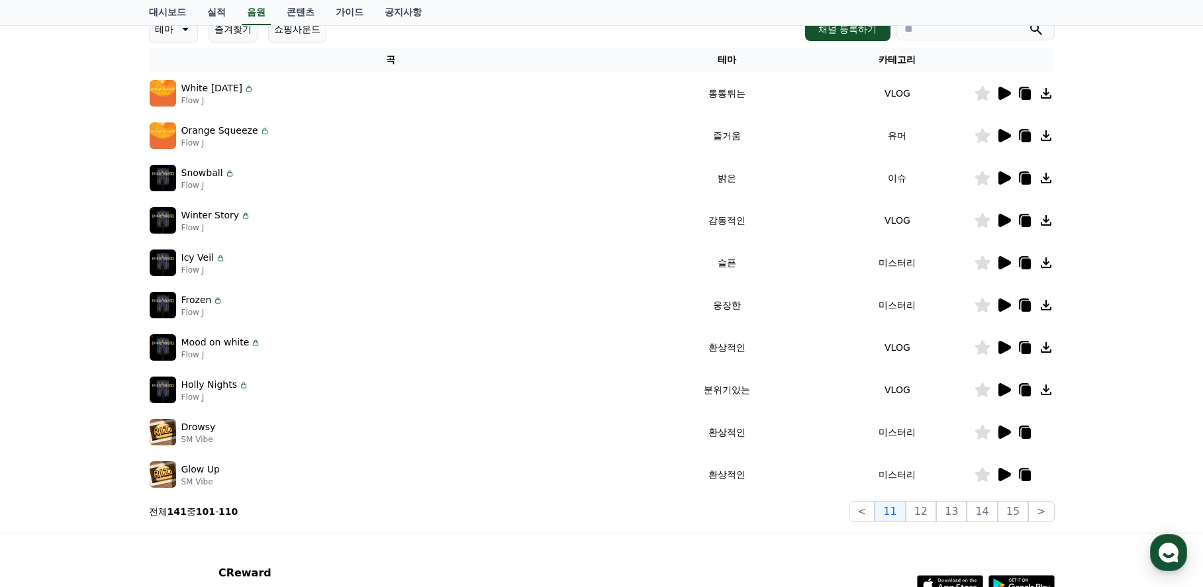
click at [982, 177] on icon at bounding box center [982, 178] width 15 height 15
click at [1003, 391] on icon at bounding box center [1005, 389] width 13 height 13
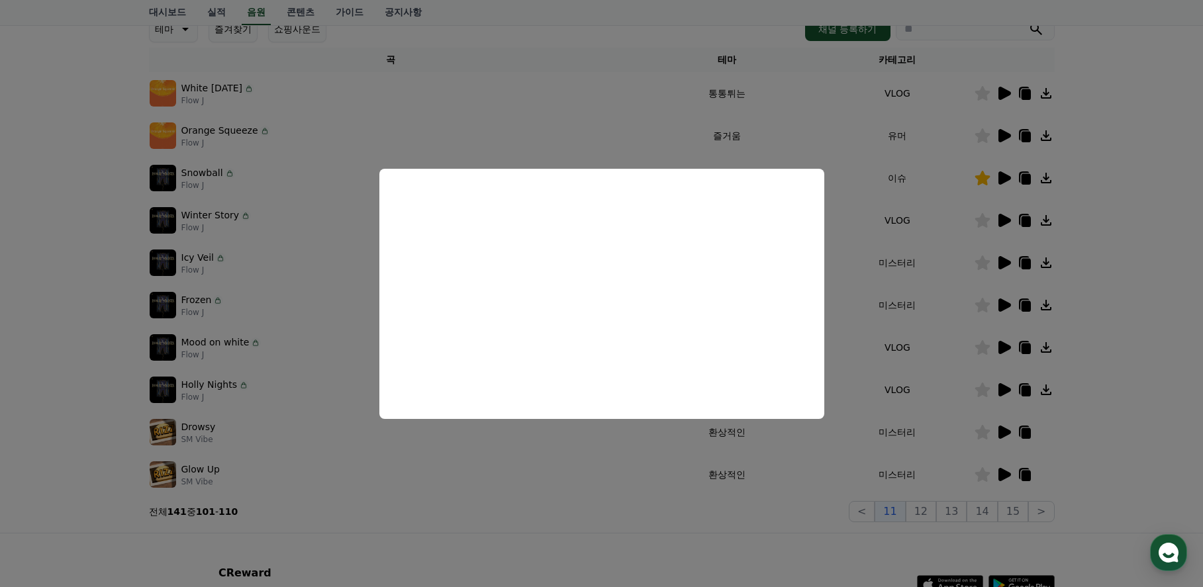
click at [1146, 432] on button "close modal" at bounding box center [601, 293] width 1203 height 587
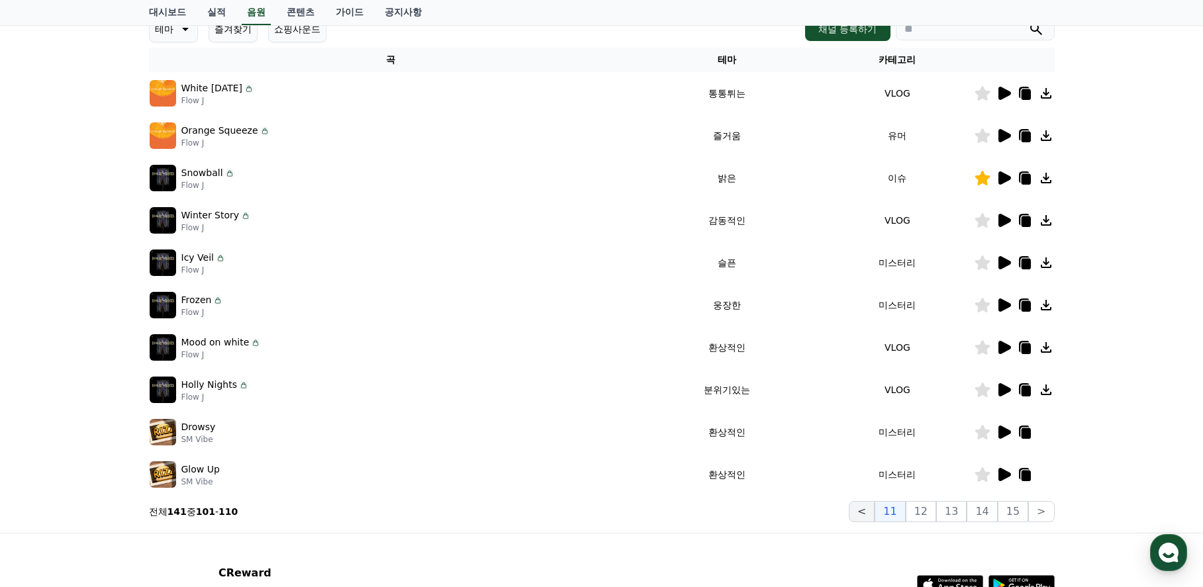
click at [874, 509] on button "<" at bounding box center [862, 511] width 26 height 21
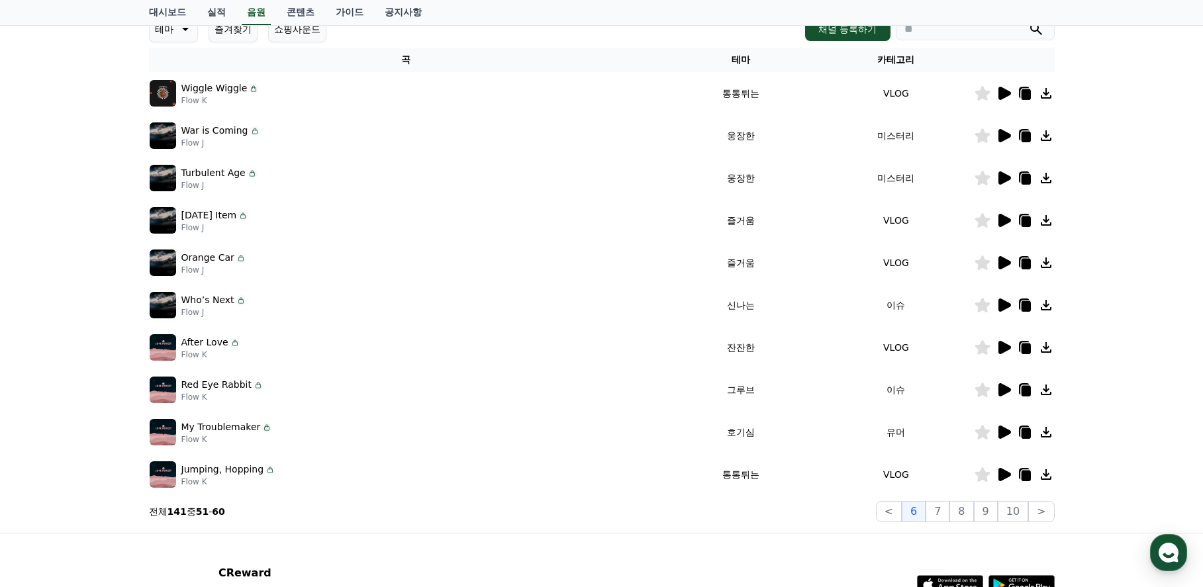
click at [869, 514] on section "전체 141 중 51 - 60 < 6 7 8 9 10 >" at bounding box center [602, 511] width 906 height 21
click at [893, 510] on button "<" at bounding box center [889, 511] width 26 height 21
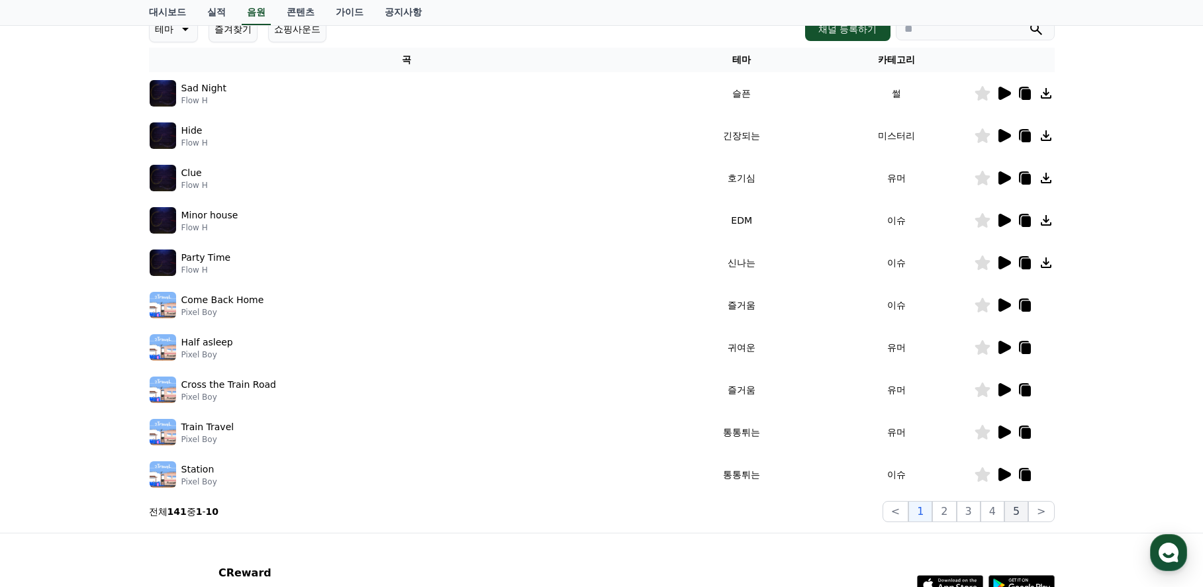
click at [1020, 511] on button "5" at bounding box center [1017, 511] width 24 height 21
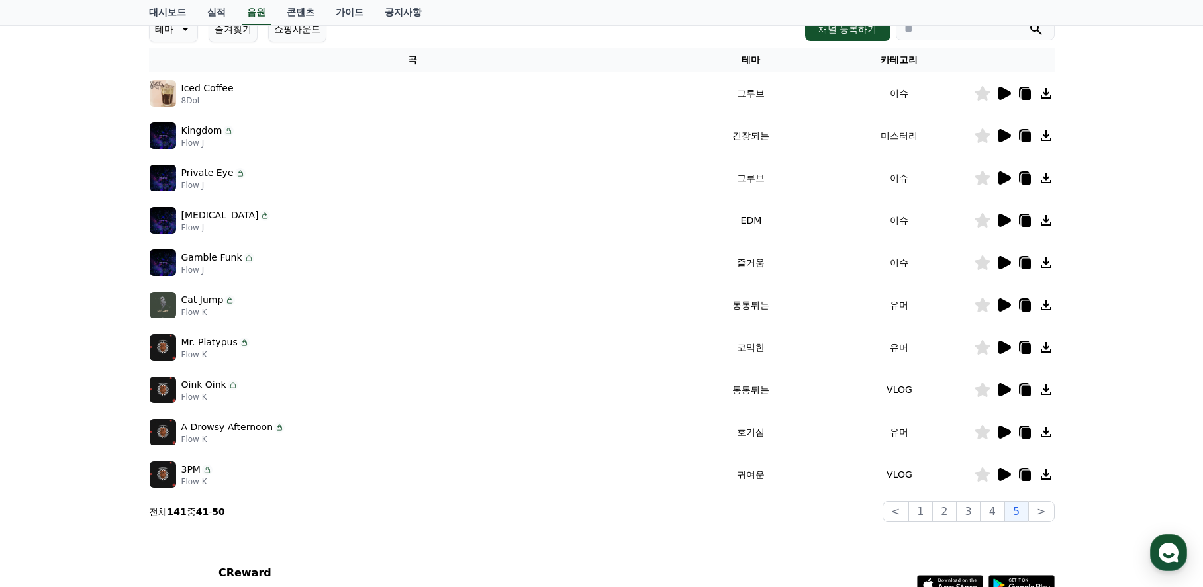
click at [1005, 432] on icon at bounding box center [1005, 432] width 13 height 13
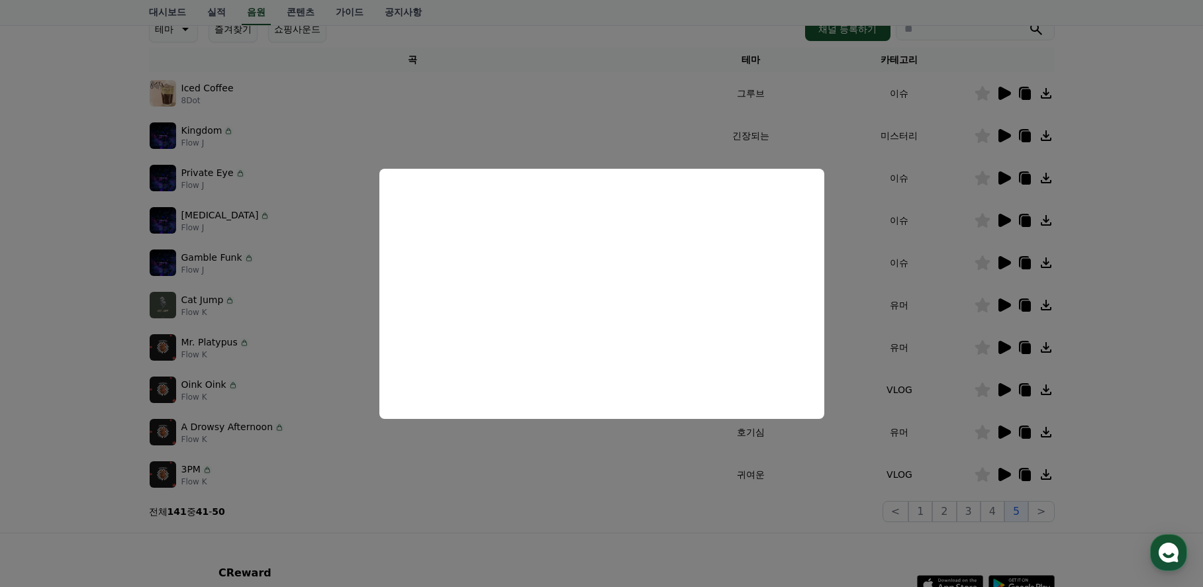
click at [1132, 358] on button "close modal" at bounding box center [601, 293] width 1203 height 587
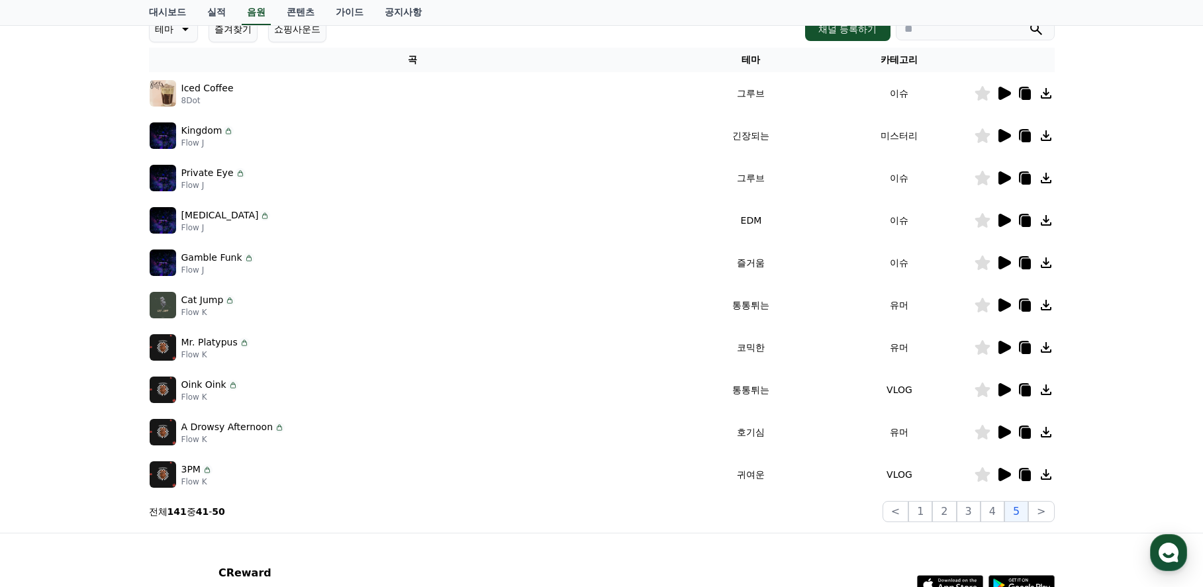
click at [1001, 474] on icon at bounding box center [1005, 474] width 13 height 13
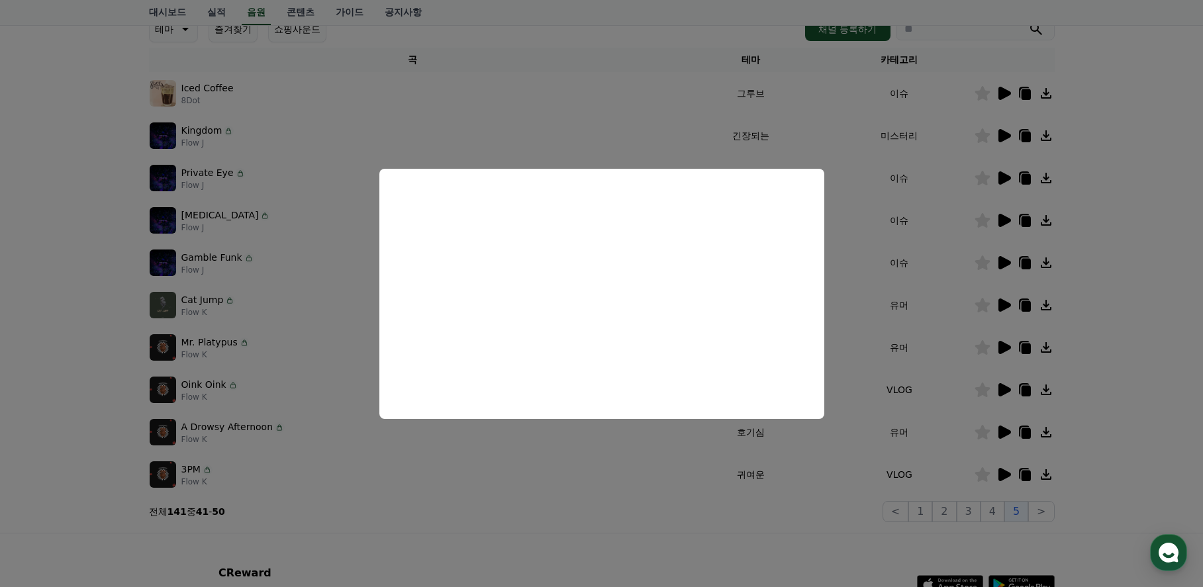
click at [1148, 409] on button "close modal" at bounding box center [601, 293] width 1203 height 587
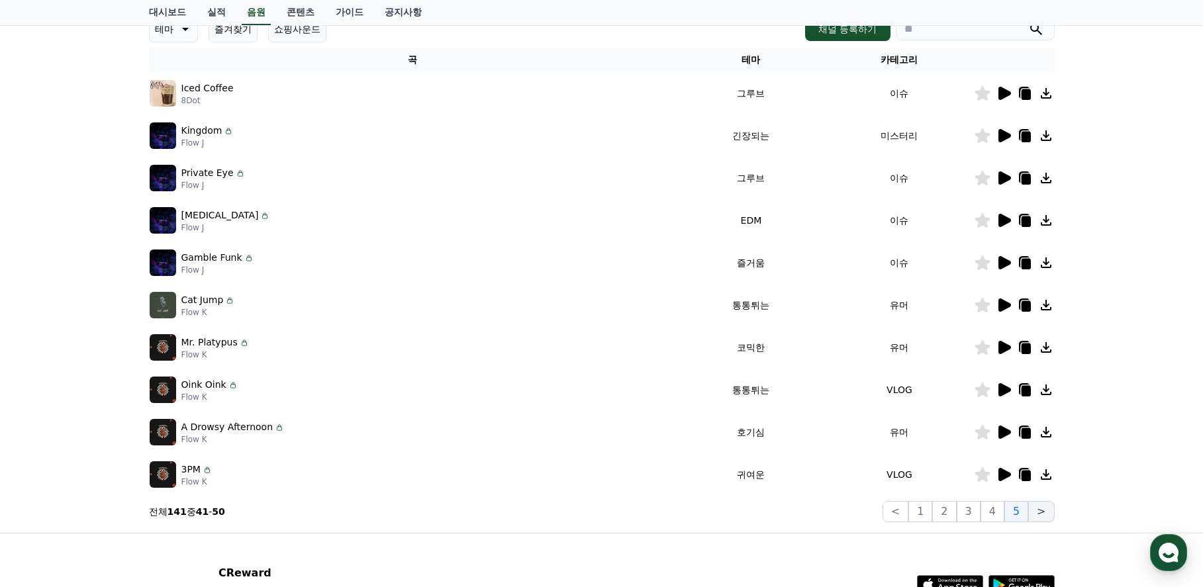
click at [1038, 509] on button ">" at bounding box center [1041, 511] width 26 height 21
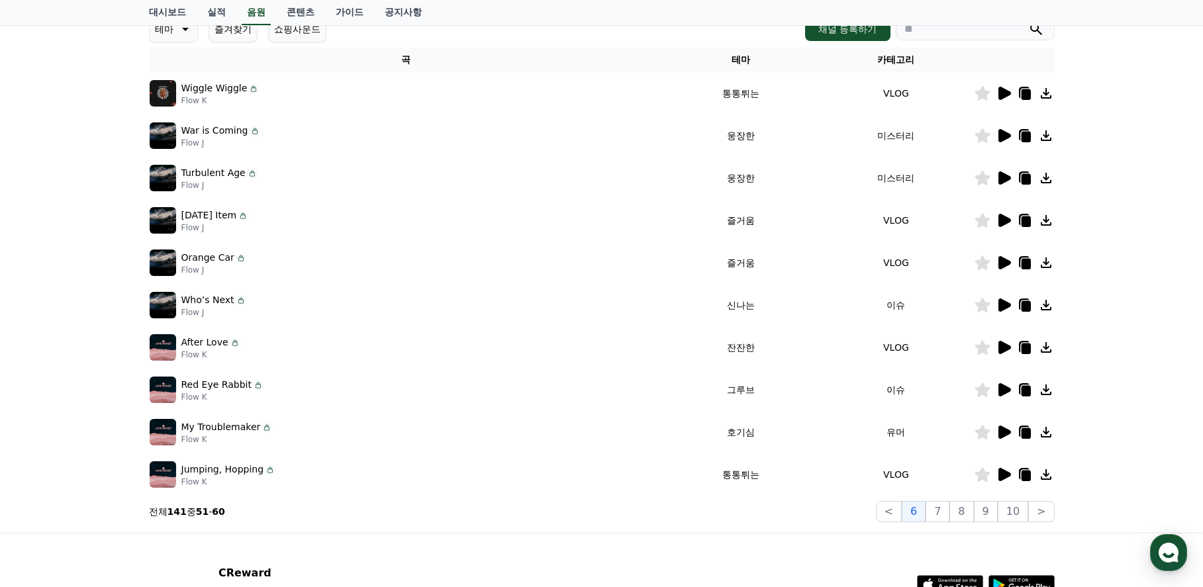
click at [999, 428] on icon at bounding box center [1005, 432] width 13 height 13
